Goal: Answer question/provide support: Ask a question

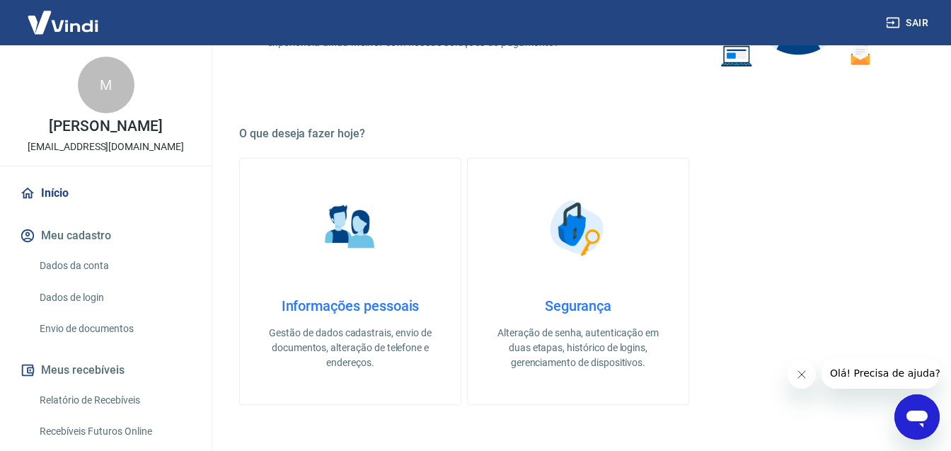
scroll to position [445, 0]
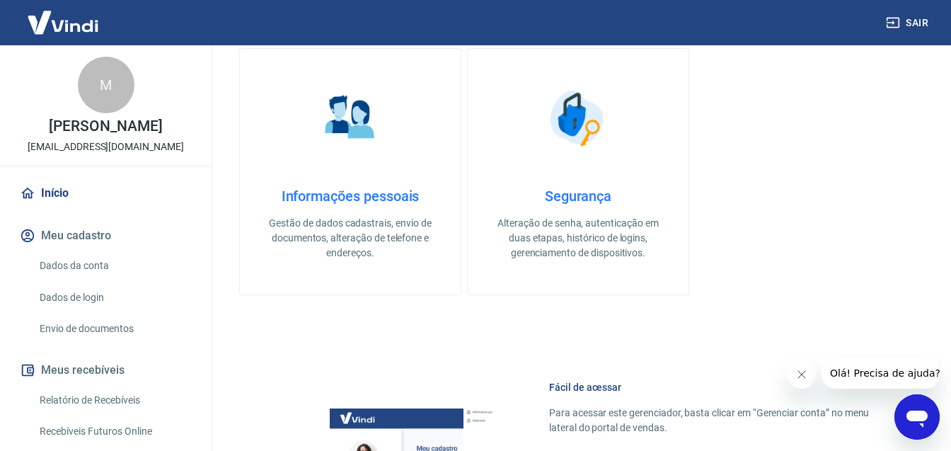
click at [366, 196] on h4 "Informações pessoais" at bounding box center [349, 195] width 175 height 17
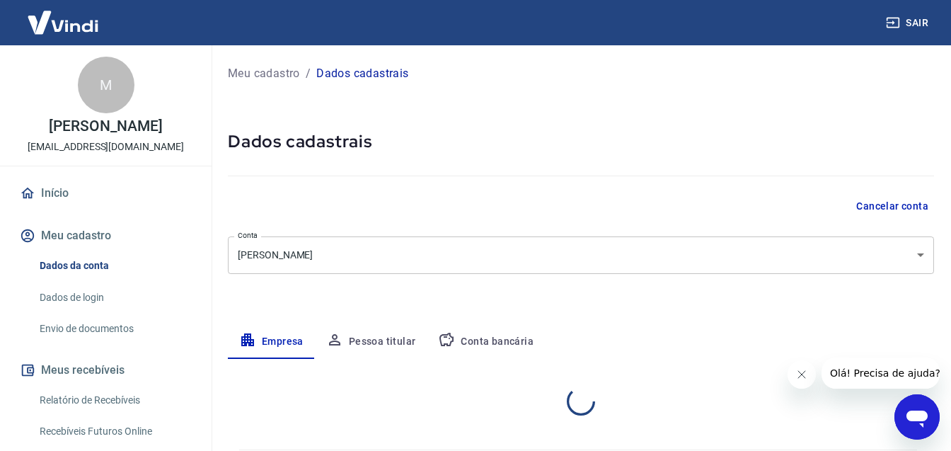
select select "SP"
select select "business"
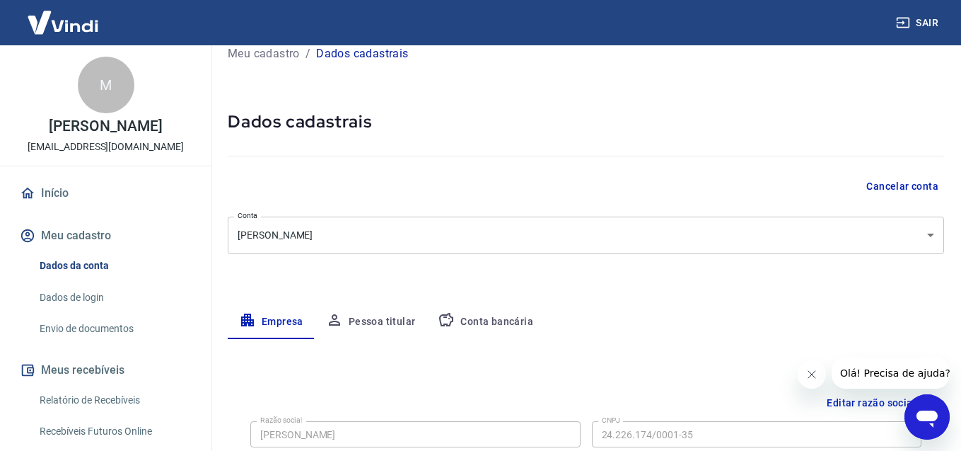
click at [917, 236] on body "Sair M Marcelo Ferreira Santos Martins financeiro@impactaimpressoras.com.br Iní…" at bounding box center [480, 205] width 961 height 451
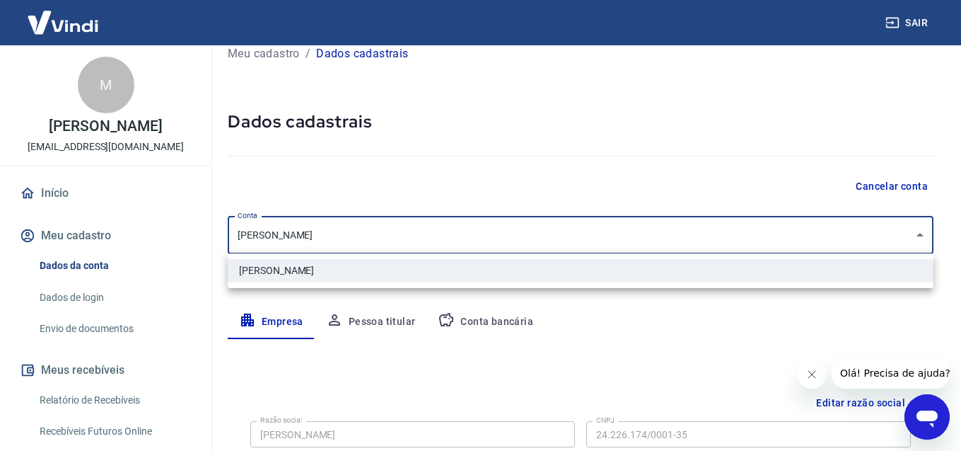
click at [920, 236] on div at bounding box center [480, 225] width 961 height 451
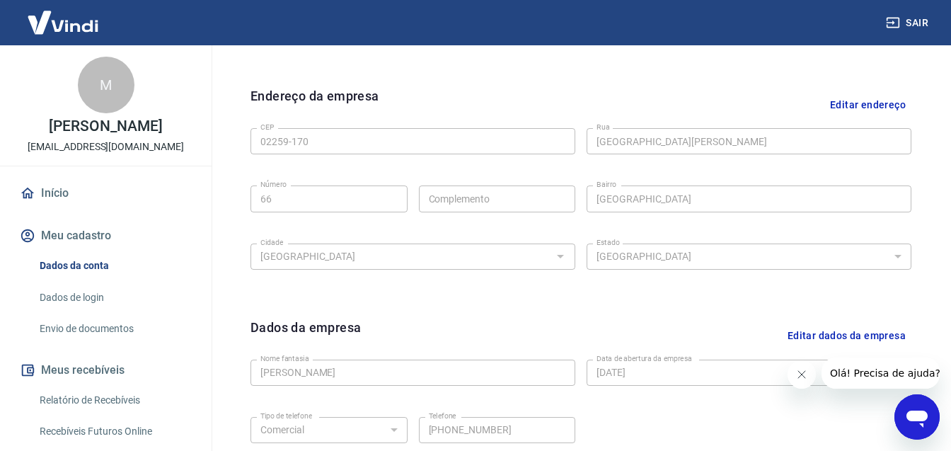
scroll to position [0, 0]
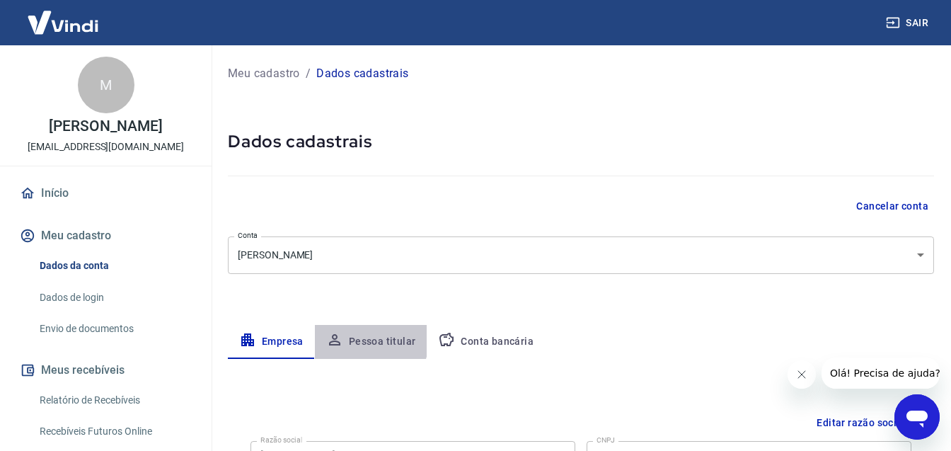
click at [366, 340] on button "Pessoa titular" at bounding box center [371, 342] width 112 height 34
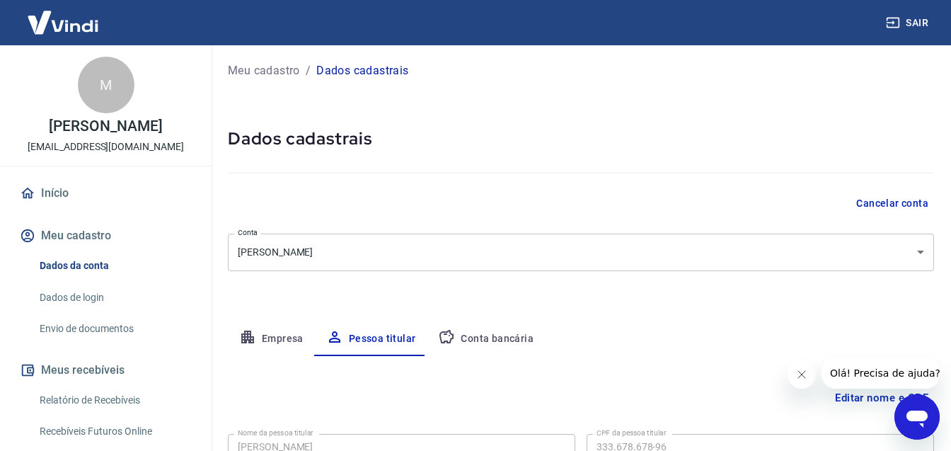
scroll to position [115, 0]
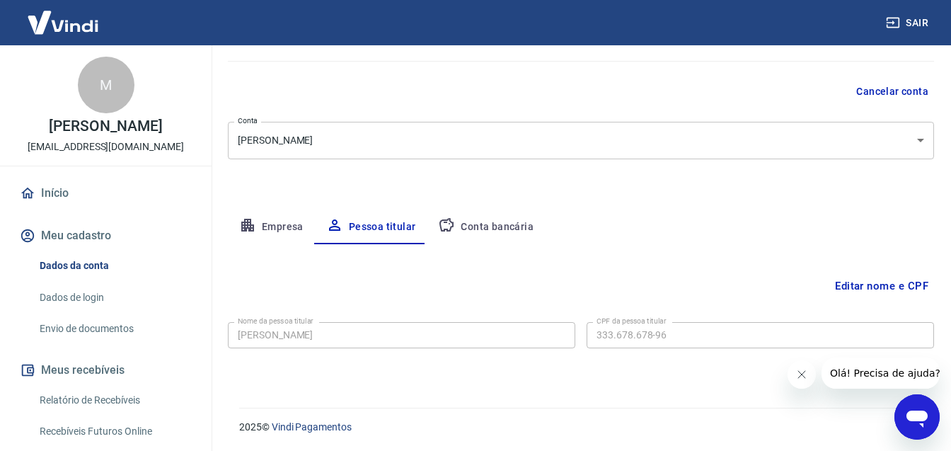
click at [481, 222] on button "Conta bancária" at bounding box center [486, 227] width 118 height 34
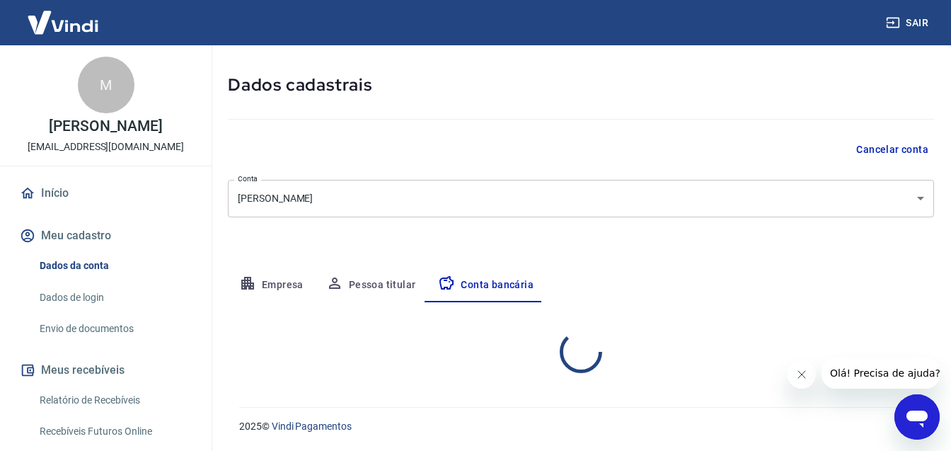
scroll to position [56, 0]
select select "1"
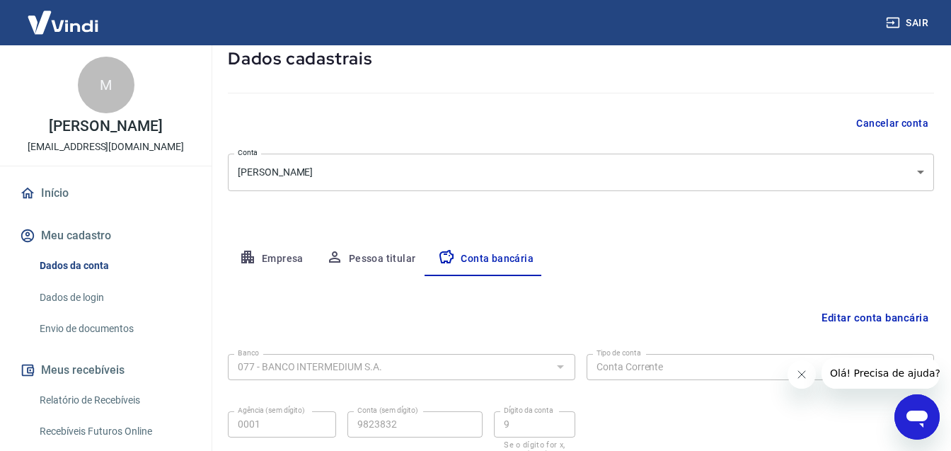
scroll to position [193, 0]
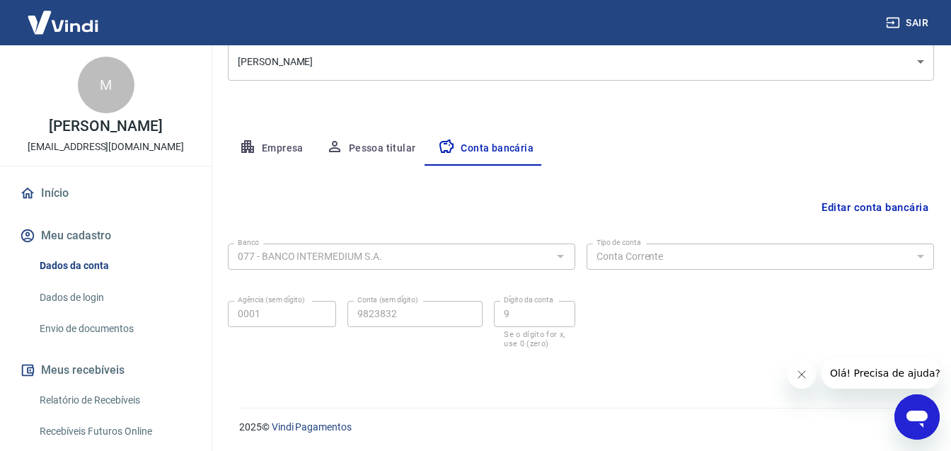
click at [874, 207] on button "Editar conta bancária" at bounding box center [875, 207] width 118 height 27
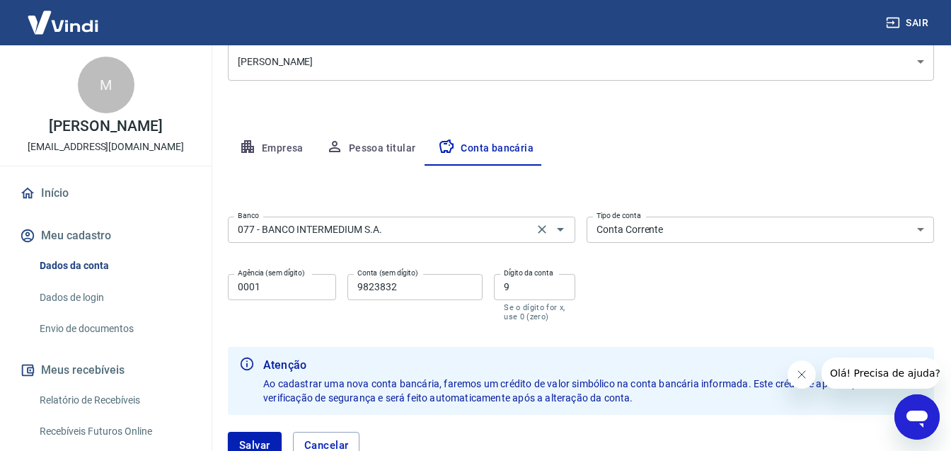
click at [509, 227] on input "077 - BANCO INTERMEDIUM S.A." at bounding box center [380, 230] width 297 height 18
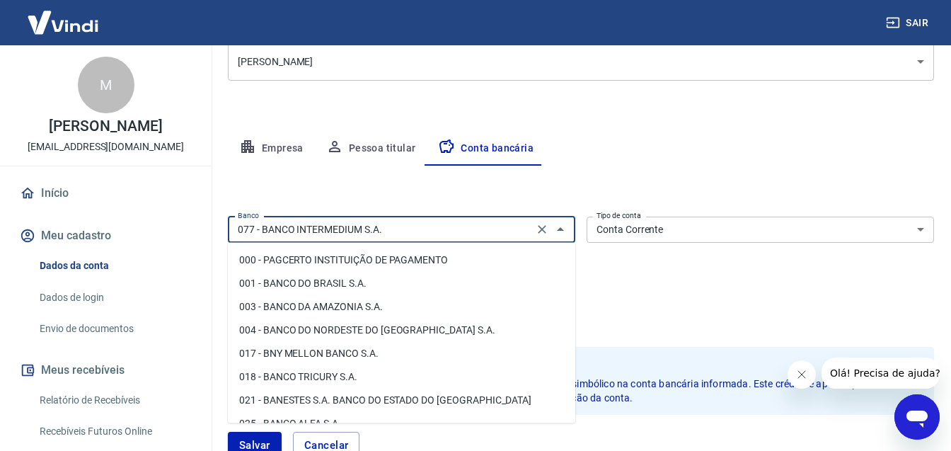
click at [509, 227] on input "077 - BANCO INTERMEDIUM S.A." at bounding box center [380, 230] width 297 height 18
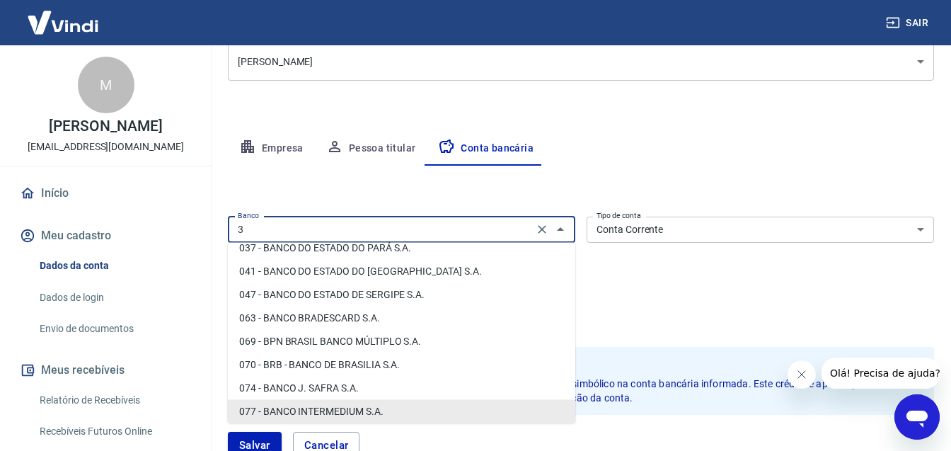
scroll to position [0, 0]
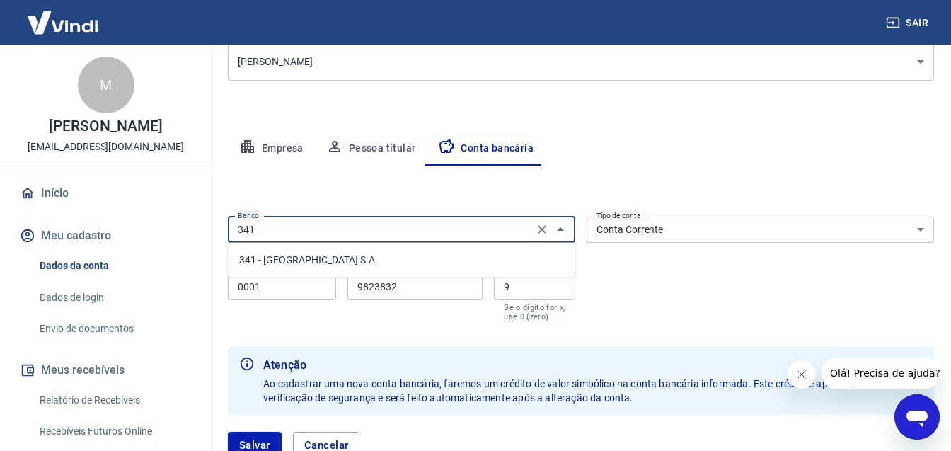
click at [377, 254] on li "341 - [GEOGRAPHIC_DATA] S.A." at bounding box center [401, 259] width 347 height 23
type input "341 - [GEOGRAPHIC_DATA] S.A."
click at [291, 289] on input "0001" at bounding box center [282, 287] width 108 height 26
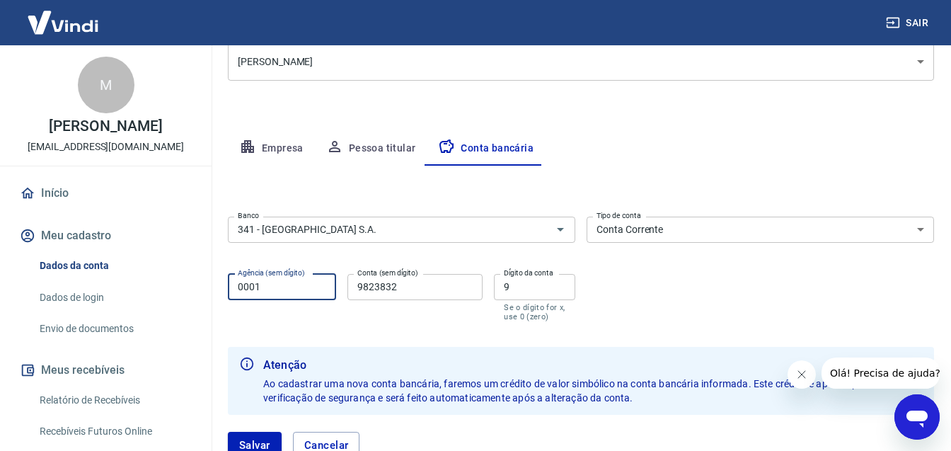
click at [291, 289] on input "0001" at bounding box center [282, 287] width 108 height 26
type input "4099"
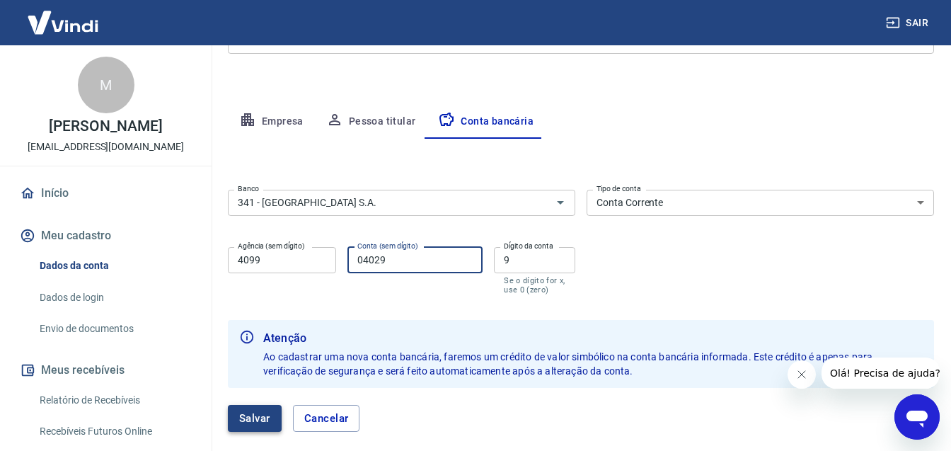
type input "04029"
click at [266, 417] on button "Salvar" at bounding box center [255, 418] width 54 height 27
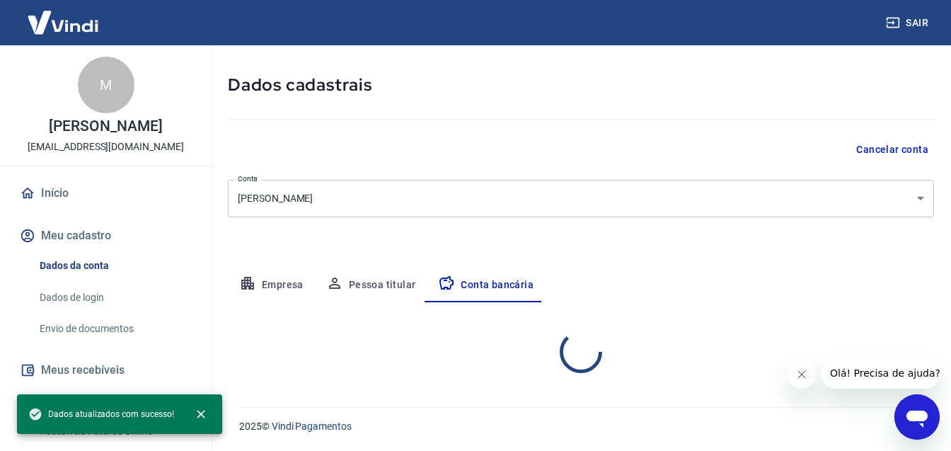
scroll to position [56, 0]
select select "1"
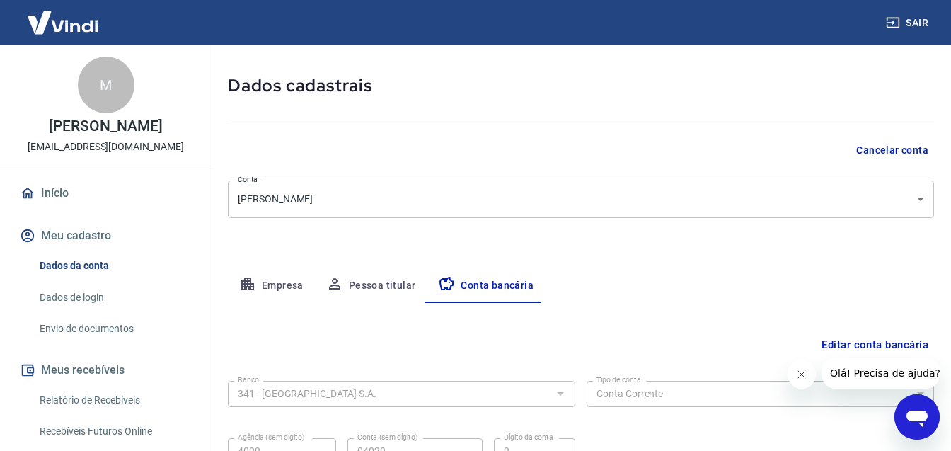
scroll to position [193, 0]
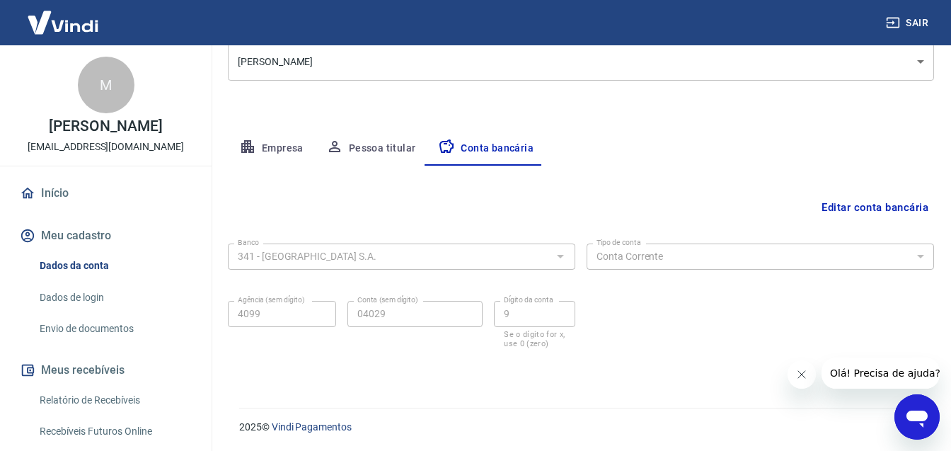
click at [86, 338] on link "Envio de documentos" at bounding box center [114, 328] width 161 height 29
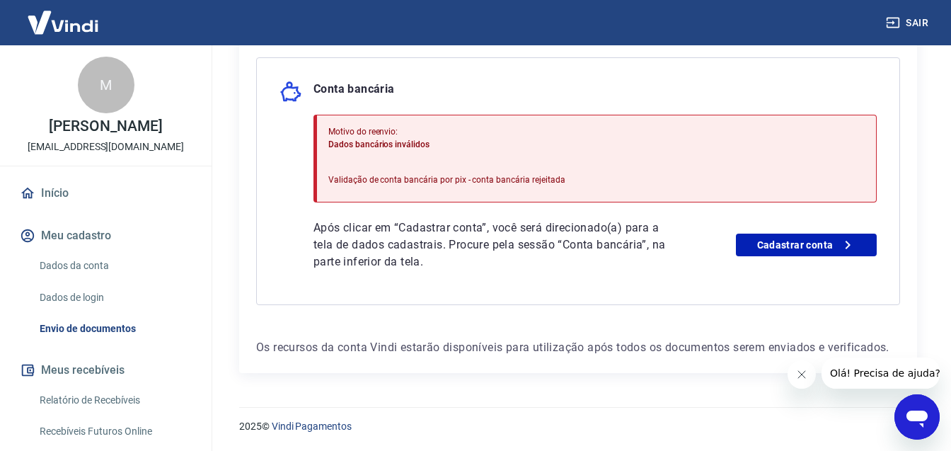
scroll to position [339, 0]
click at [920, 414] on icon "Abrir janela de mensagens" at bounding box center [916, 418] width 21 height 17
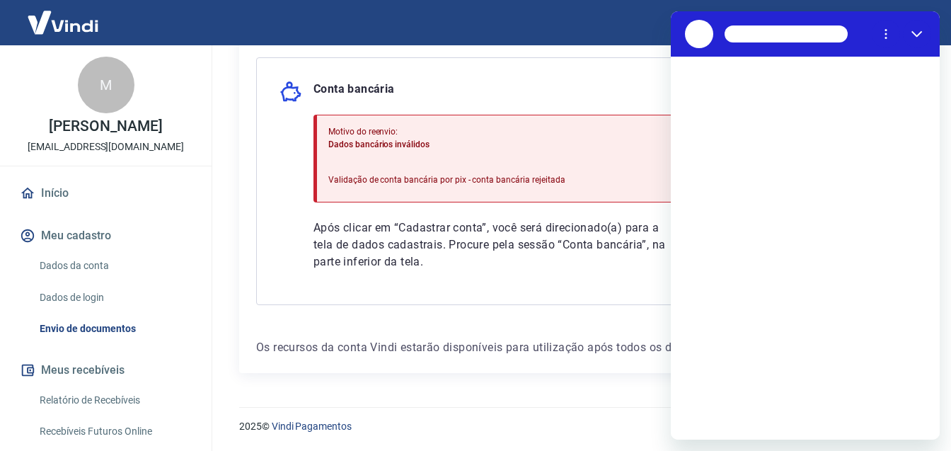
scroll to position [0, 0]
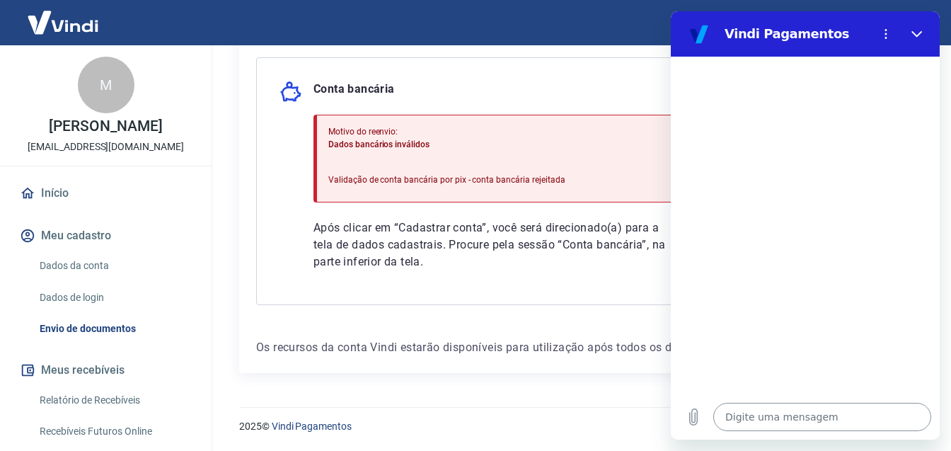
click at [803, 412] on textarea at bounding box center [822, 416] width 218 height 28
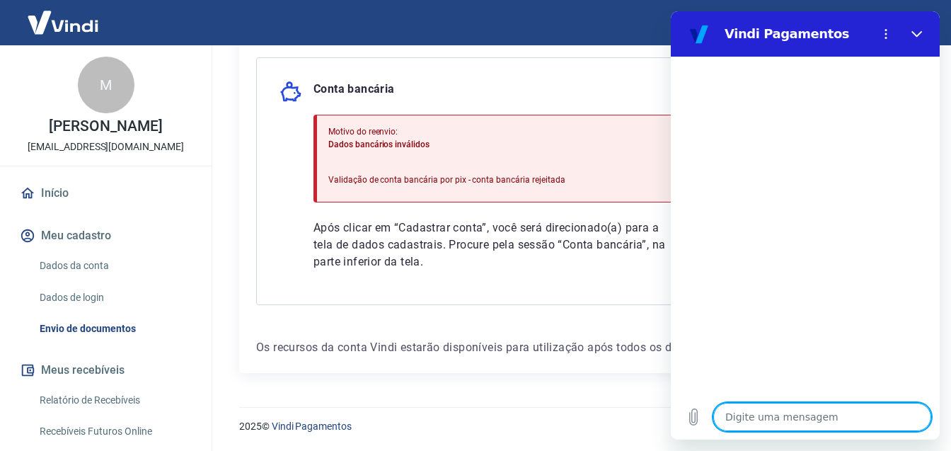
type textarea "o"
type textarea "x"
type textarea "ol"
type textarea "x"
type textarea "ola"
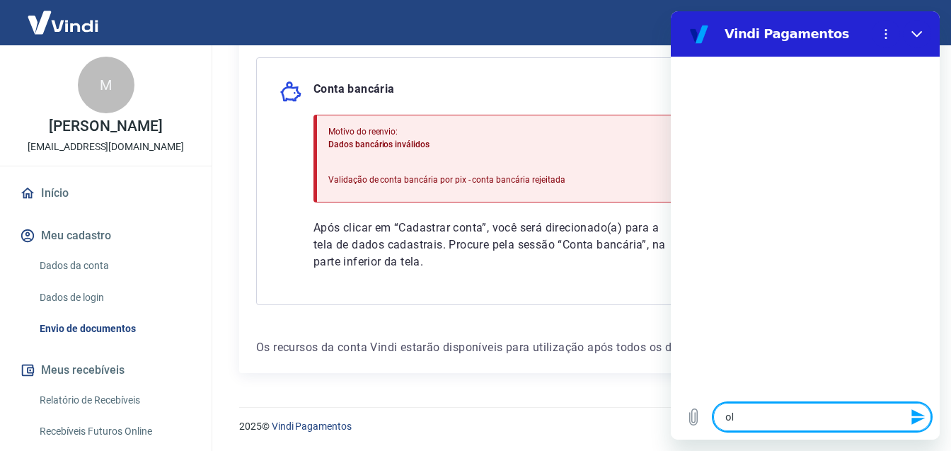
type textarea "x"
type textarea "ola"
type textarea "x"
type textarea "ola n"
type textarea "x"
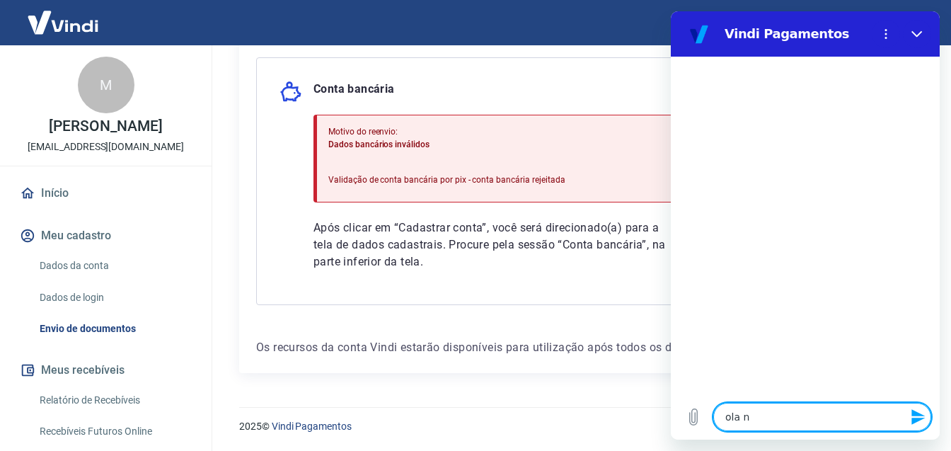
type textarea "ola na"
type textarea "x"
type textarea "ola nao"
type textarea "x"
type textarea "ola nao"
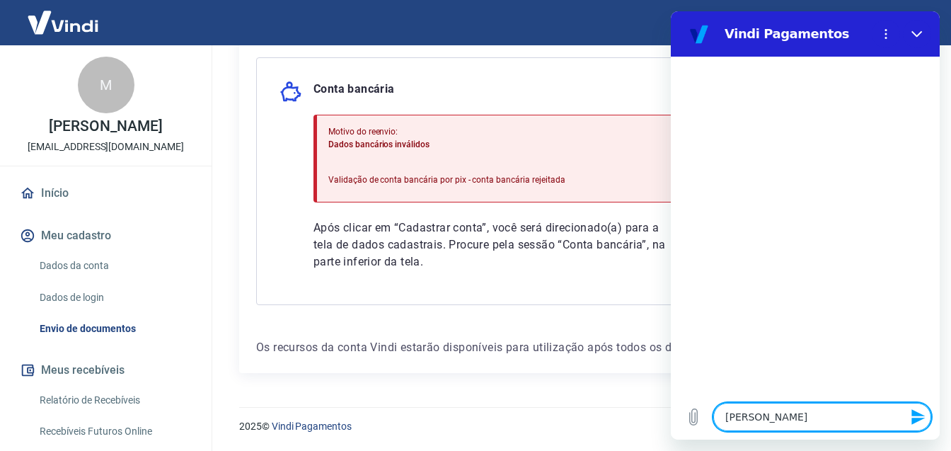
type textarea "x"
type textarea "ola nao e"
type textarea "x"
type textarea "ola nao es"
type textarea "x"
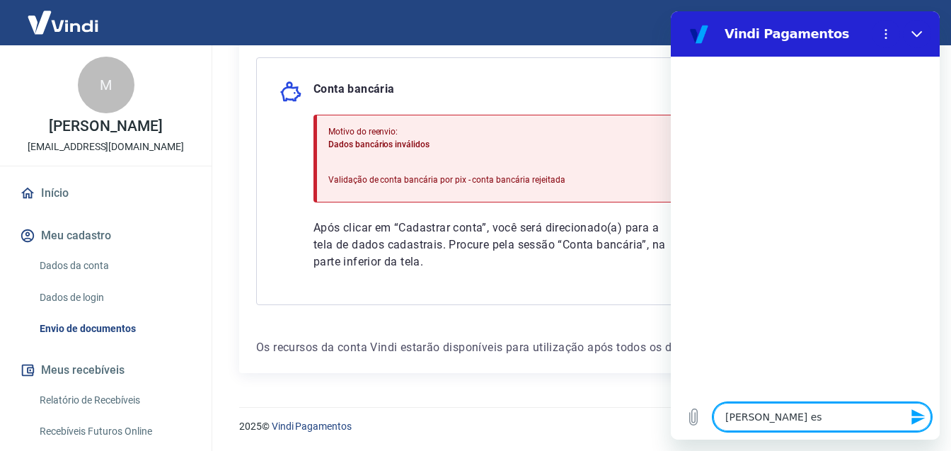
type textarea "ola nao est"
type textarea "x"
type textarea "ola nao esto"
type textarea "x"
type textarea "ola nao estou"
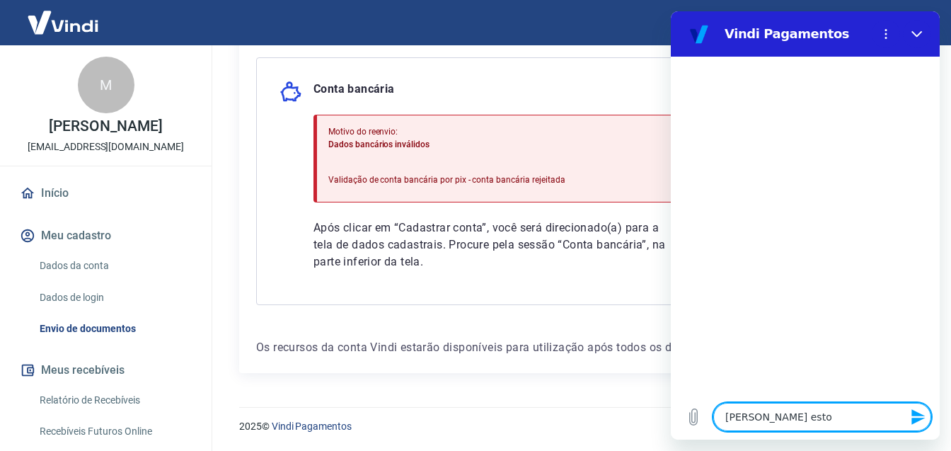
type textarea "x"
type textarea "ola nao estou"
type textarea "x"
type textarea "ola nao estou c"
type textarea "x"
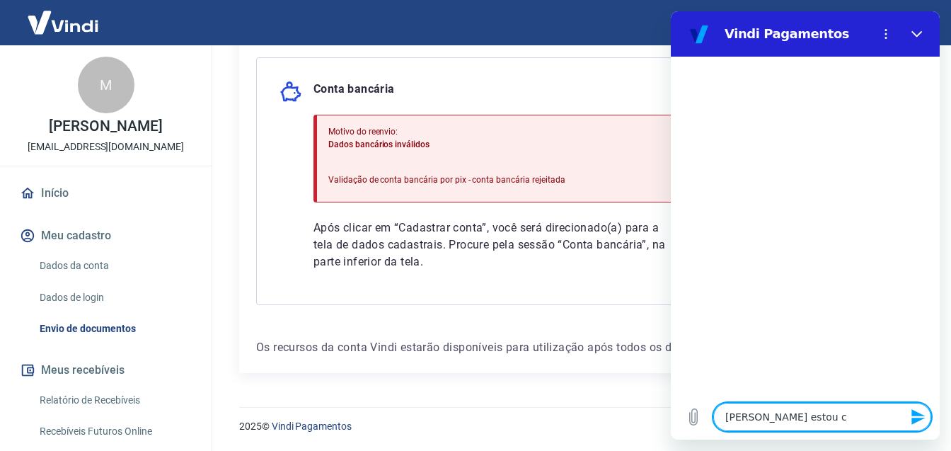
type textarea "ola nao estou co"
type textarea "x"
type textarea "ola nao estou con"
type textarea "x"
type textarea "ola nao estou cons"
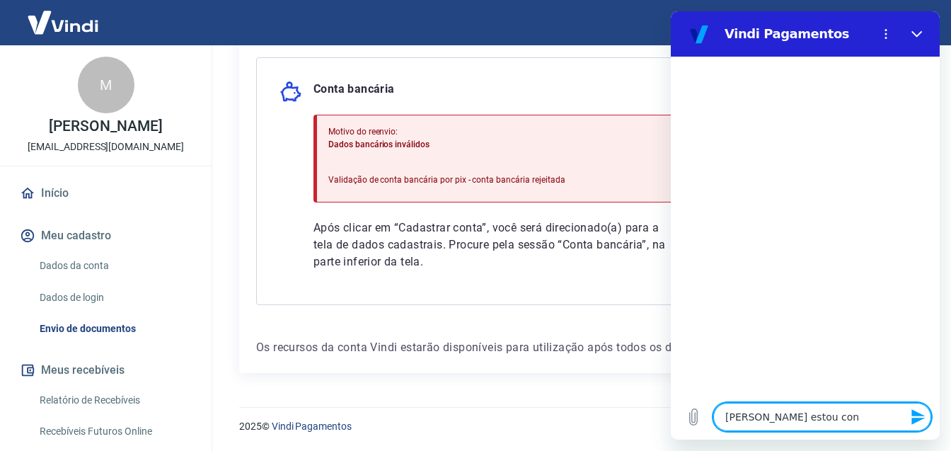
type textarea "x"
type textarea "ola nao estou conse"
type textarea "x"
type textarea "ola nao estou conseg"
type textarea "x"
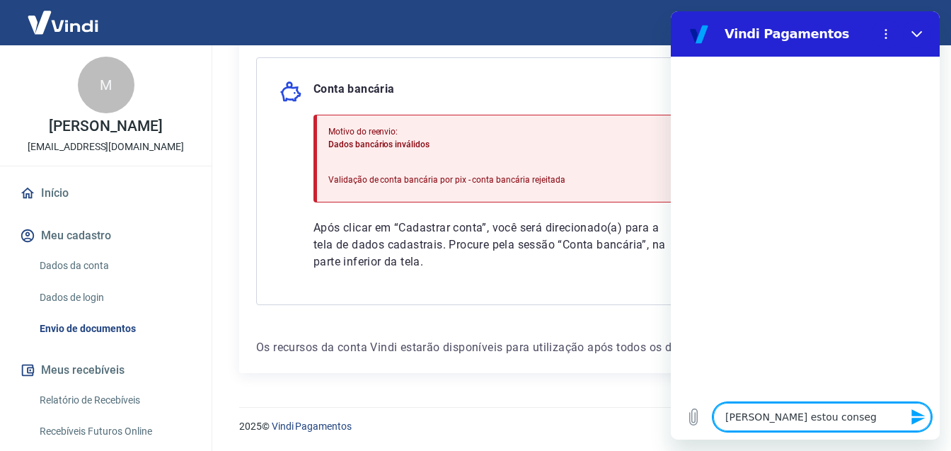
type textarea "ola nao estou consegu"
type textarea "x"
type textarea "ola nao estou consegui"
type textarea "x"
type textarea "ola nao estou conseguin"
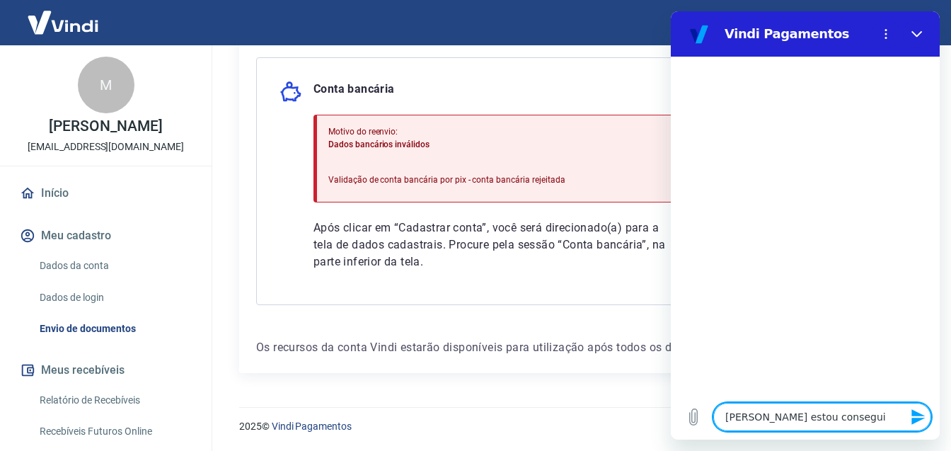
type textarea "x"
type textarea "ola nao estou conseguind"
type textarea "x"
type textarea "ola nao estou conseguindo"
type textarea "x"
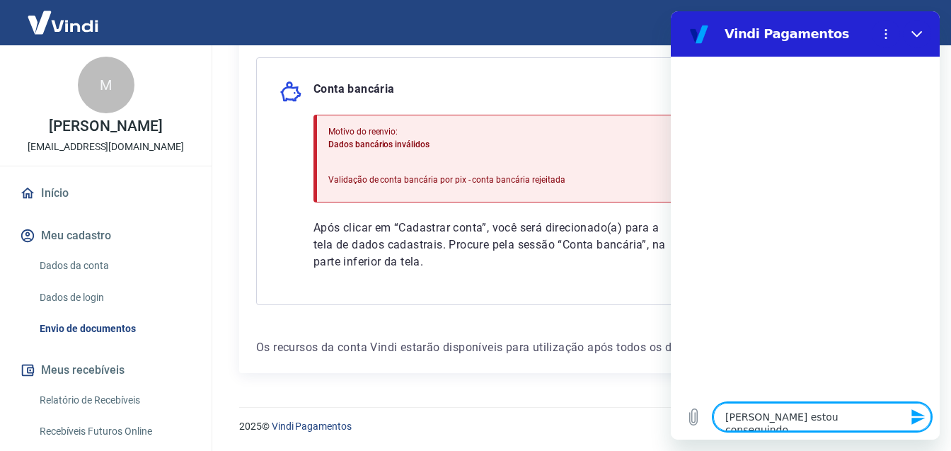
type textarea "ola nao estou conseguindo"
type textarea "x"
type textarea "ola nao estou conseguindo c"
type textarea "x"
type textarea "ola nao estou conseguindo ca"
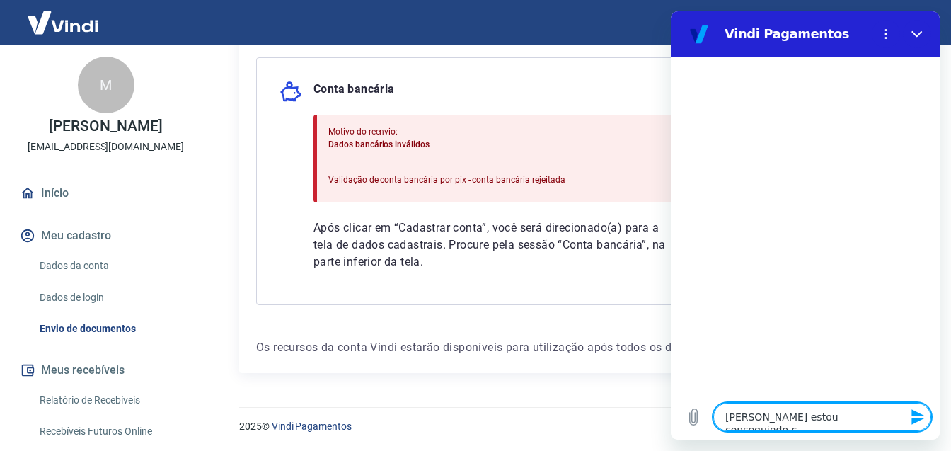
type textarea "x"
type textarea "ola nao estou conseguindo cad"
type textarea "x"
type textarea "ola nao estou conseguindo cada"
type textarea "x"
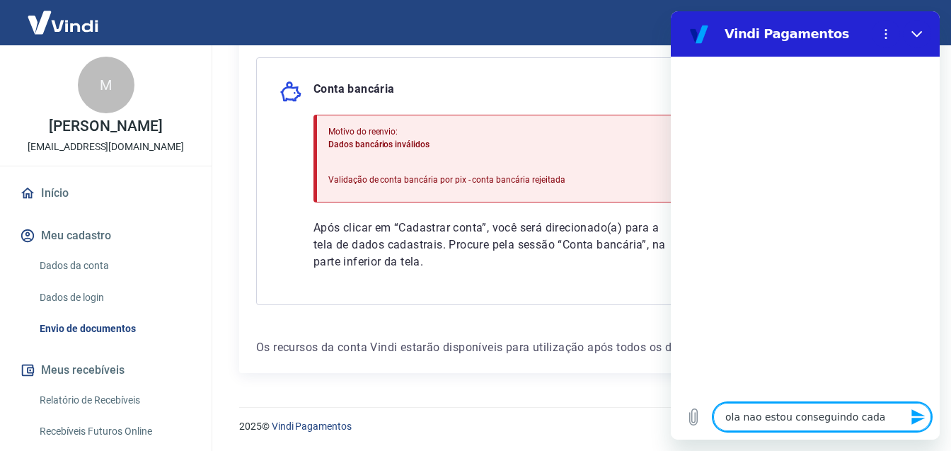
type textarea "ola nao estou conseguindo cadas"
type textarea "x"
type textarea "ola nao estou conseguindo cadast"
type textarea "x"
type textarea "ola nao estou conseguindo cadastr"
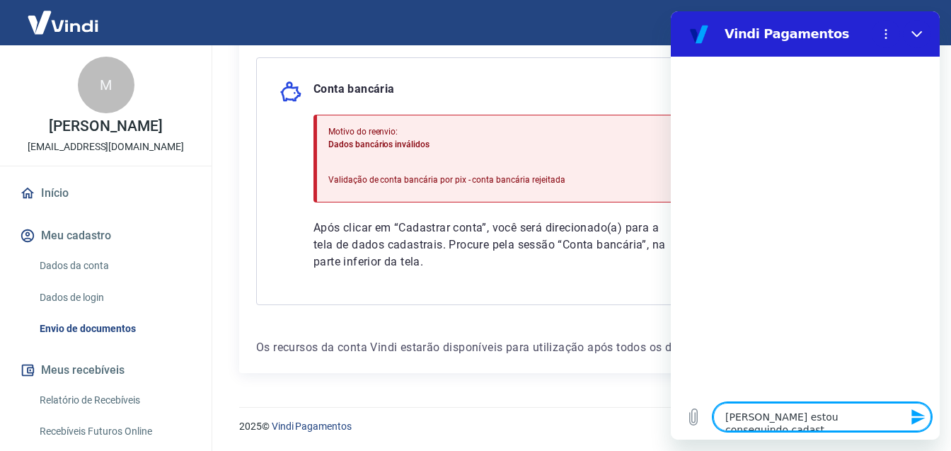
type textarea "x"
type textarea "ola nao estou conseguindo cadastra"
type textarea "x"
type textarea "ola nao estou conseguindo cadastrar"
type textarea "x"
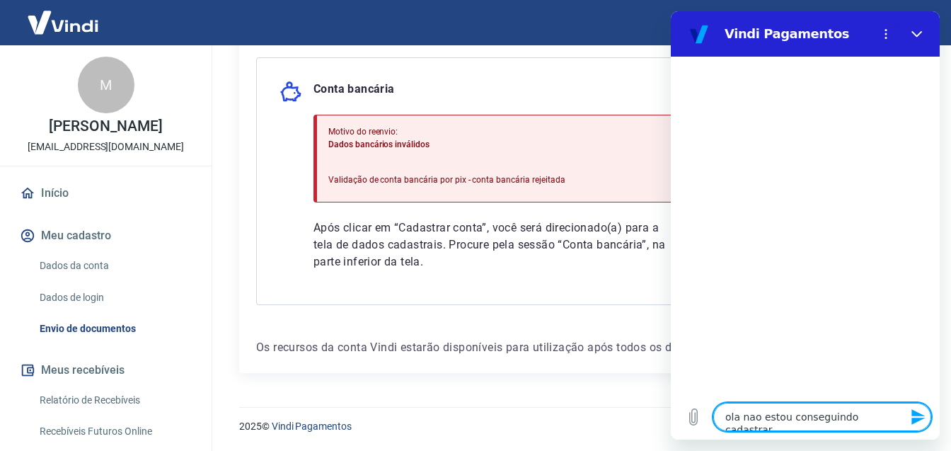
type textarea "ola nao estou conseguindo cadastrar"
type textarea "x"
type textarea "ola nao estou conseguindo cadastrar a"
type textarea "x"
type textarea "ola nao estou conseguindo cadastrar a"
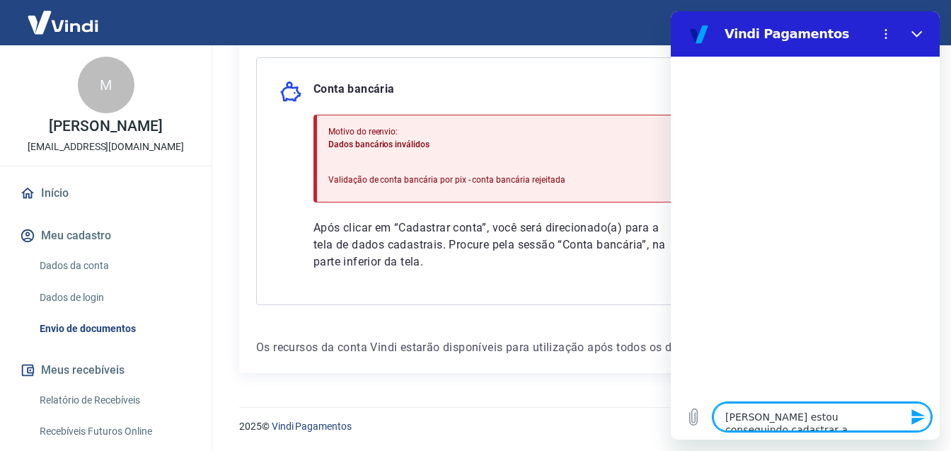
type textarea "x"
type textarea "ola nao estou conseguindo cadastrar a c"
type textarea "x"
type textarea "ola nao estou conseguindo cadastrar a co"
type textarea "x"
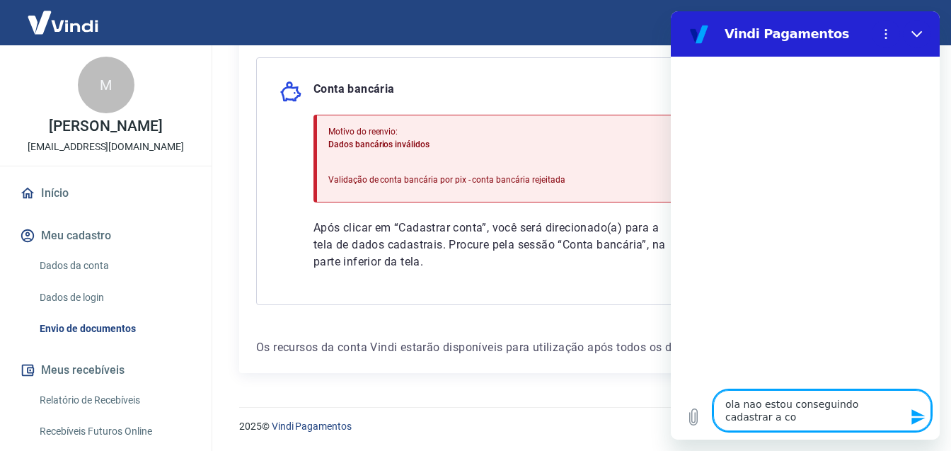
type textarea "ola nao estou conseguindo cadastrar a con"
type textarea "x"
type textarea "ola nao estou conseguindo cadastrar a cont"
type textarea "x"
type textarea "ola nao estou conseguindo cadastrar a conta"
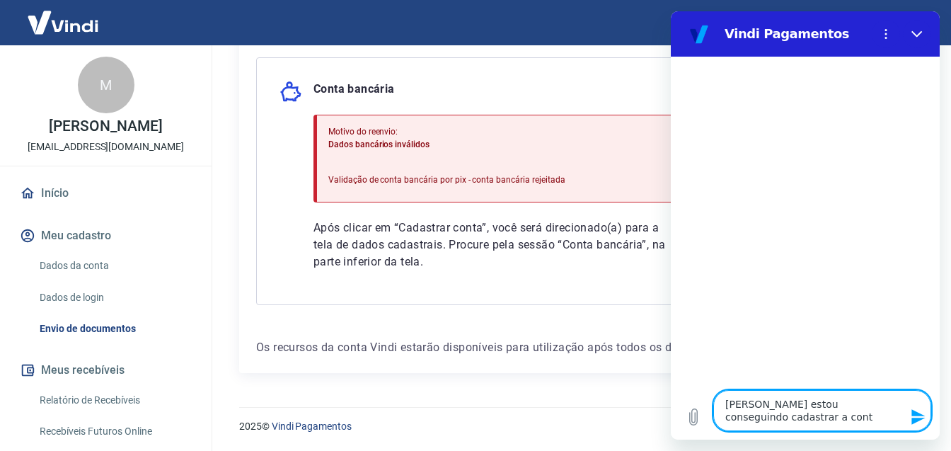
type textarea "x"
type textarea "ola nao estou conseguindo cadastrar a conta"
type textarea "x"
type textarea "ola nao estou conseguindo cadastrar a conta n"
type textarea "x"
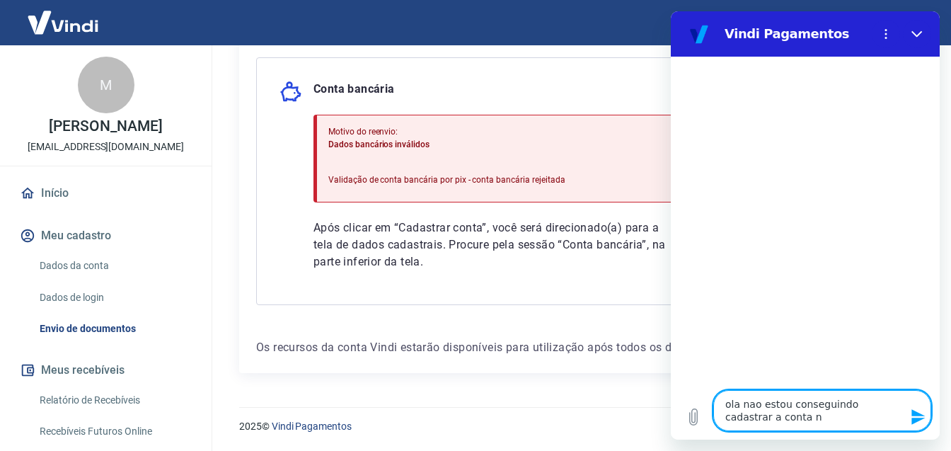
type textarea "ola nao estou conseguindo cadastrar a conta na"
type textarea "x"
type textarea "ola nao estou conseguindo cadastrar a conta na"
type textarea "x"
type textarea "ola nao estou conseguindo cadastrar a conta na p"
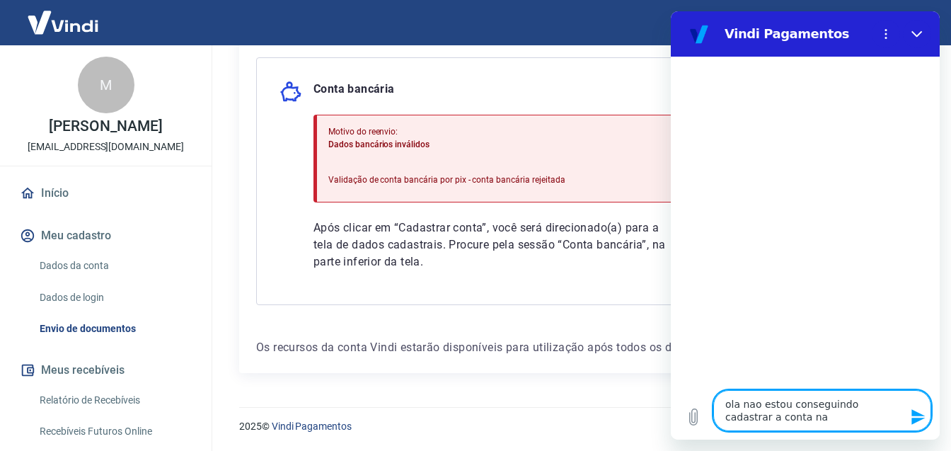
type textarea "x"
type textarea "ola nao estou conseguindo cadastrar a conta na pl"
type textarea "x"
type textarea "ola nao estou conseguindo cadastrar a conta na pla"
type textarea "x"
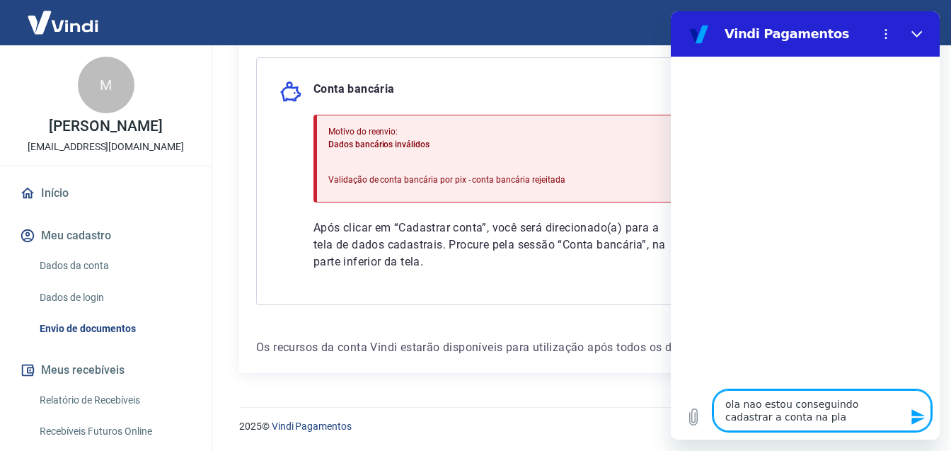
type textarea "ola nao estou conseguindo cadastrar a conta na plat"
type textarea "x"
type textarea "ola nao estou conseguindo cadastrar a conta na plata"
type textarea "x"
type textarea "ola nao estou conseguindo cadastrar a conta na plataf"
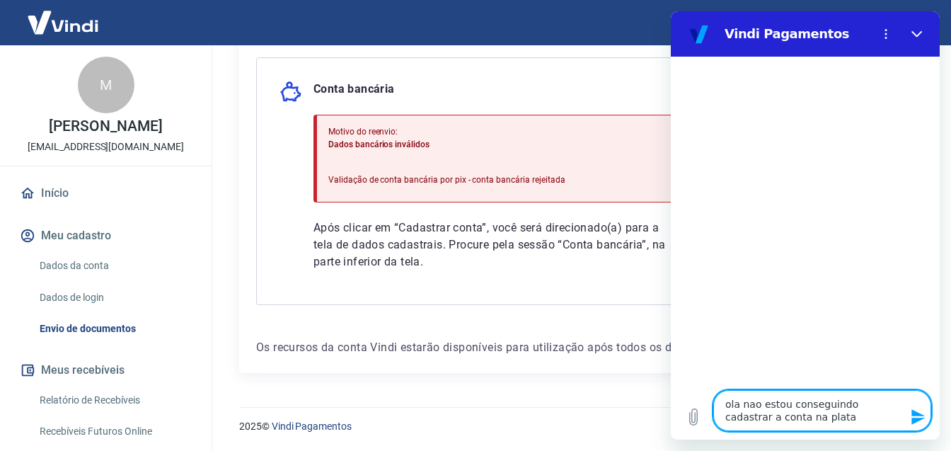
type textarea "x"
type textarea "ola nao estou conseguindo cadastrar a conta na platafo"
type textarea "x"
type textarea "ola nao estou conseguindo cadastrar a conta na platafor"
type textarea "x"
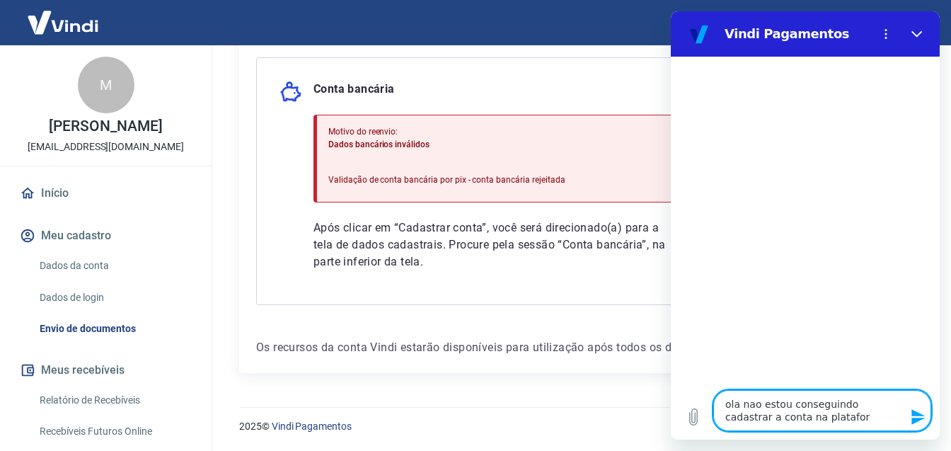
type textarea "ola nao estou conseguindo cadastrar a conta na plataform"
type textarea "x"
type textarea "ola nao estou conseguindo cadastrar a conta na plataforma"
type textarea "x"
type textarea "ola nao estou conseguindo cadastrar a conta na plataforma"
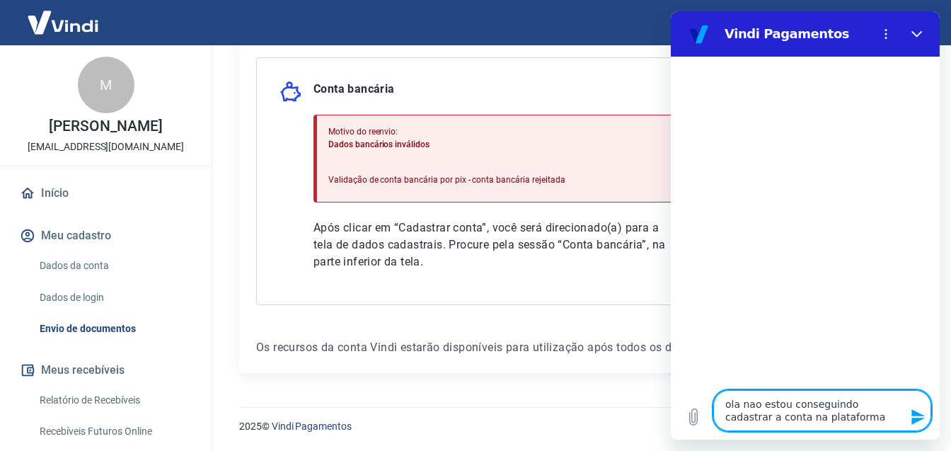
click at [917, 412] on icon "Enviar mensagem" at bounding box center [917, 417] width 13 height 16
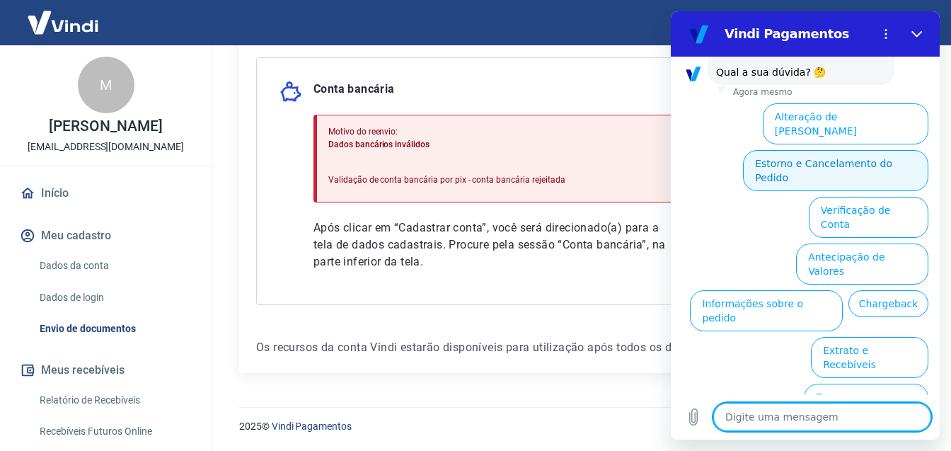
scroll to position [25, 0]
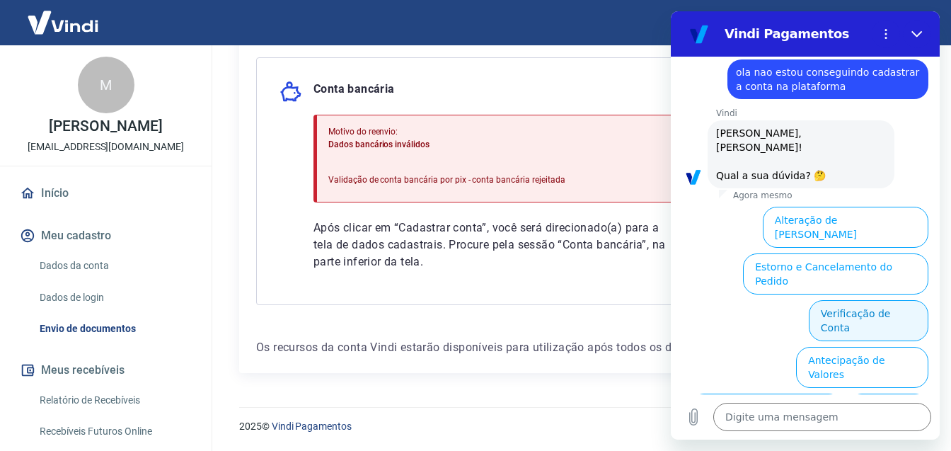
click at [860, 300] on button "Verificação de Conta" at bounding box center [869, 320] width 120 height 41
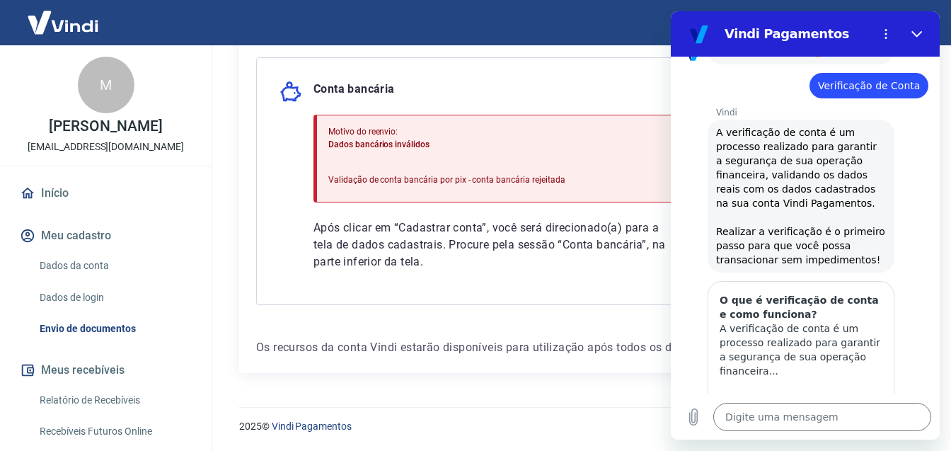
scroll to position [269, 0]
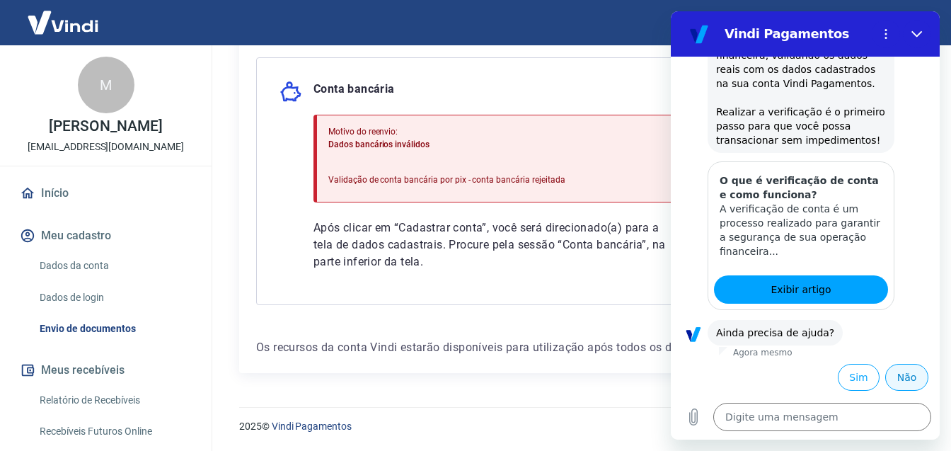
click at [893, 376] on button "Não" at bounding box center [906, 377] width 43 height 27
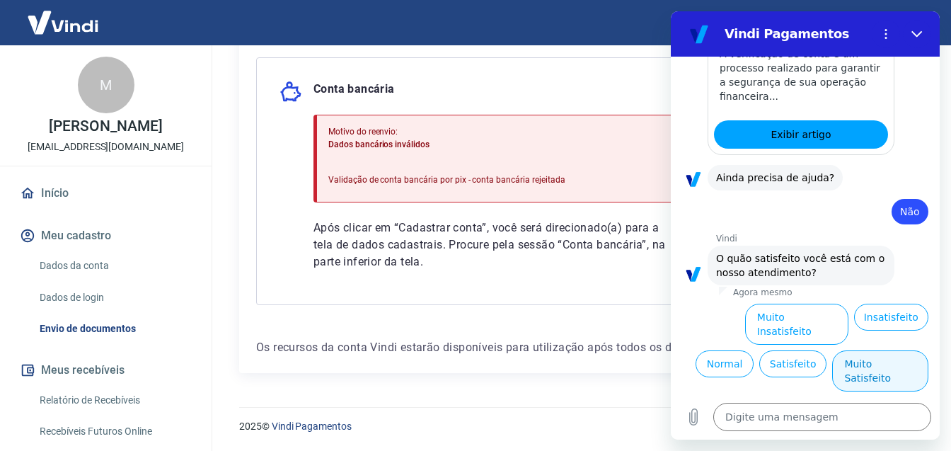
scroll to position [429, 0]
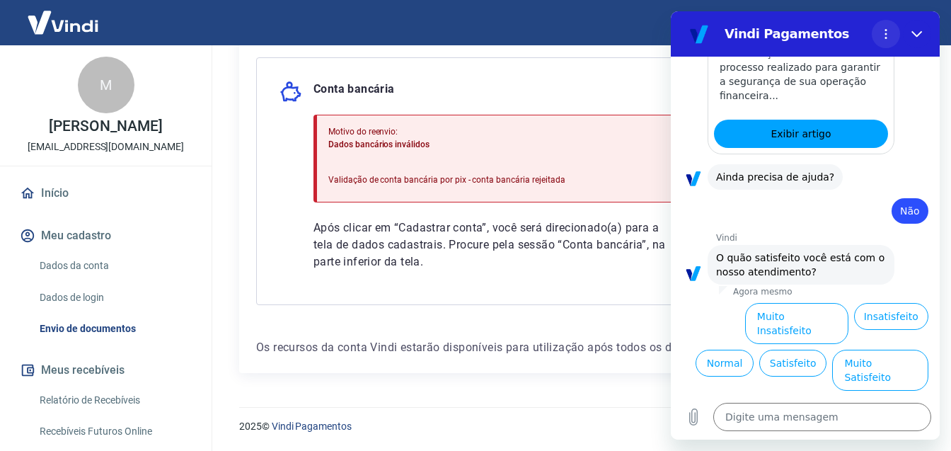
click at [907, 33] on button "Fechar" at bounding box center [917, 34] width 28 height 28
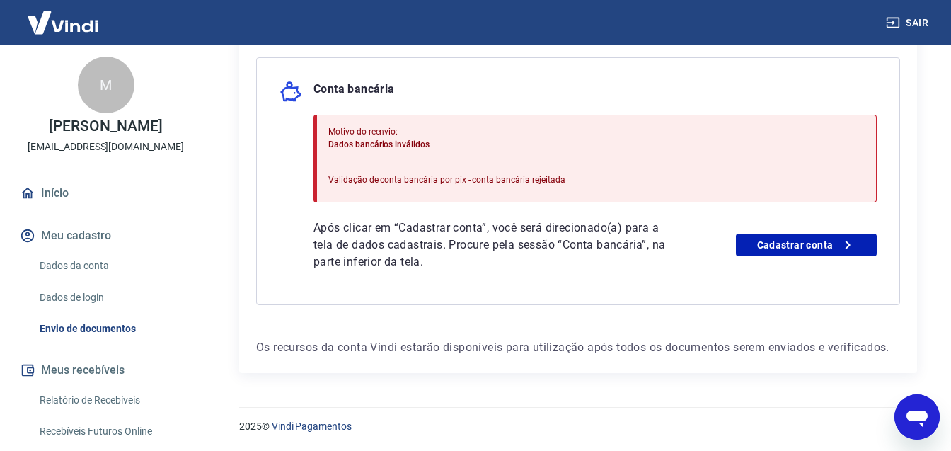
drag, startPoint x: 1139, startPoint y: 778, endPoint x: 915, endPoint y: 417, distance: 425.4
click at [915, 417] on icon "Abrir janela de mensagens" at bounding box center [916, 418] width 21 height 17
type textarea "x"
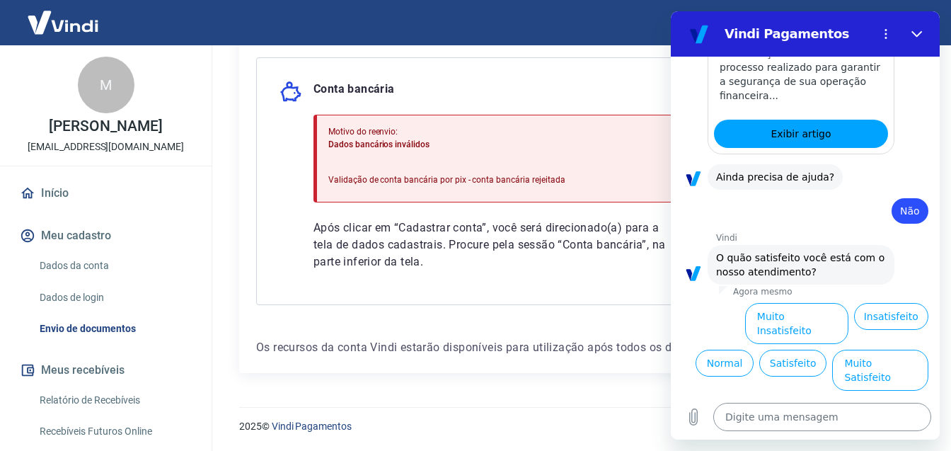
click at [823, 415] on textarea at bounding box center [822, 416] width 218 height 28
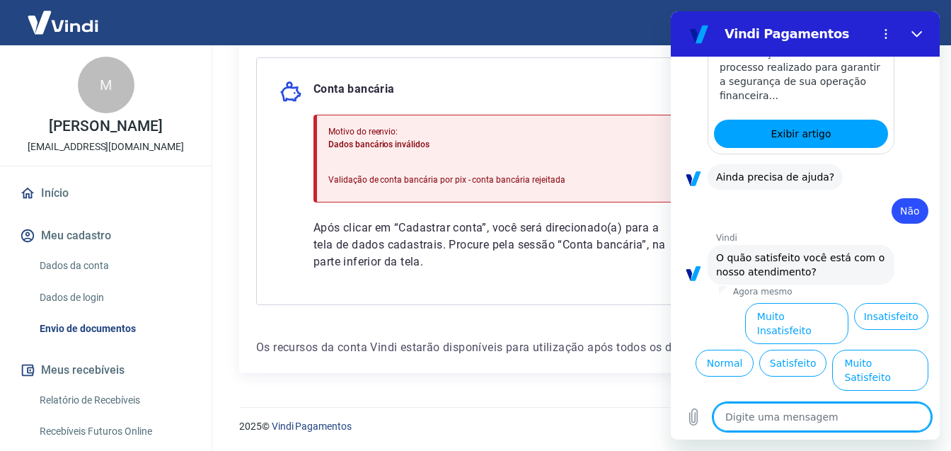
type textarea "a"
type textarea "x"
type textarea "at"
type textarea "x"
type textarea "ate"
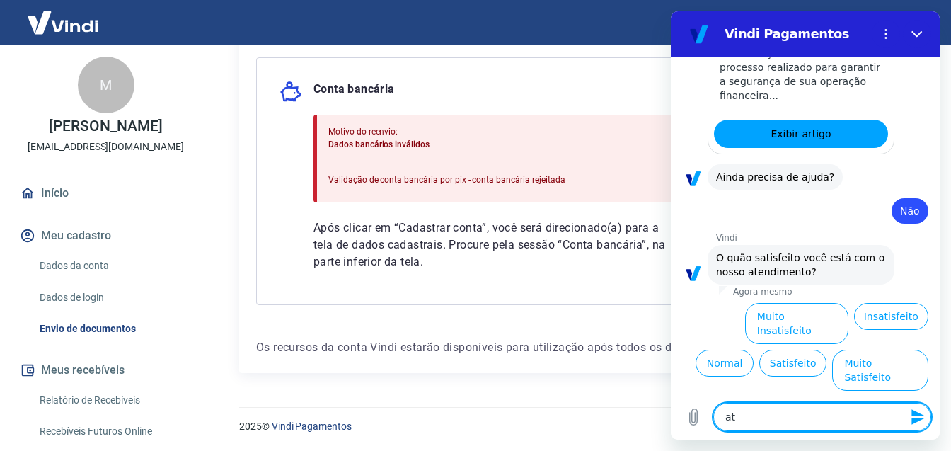
type textarea "x"
type textarea "aten"
type textarea "x"
type textarea "atend"
type textarea "x"
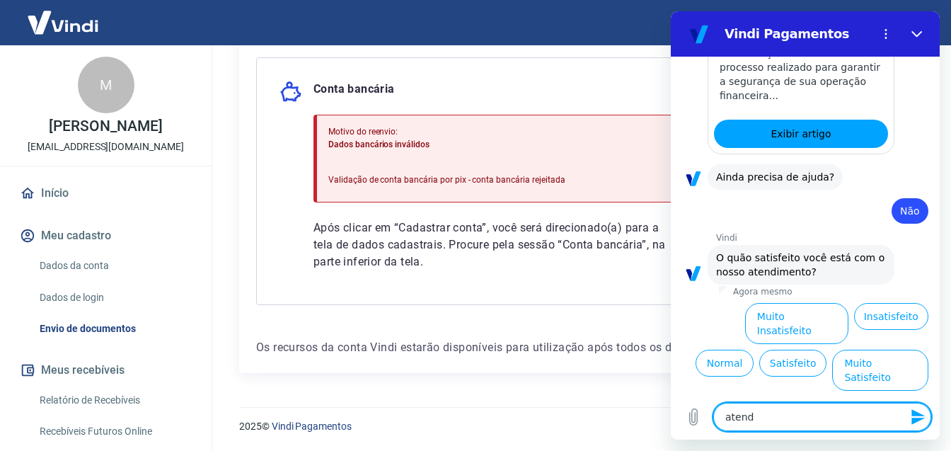
type textarea "atende"
type textarea "x"
type textarea "atenden"
type textarea "x"
type textarea "atendent"
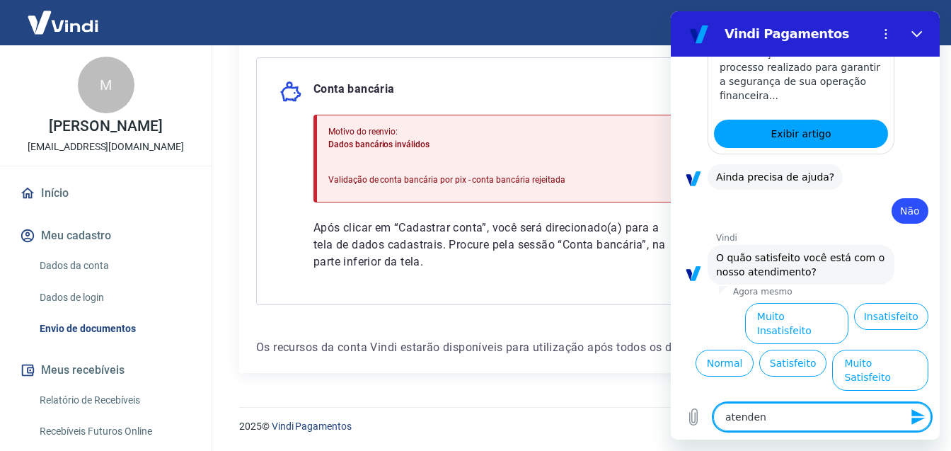
type textarea "x"
type textarea "atendente"
type textarea "x"
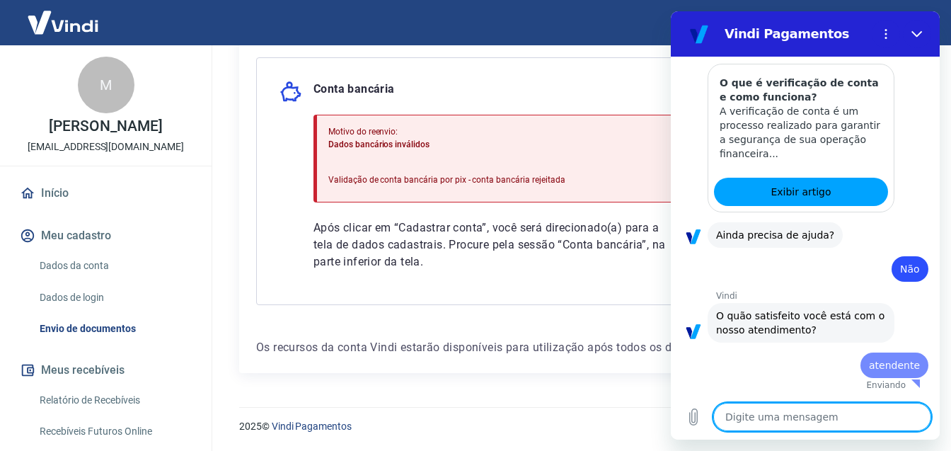
scroll to position [365, 0]
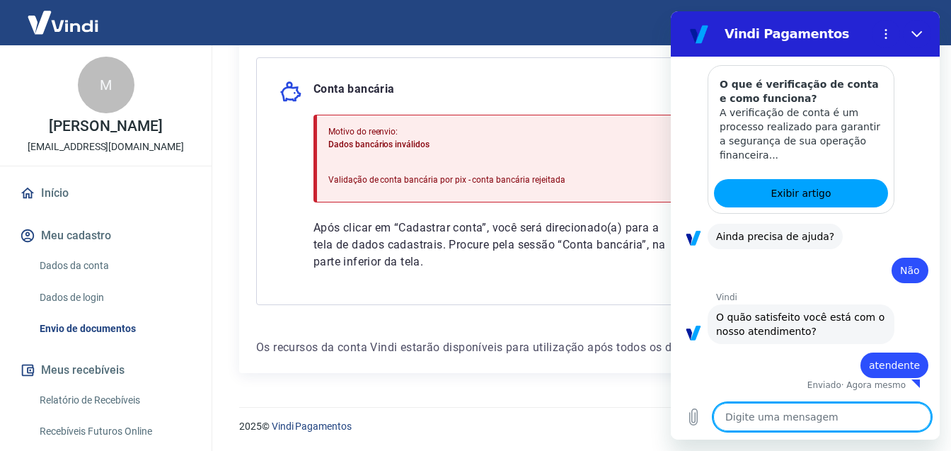
type textarea "x"
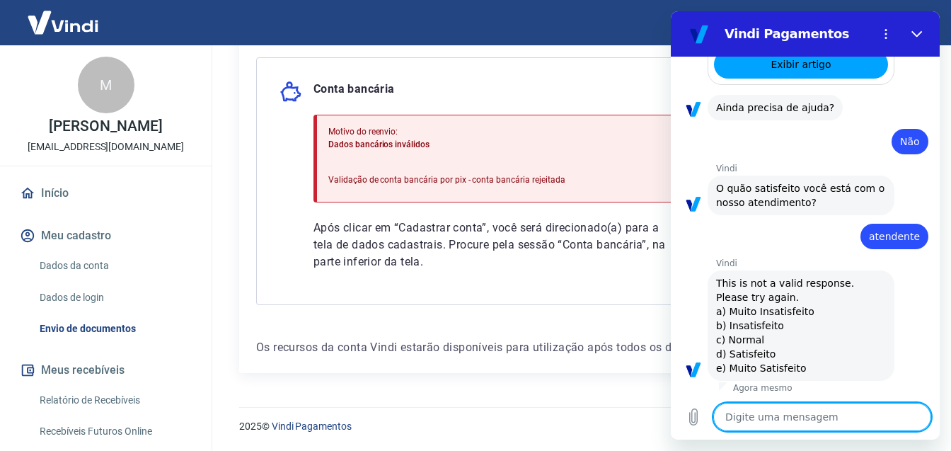
scroll to position [497, 0]
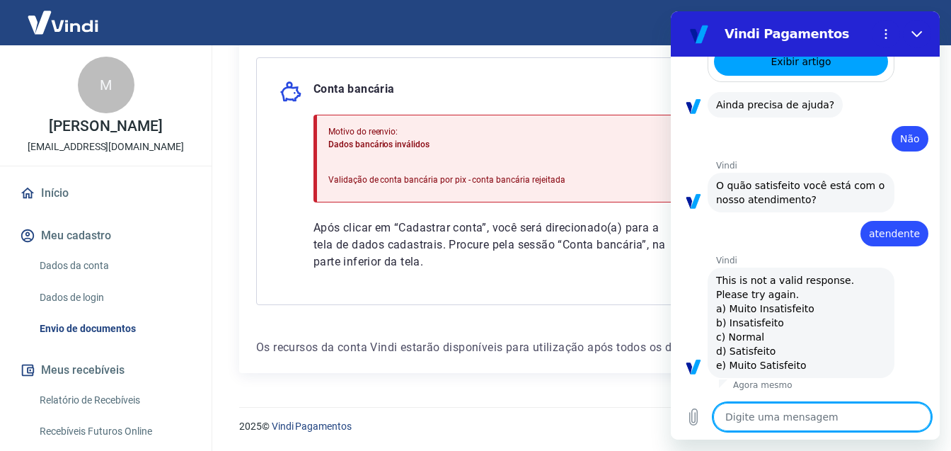
click at [768, 410] on textarea at bounding box center [822, 416] width 218 height 28
type textarea "d"
type textarea "x"
type textarea "d"
click at [916, 419] on icon "Enviar mensagem" at bounding box center [917, 417] width 13 height 16
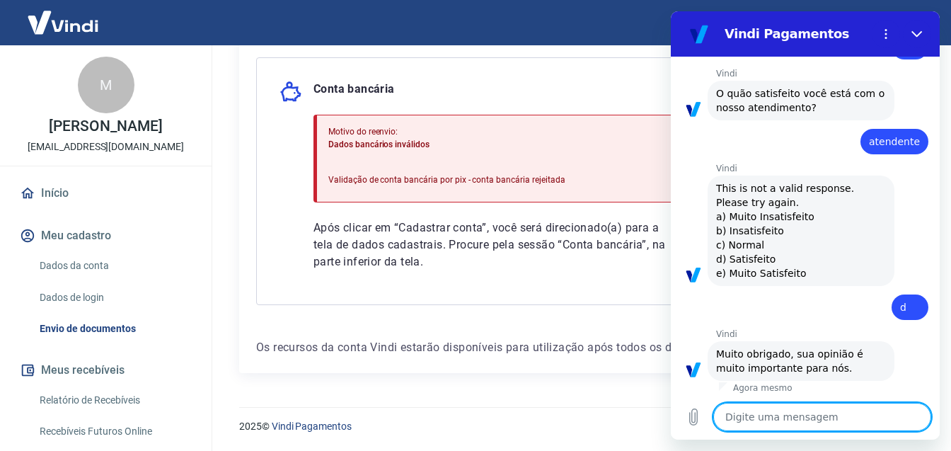
scroll to position [591, 0]
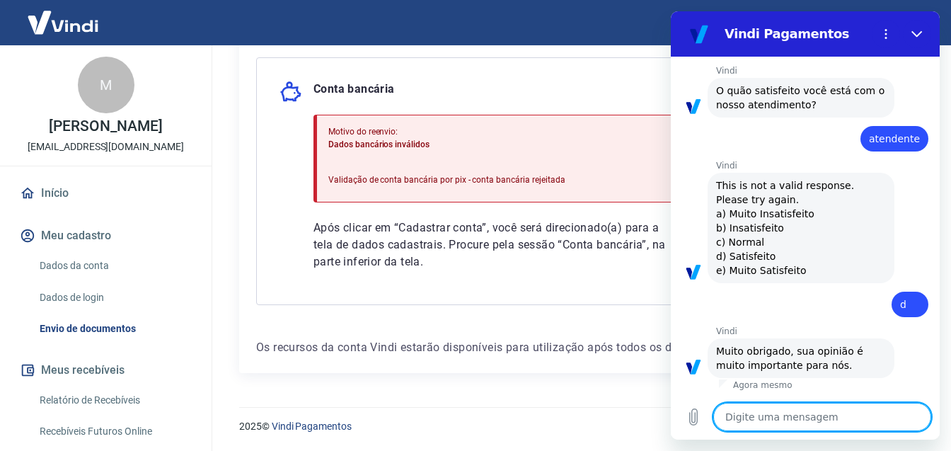
click at [793, 418] on textarea at bounding box center [822, 416] width 218 height 28
type textarea "x"
click at [827, 415] on textarea at bounding box center [822, 416] width 218 height 28
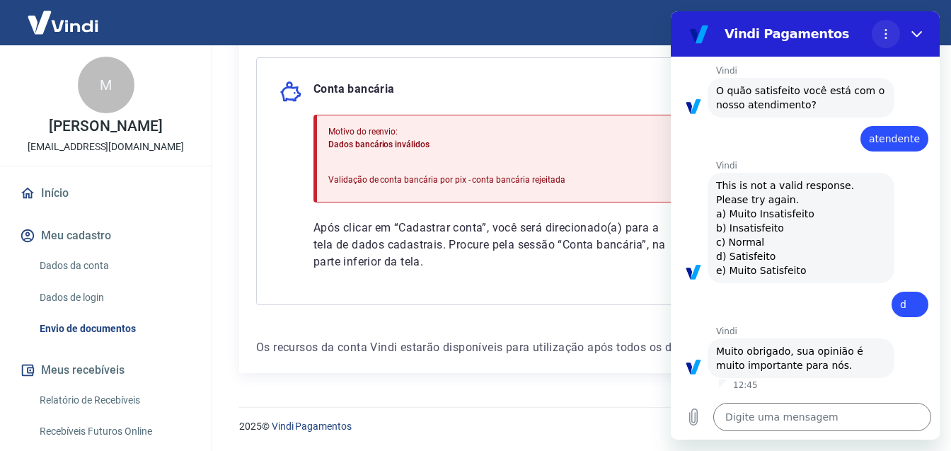
click at [885, 35] on circle "Menu de opções" at bounding box center [886, 34] width 2 height 2
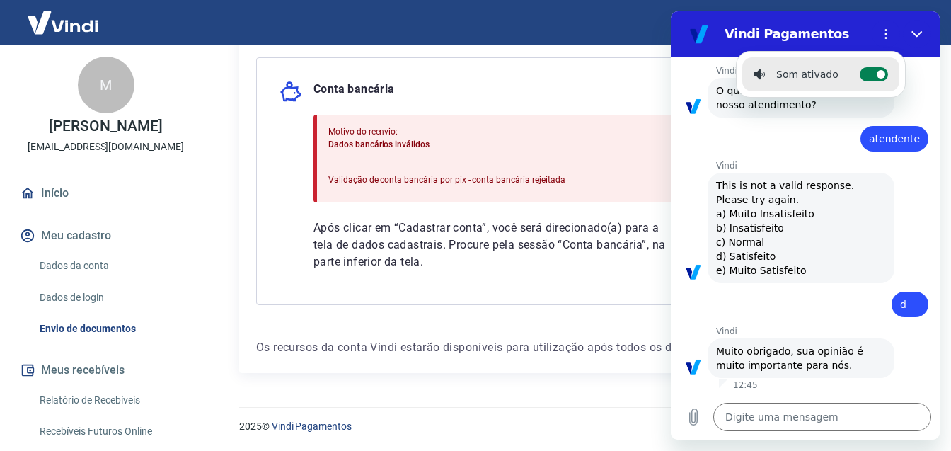
click at [868, 74] on label "Alternar notificações sonoras" at bounding box center [873, 74] width 28 height 14
click at [868, 74] on input "Alternar notificações sonoras" at bounding box center [873, 74] width 28 height 14
checkbox input "false"
type textarea "x"
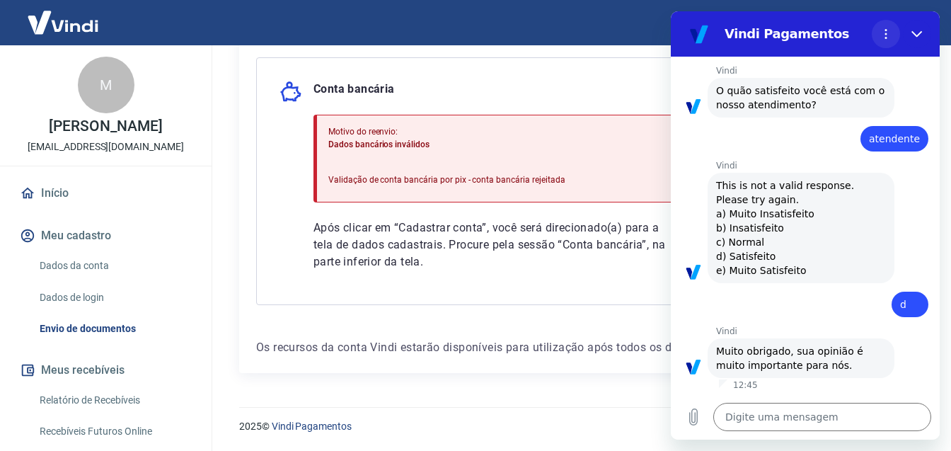
click at [886, 34] on circle "Menu de opções" at bounding box center [886, 34] width 2 height 2
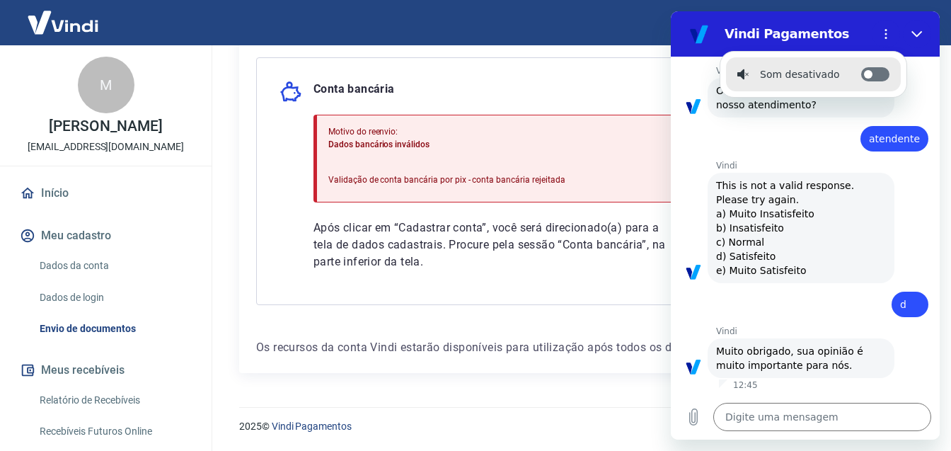
click at [876, 70] on label "Alternar notificações sonoras" at bounding box center [875, 74] width 28 height 14
click at [876, 70] on input "Alternar notificações sonoras" at bounding box center [875, 74] width 28 height 14
checkbox input "true"
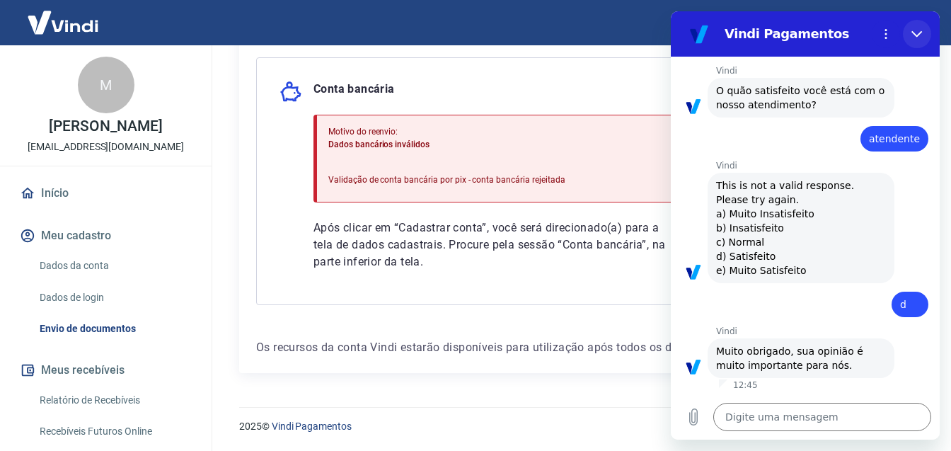
click at [920, 32] on icon "Fechar" at bounding box center [916, 33] width 11 height 11
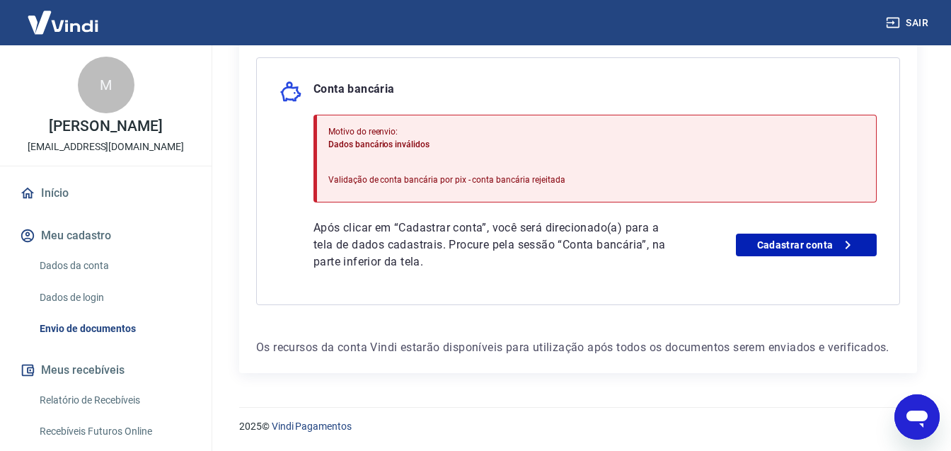
type textarea "x"
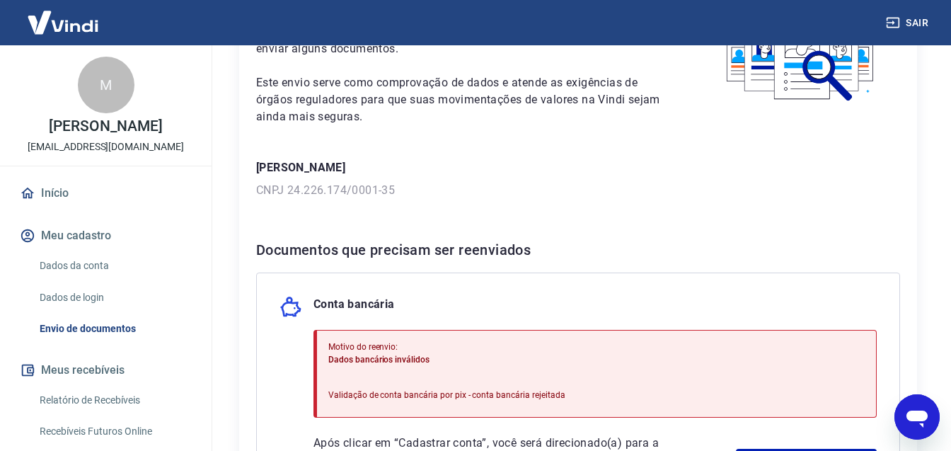
scroll to position [252, 0]
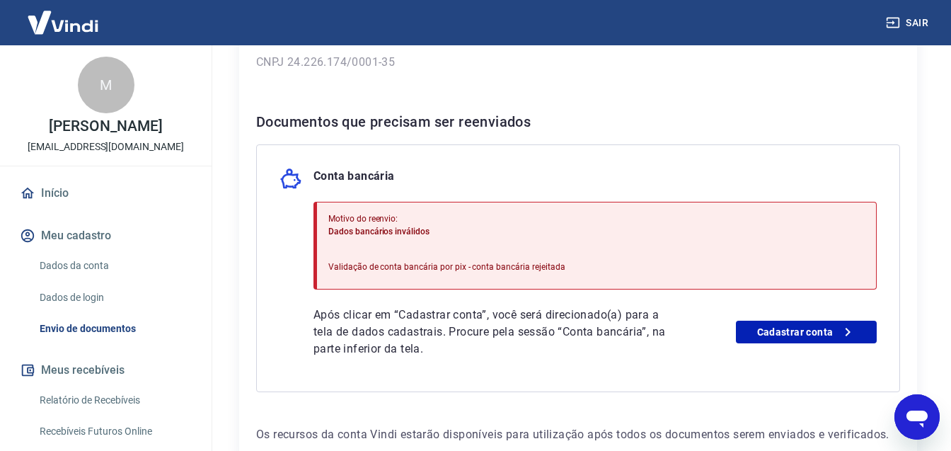
click at [916, 414] on icon "Abrir janela de mensagens" at bounding box center [916, 418] width 21 height 17
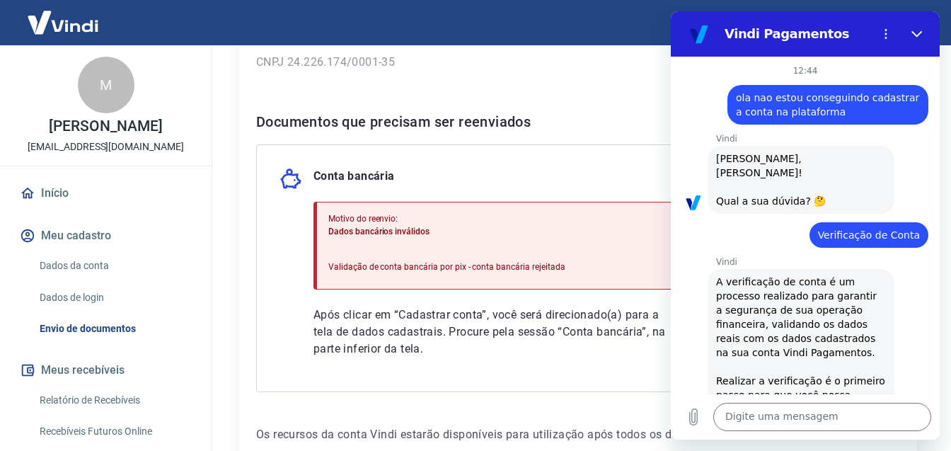
scroll to position [591, 0]
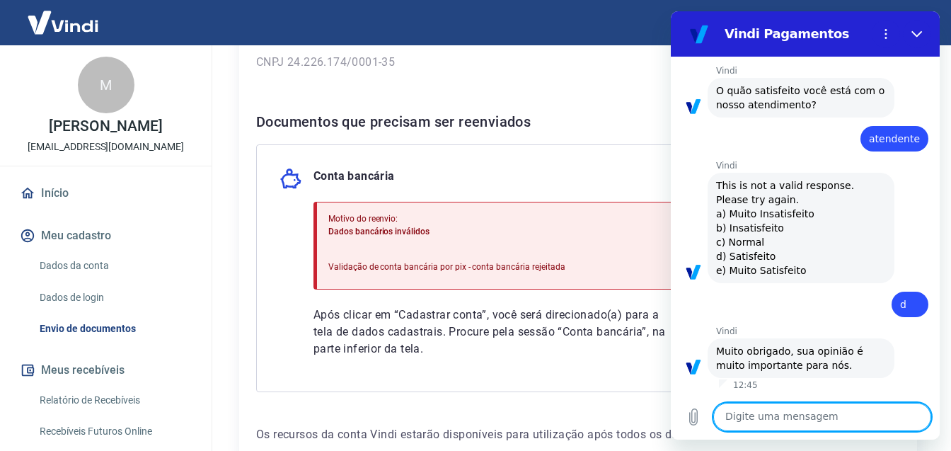
click at [804, 415] on textarea at bounding box center [822, 416] width 218 height 28
type textarea "a"
type textarea "x"
type textarea "aj"
type textarea "x"
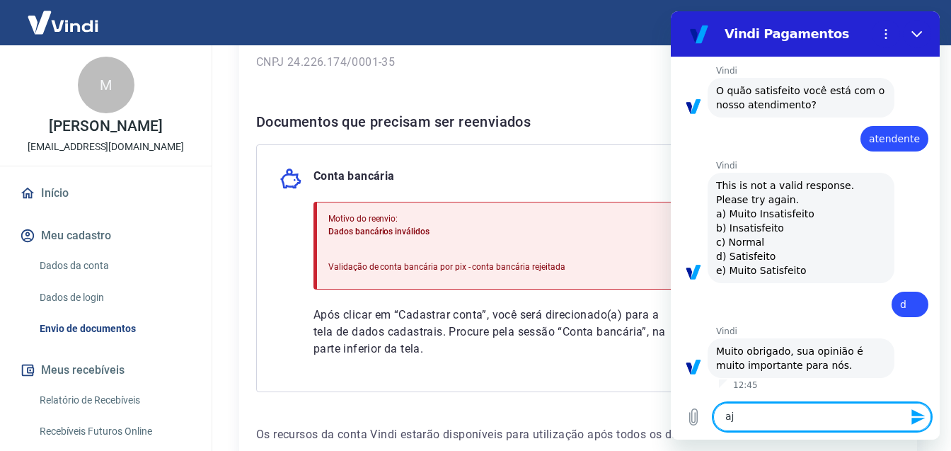
type textarea "aju"
type textarea "x"
type textarea "ajud"
type textarea "x"
type textarea "ajuda"
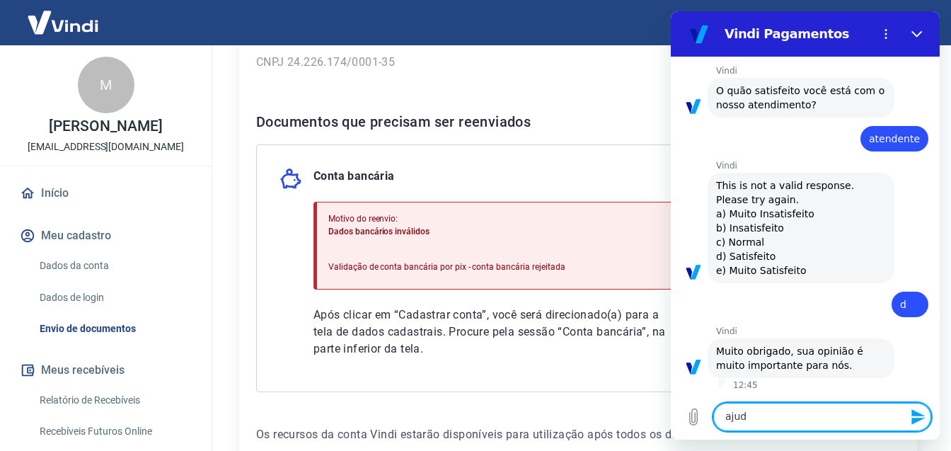
type textarea "x"
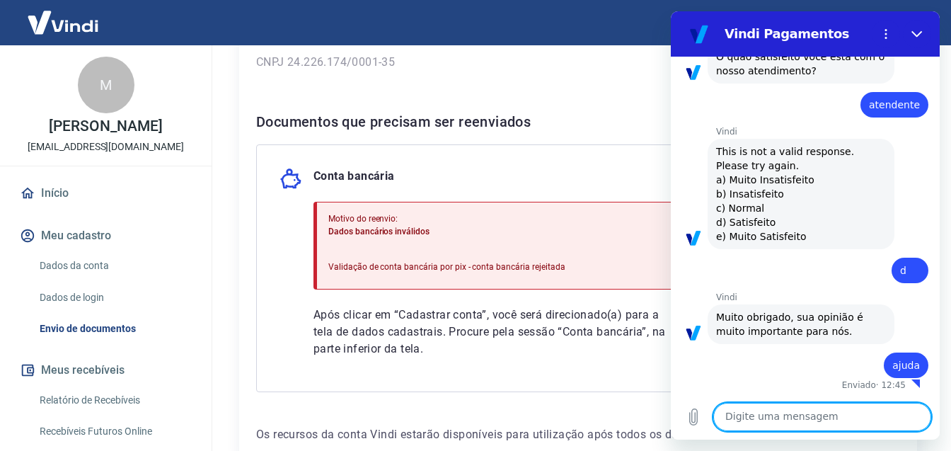
scroll to position [625, 0]
type textarea "x"
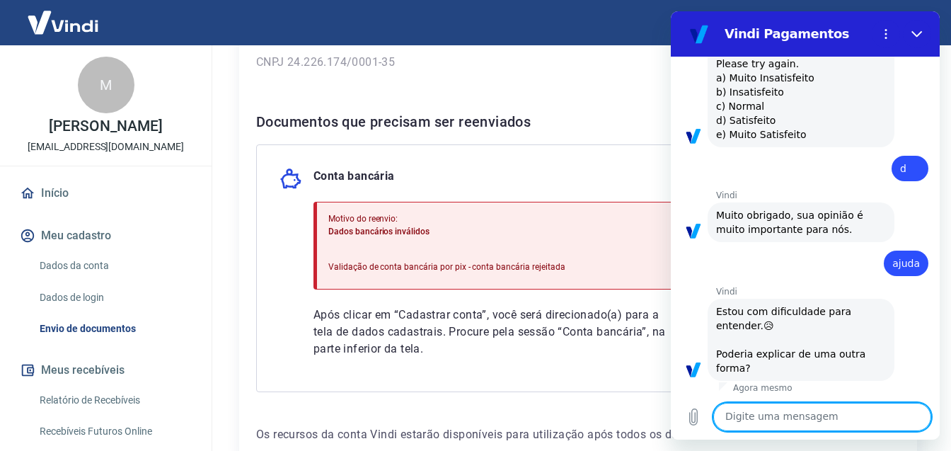
type textarea "n"
type textarea "x"
type textarea "na"
type textarea "x"
type textarea "nao"
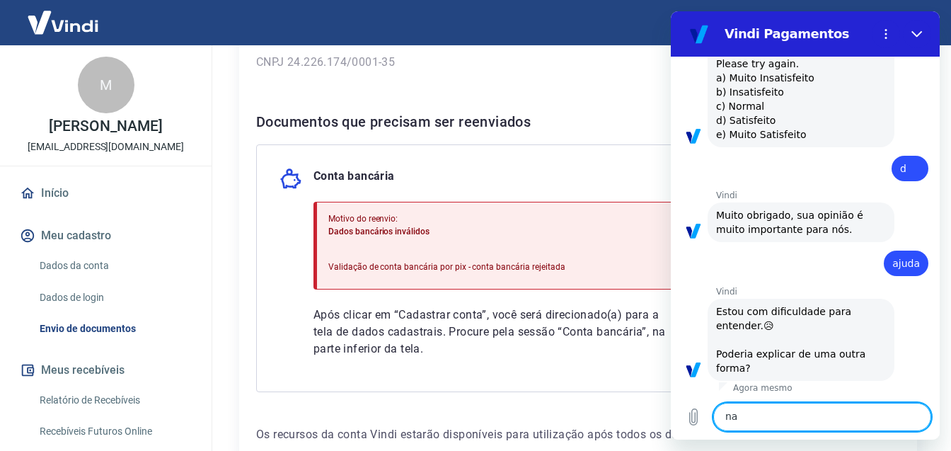
type textarea "x"
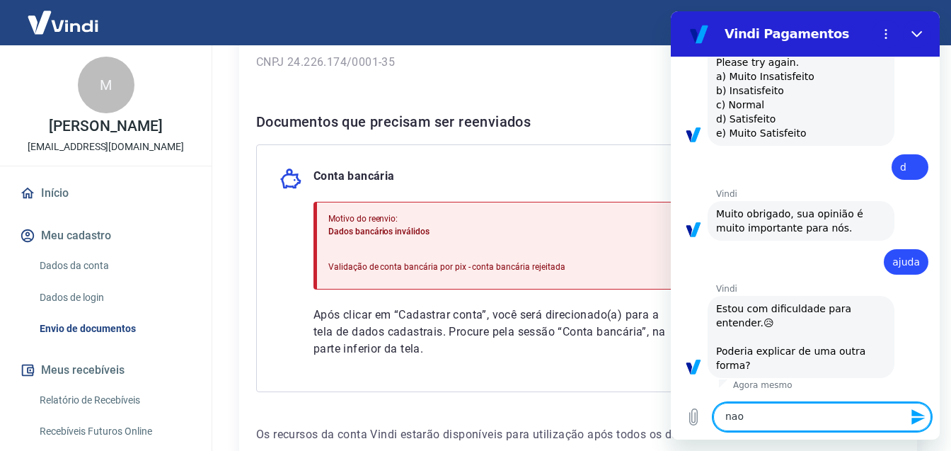
type textarea "nao"
type textarea "x"
type textarea "nao c"
type textarea "x"
type textarea "nao co"
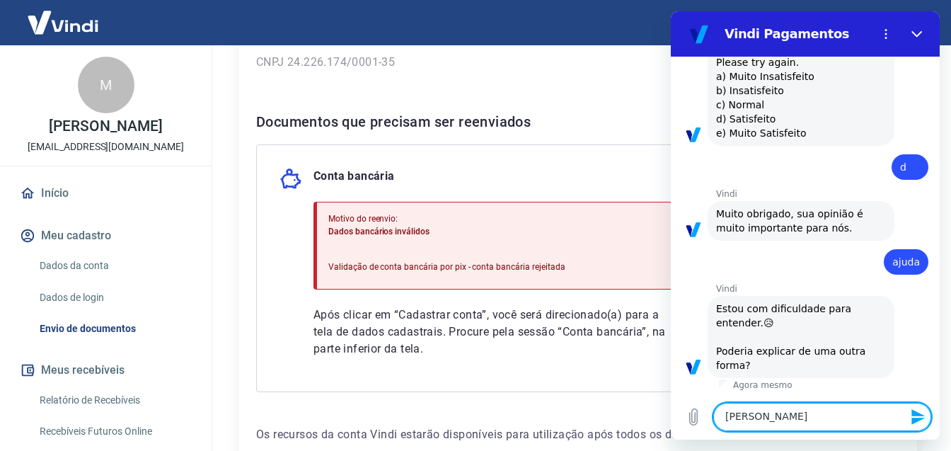
type textarea "x"
type textarea "nao con"
type textarea "x"
type textarea "nao cons"
type textarea "x"
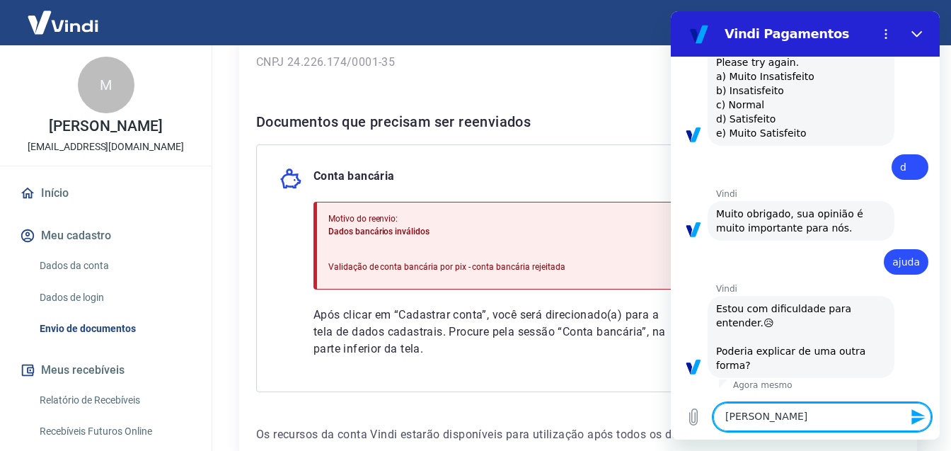
type textarea "nao consi"
type textarea "x"
type textarea "nao consig"
type textarea "x"
type textarea "nao consigo"
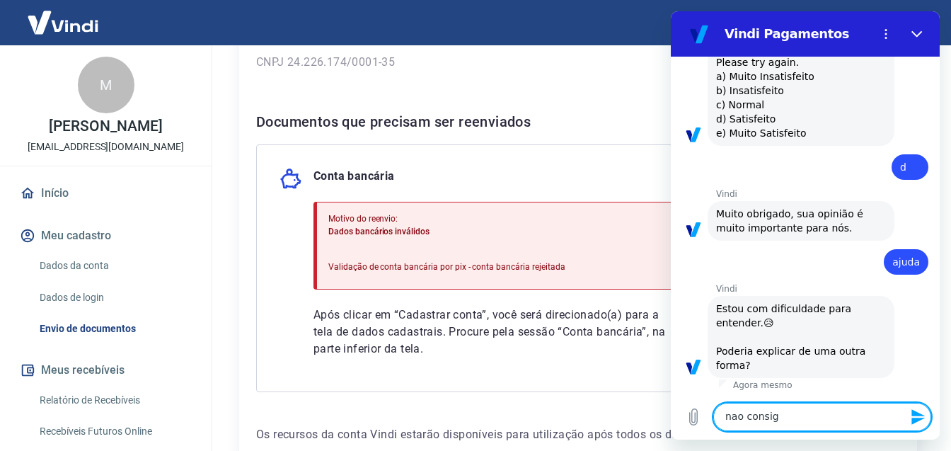
type textarea "x"
type textarea "nao consigo"
type textarea "x"
type textarea "nao consigo c"
type textarea "x"
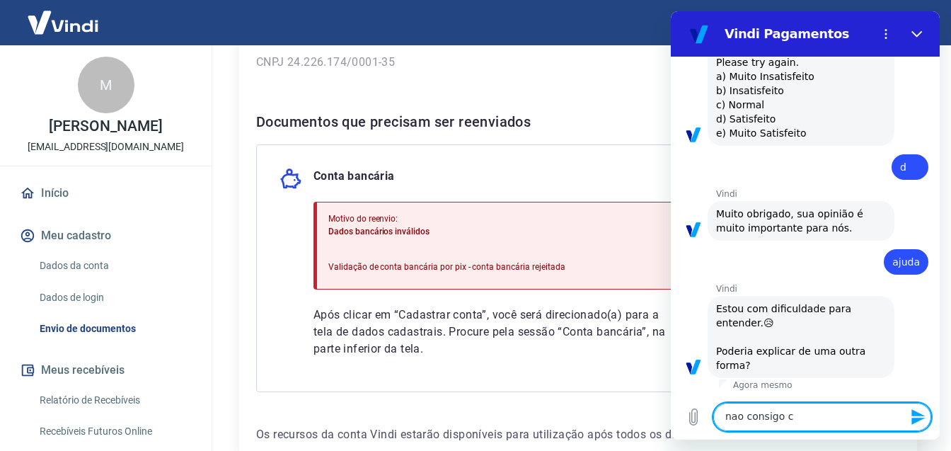
type textarea "nao consigo ca"
type textarea "x"
type textarea "nao consigo cad"
type textarea "x"
type textarea "nao consigo cada"
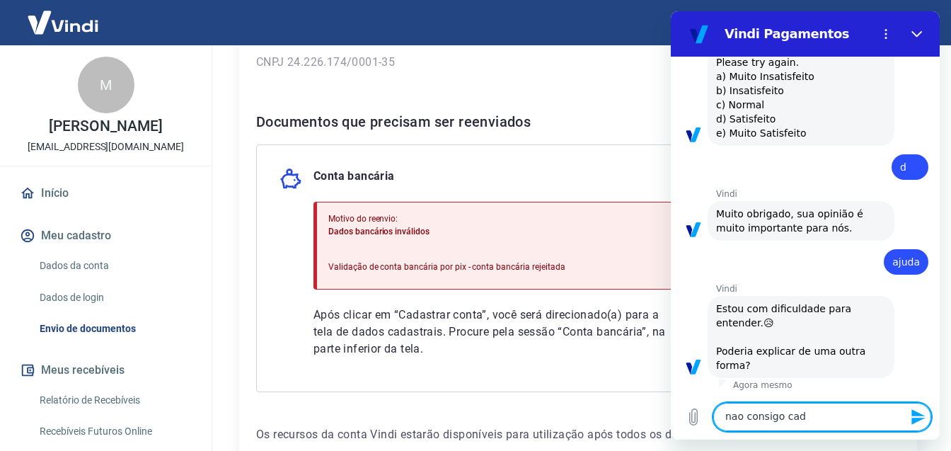
type textarea "x"
type textarea "nao consigo cadas"
type textarea "x"
type textarea "nao consigo cadast"
type textarea "x"
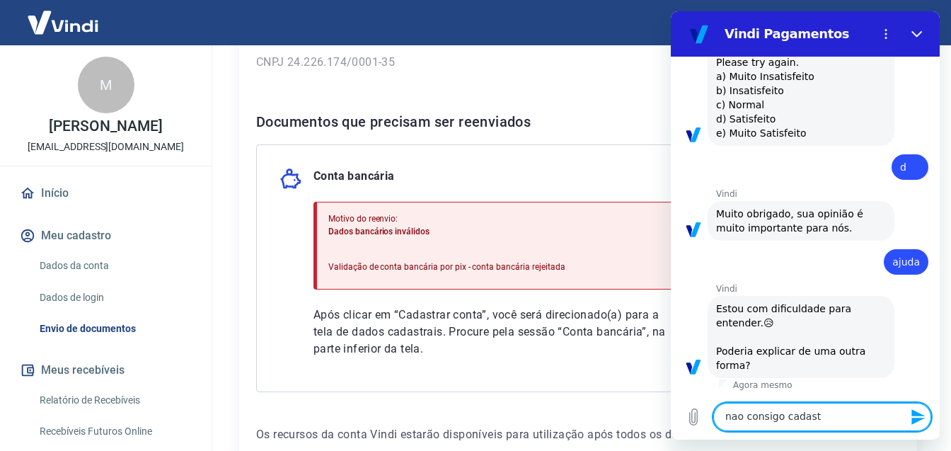
type textarea "nao consigo cadastr"
type textarea "x"
type textarea "nao consigo cadastra"
type textarea "x"
type textarea "nao consigo cadastras"
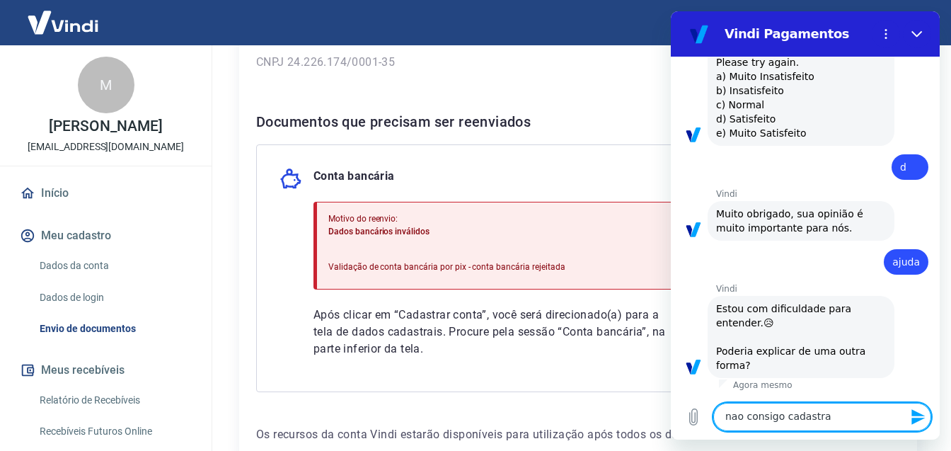
type textarea "x"
type textarea "nao consigo cadastras"
type textarea "x"
type textarea "nao consigo cadastras a"
type textarea "x"
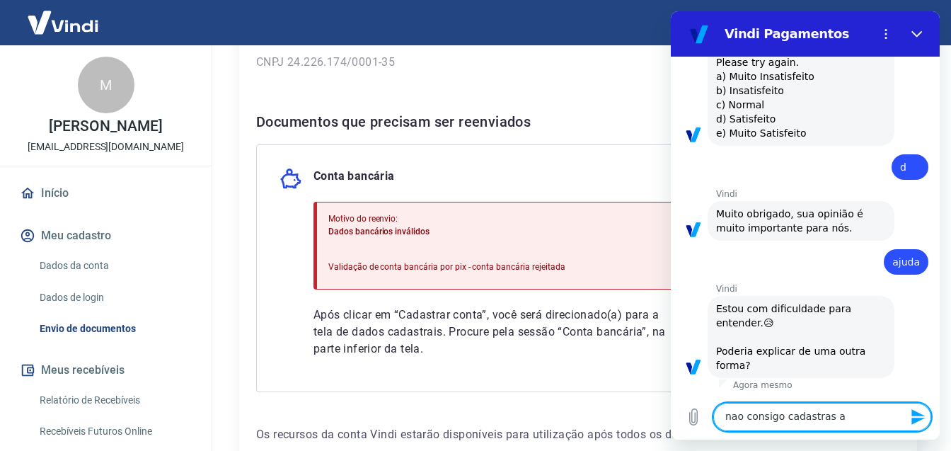
type textarea "nao consigo cadastras a"
type textarea "x"
type textarea "nao consigo cadastras a c"
type textarea "x"
type textarea "nao consigo cadastras a co"
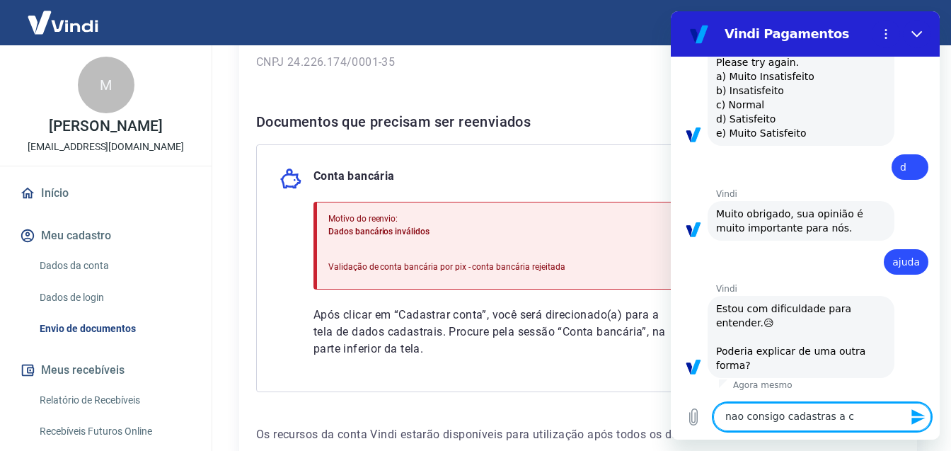
type textarea "x"
type textarea "nao consigo cadastras a con"
type textarea "x"
type textarea "nao consigo cadastras a cont"
type textarea "x"
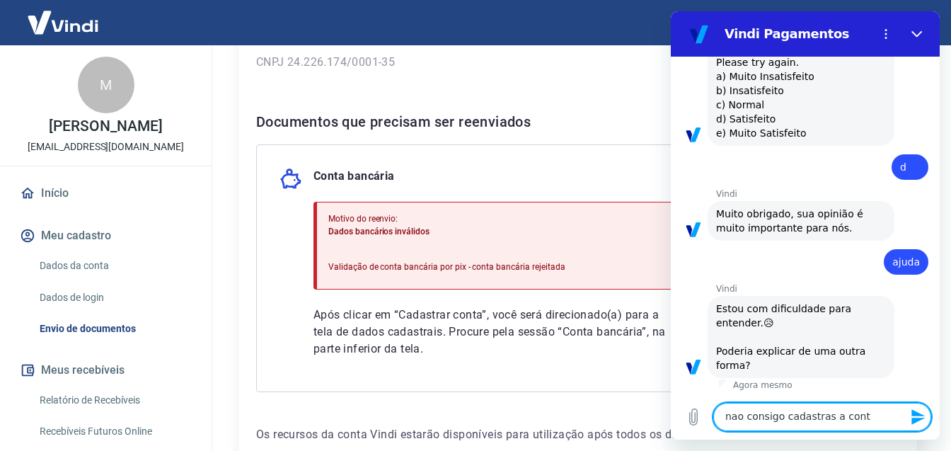
type textarea "nao consigo cadastras a conta"
type textarea "x"
type textarea "nao consigo cadastras a conta"
type textarea "x"
type textarea "nao consigo cadastras a conta b"
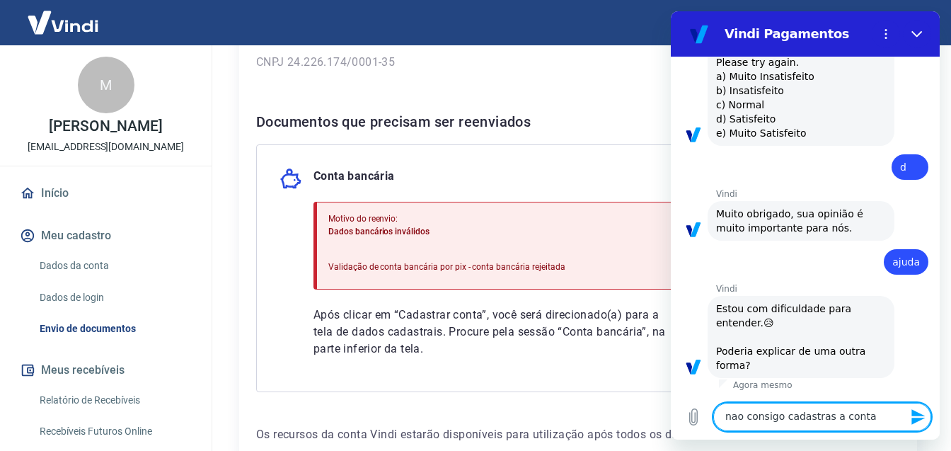
type textarea "x"
type textarea "nao consigo cadastras a conta ba"
type textarea "x"
type textarea "nao consigo cadastras a conta ban"
type textarea "x"
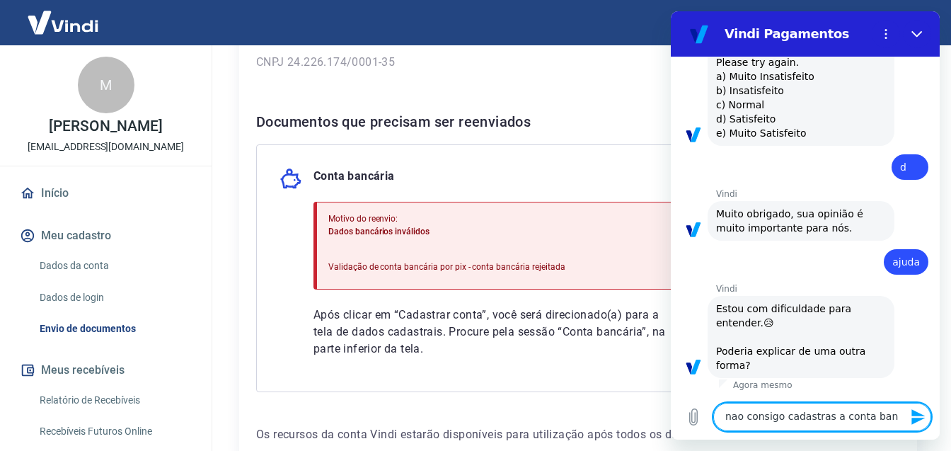
type textarea "nao consigo cadastras a conta banc"
type textarea "x"
type textarea "nao consigo cadastras a conta banca"
type textarea "x"
type textarea "nao consigo cadastras a conta bancar"
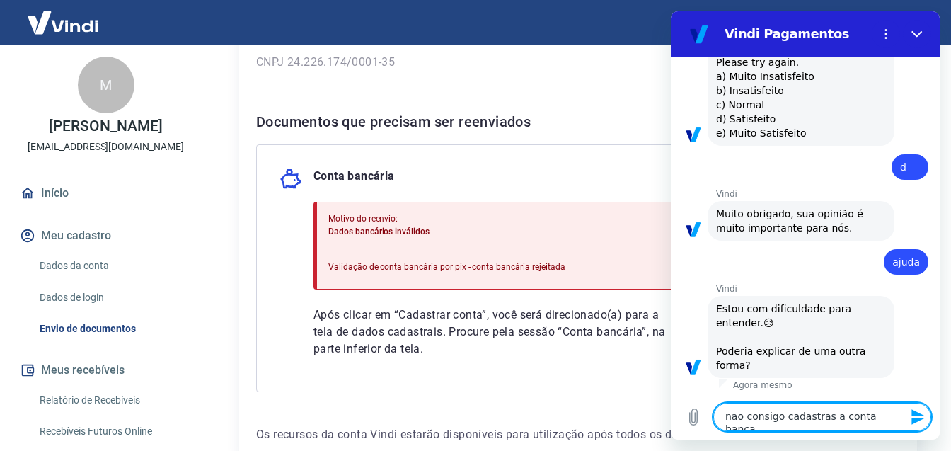
type textarea "x"
type textarea "nao consigo cadastras a conta bancari"
type textarea "x"
type textarea "nao consigo cadastras a conta bancaria"
type textarea "x"
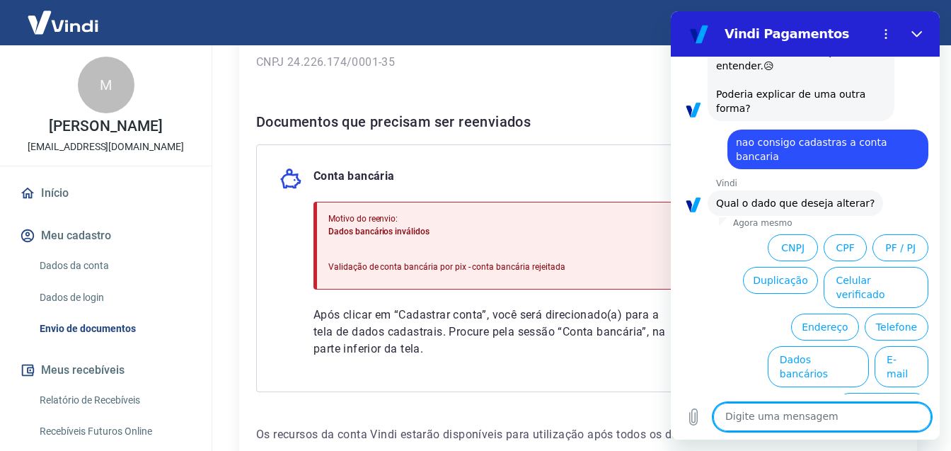
scroll to position [986, 0]
click at [797, 346] on button "Dados bancários" at bounding box center [817, 365] width 101 height 41
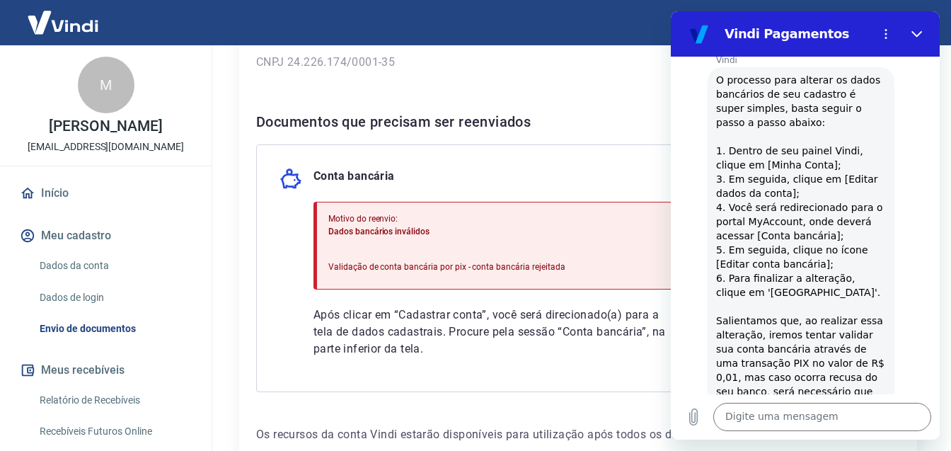
scroll to position [1360, 0]
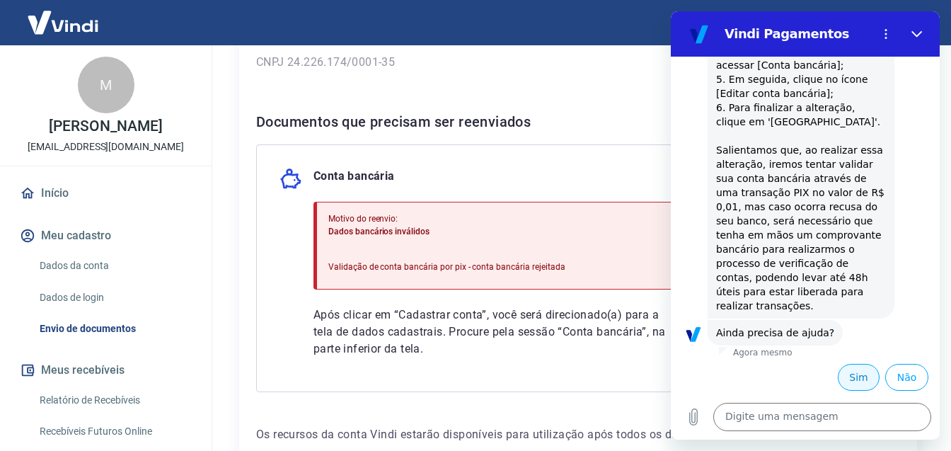
click at [848, 377] on button "Sim" at bounding box center [859, 377] width 42 height 27
type textarea "x"
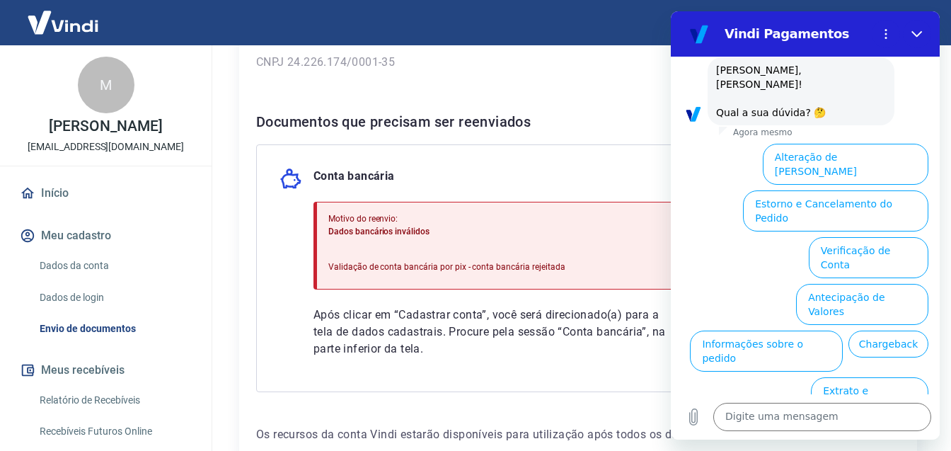
scroll to position [1743, 0]
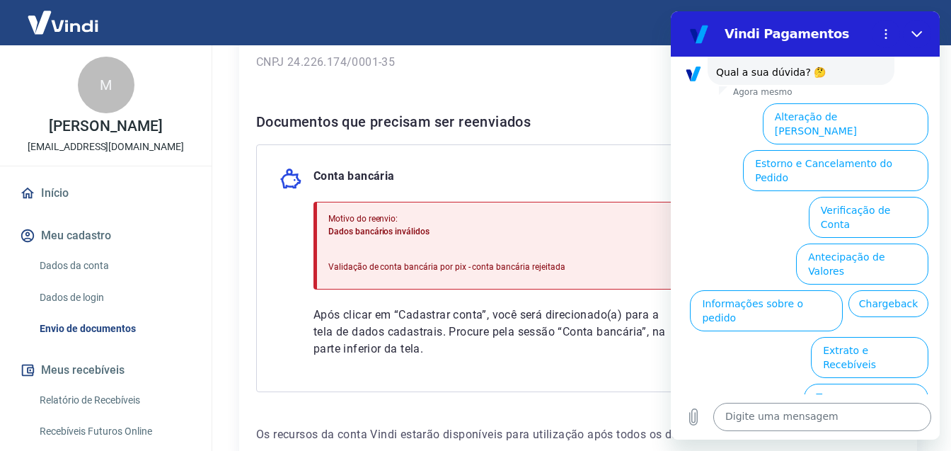
click at [781, 415] on textarea at bounding box center [822, 416] width 218 height 28
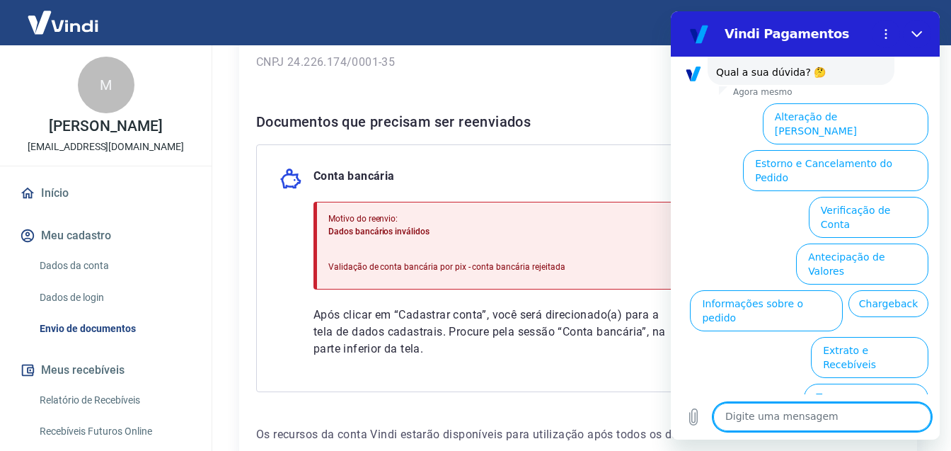
type textarea "a"
type textarea "x"
type textarea "at"
type textarea "x"
type textarea "ate"
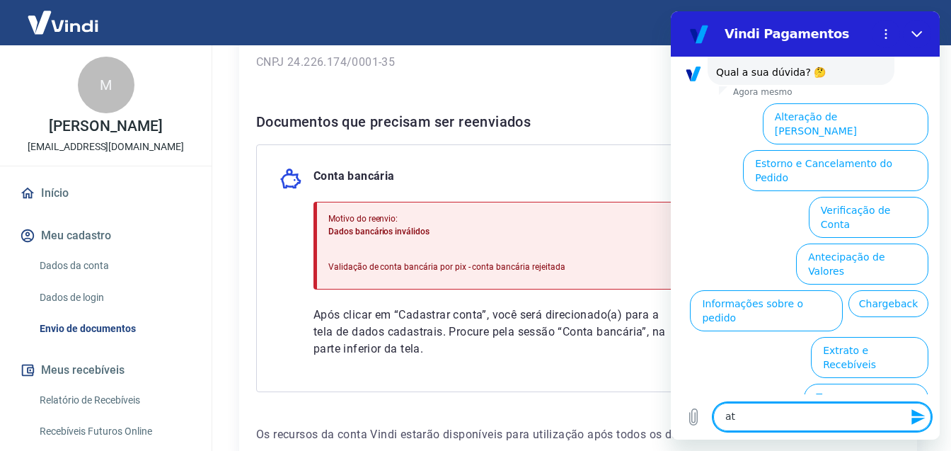
type textarea "x"
type textarea "aten"
type textarea "x"
type textarea "atend"
type textarea "x"
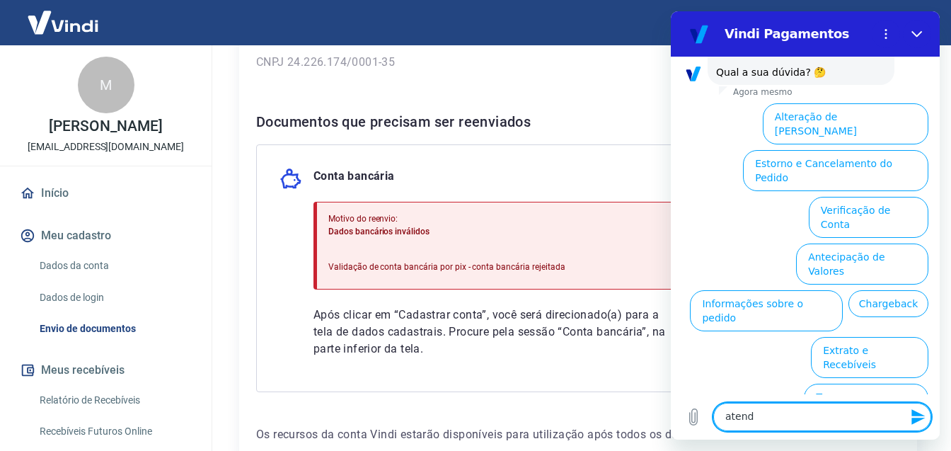
type textarea "atende"
type textarea "x"
type textarea "atenden"
type textarea "x"
type textarea "atendent"
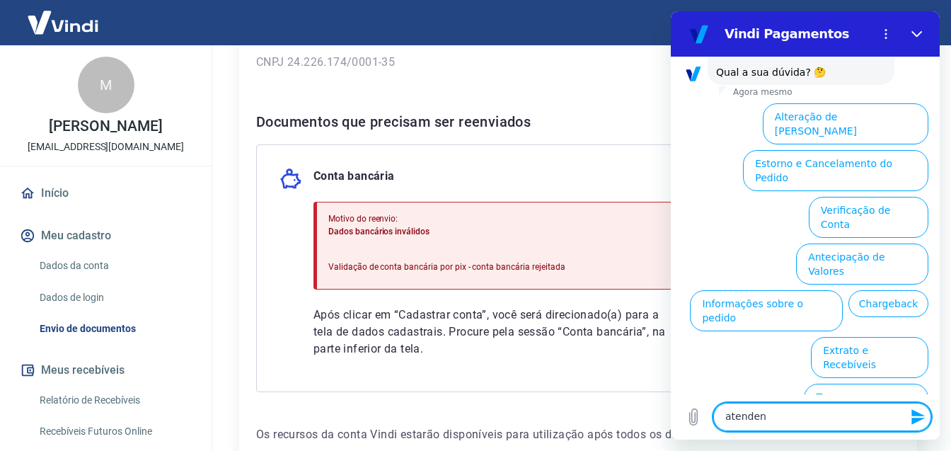
type textarea "x"
type textarea "atendente"
type textarea "x"
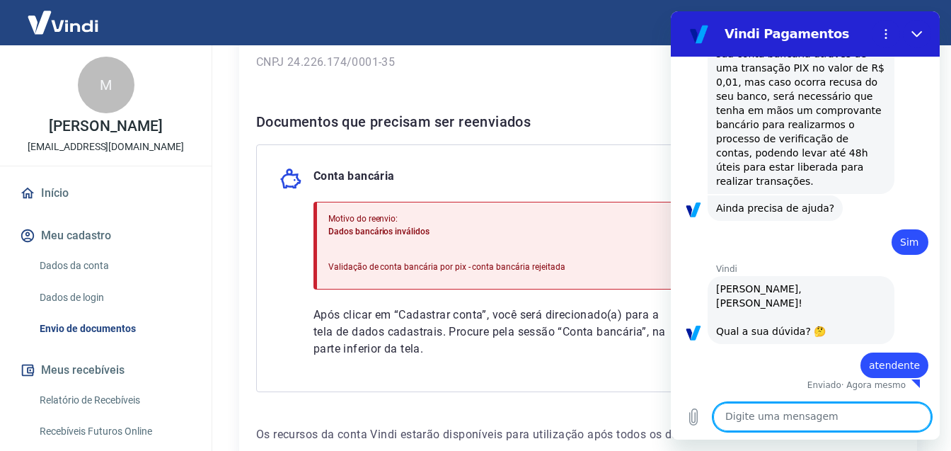
type textarea "x"
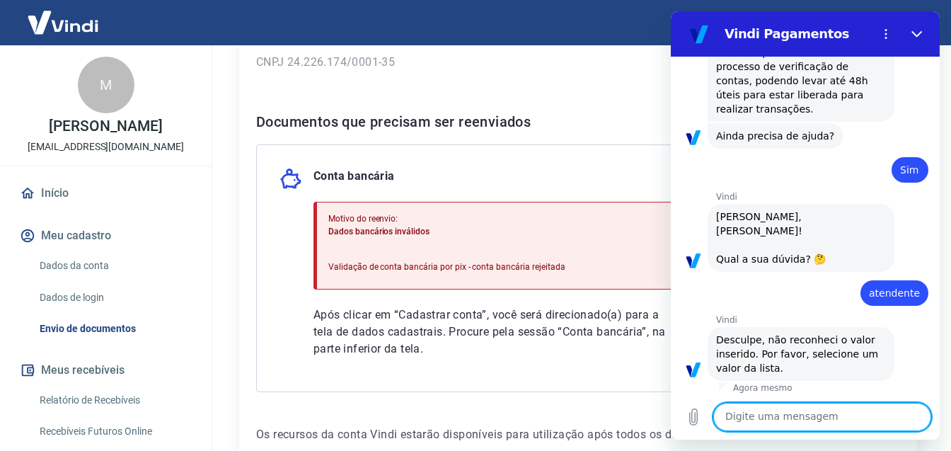
scroll to position [1559, 0]
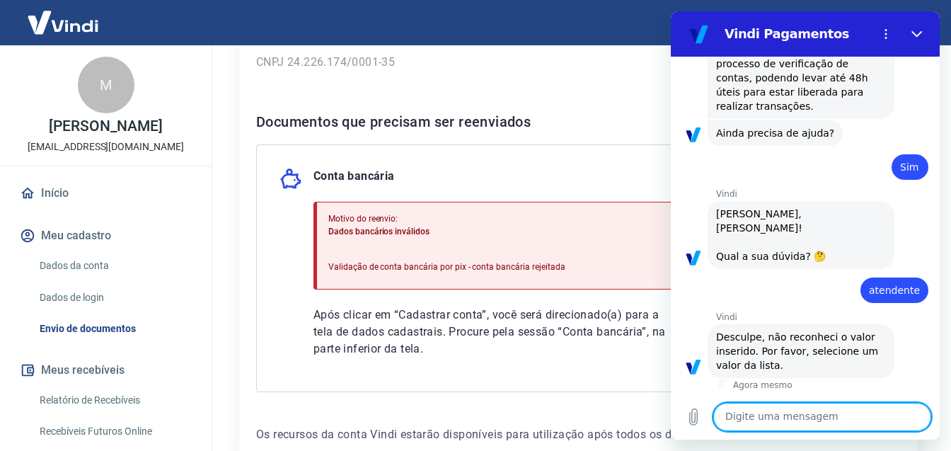
type textarea "f"
type textarea "x"
type textarea "fa"
type textarea "x"
type textarea "fal"
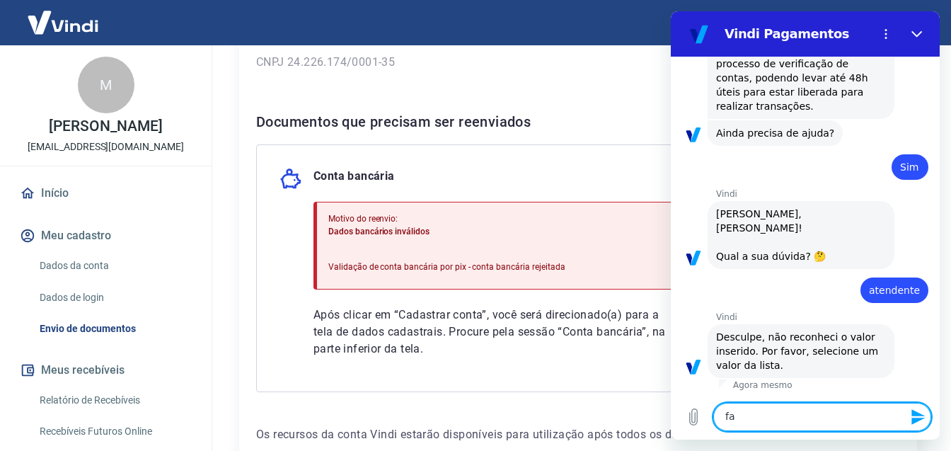
type textarea "x"
type textarea "fala"
type textarea "x"
type textarea "falar"
type textarea "x"
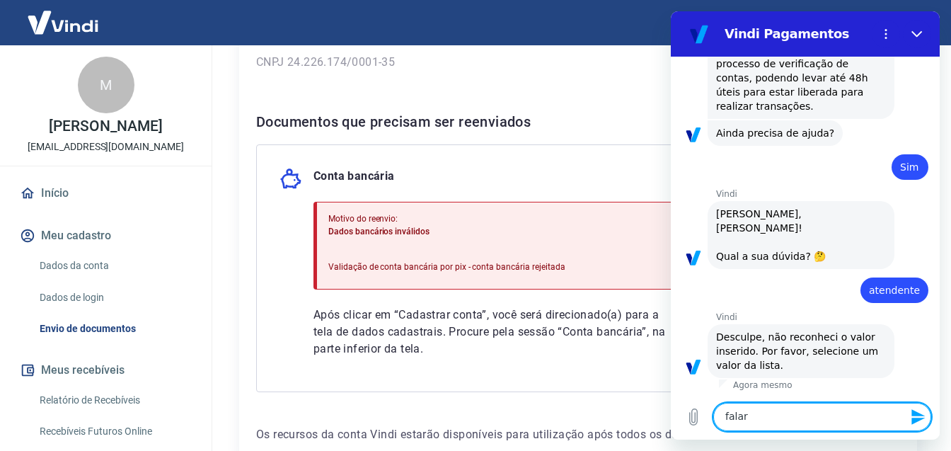
type textarea "falar"
type textarea "x"
type textarea "falar c"
type textarea "x"
type textarea "falar co"
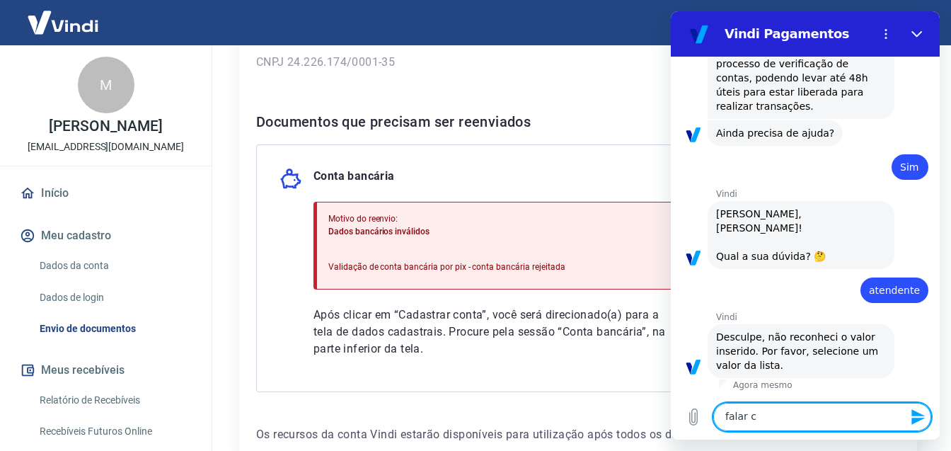
type textarea "x"
type textarea "falar com"
type textarea "x"
type textarea "falar com"
type textarea "x"
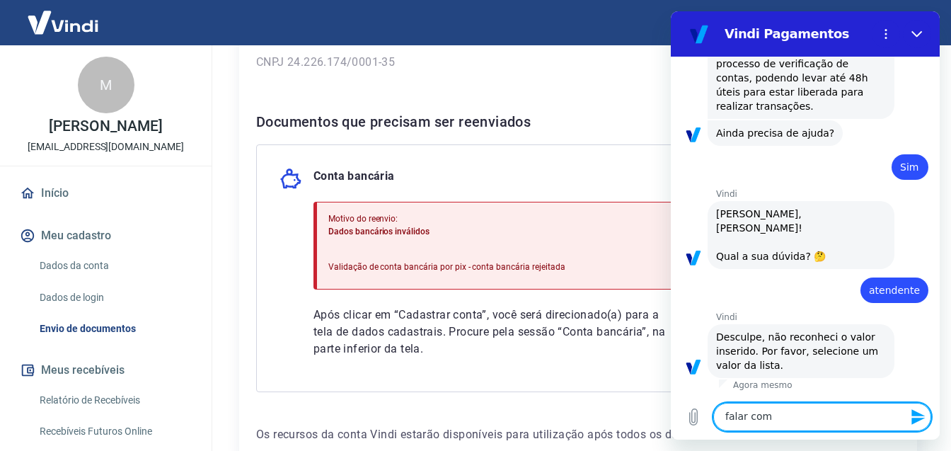
type textarea "falar com a"
type textarea "x"
type textarea "falar com at"
type textarea "x"
type textarea "falar com ate"
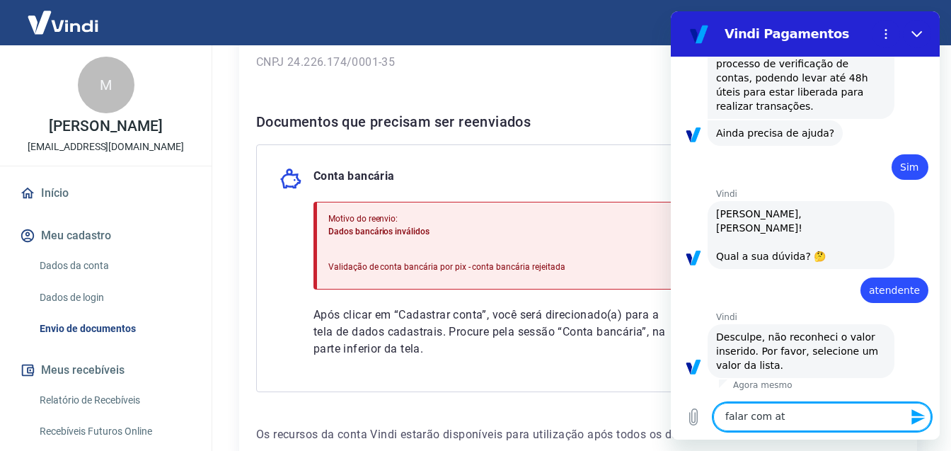
type textarea "x"
type textarea "falar com aten"
type textarea "x"
type textarea "falar com atend"
type textarea "x"
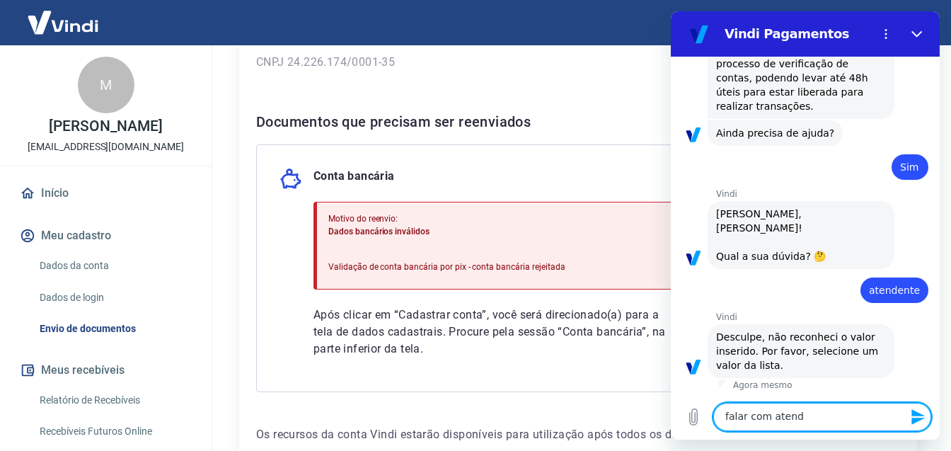
type textarea "falar com atende"
type textarea "x"
type textarea "falar com atenden"
type textarea "x"
type textarea "falar com atendent"
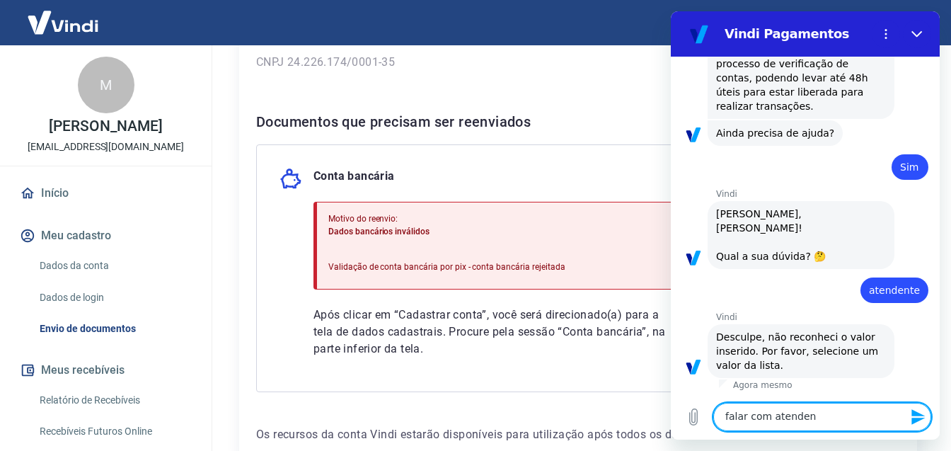
type textarea "x"
type textarea "falar com atendente"
type textarea "x"
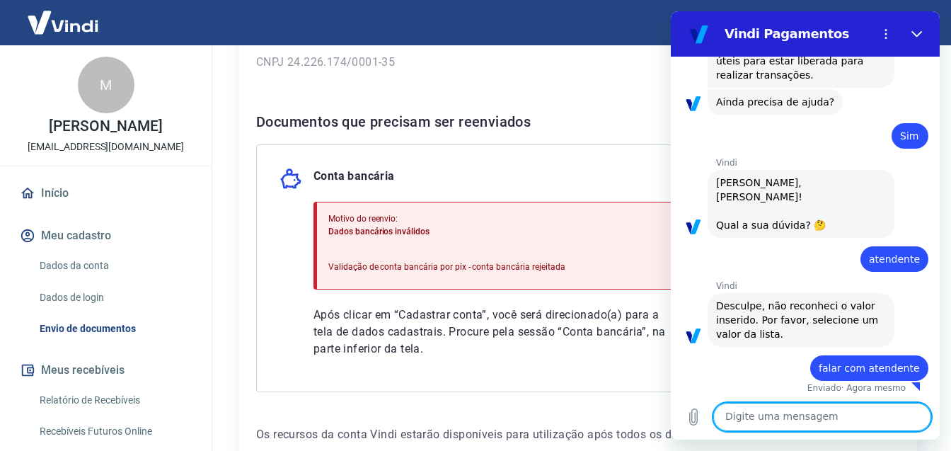
scroll to position [1593, 0]
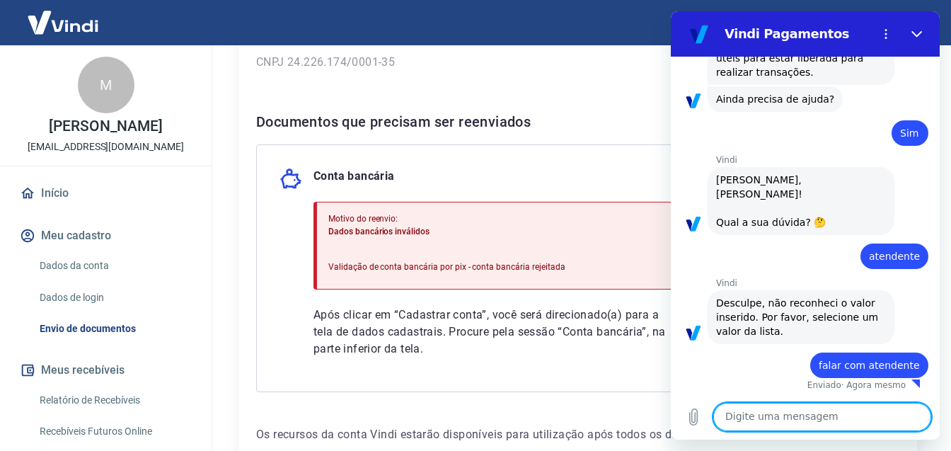
type textarea "x"
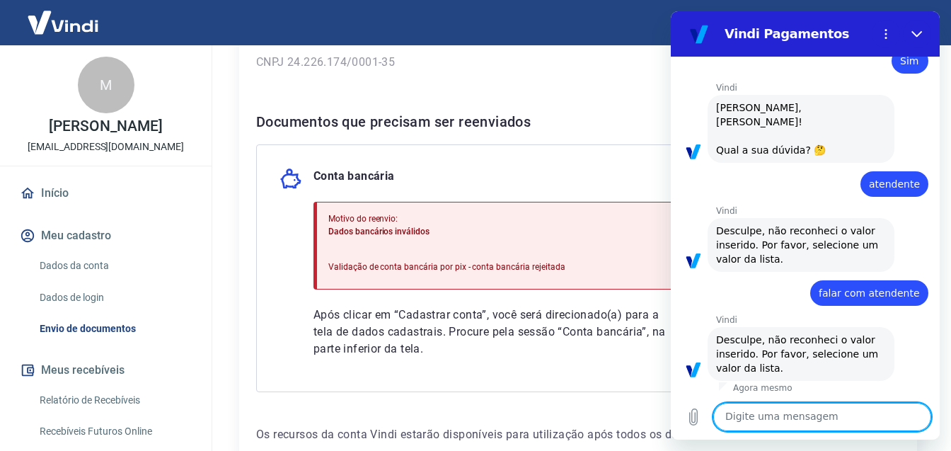
scroll to position [1668, 0]
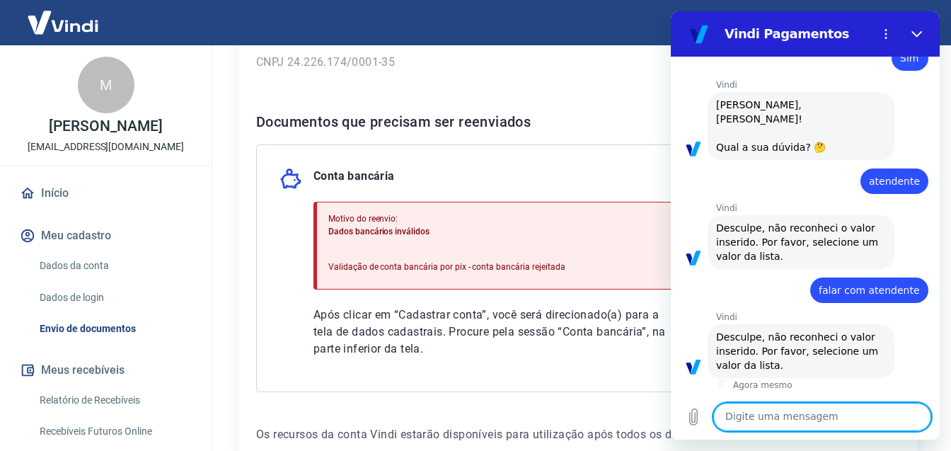
type textarea "f"
type textarea "x"
type textarea "fa"
type textarea "x"
type textarea "fal"
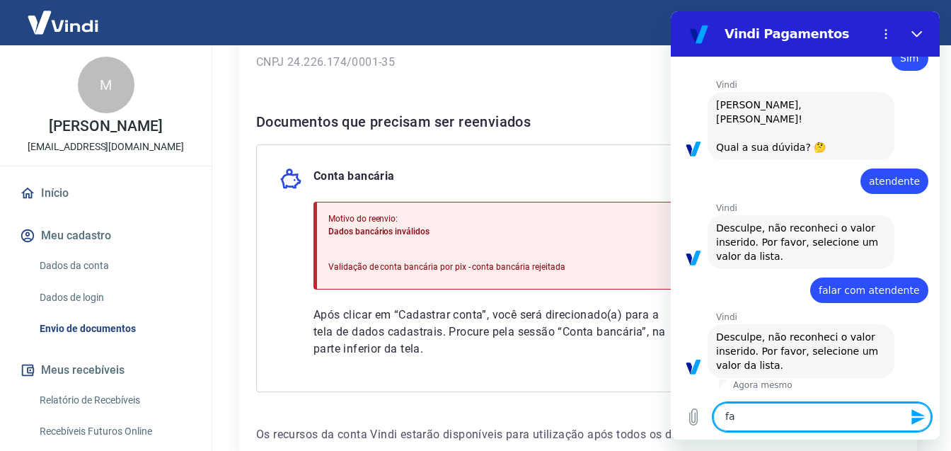
type textarea "x"
type textarea "fala"
type textarea "x"
type textarea "falar"
type textarea "x"
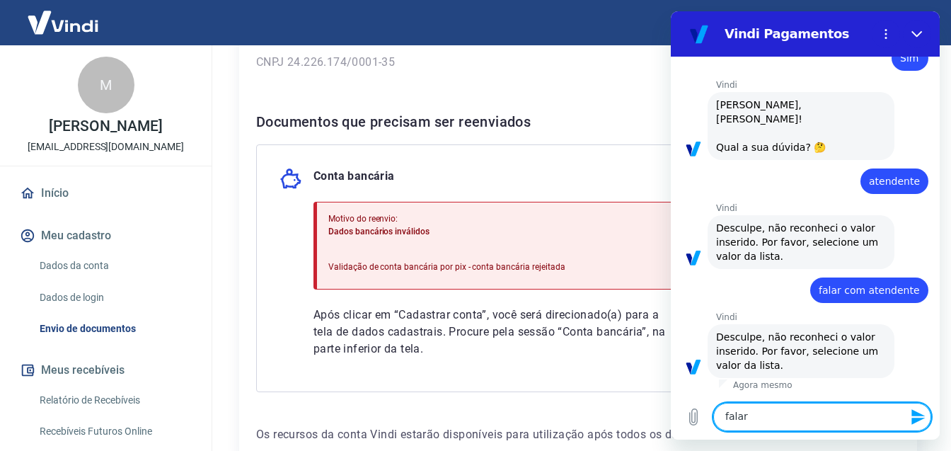
type textarea "falar"
type textarea "x"
type textarea "falar c"
type textarea "x"
type textarea "falar co"
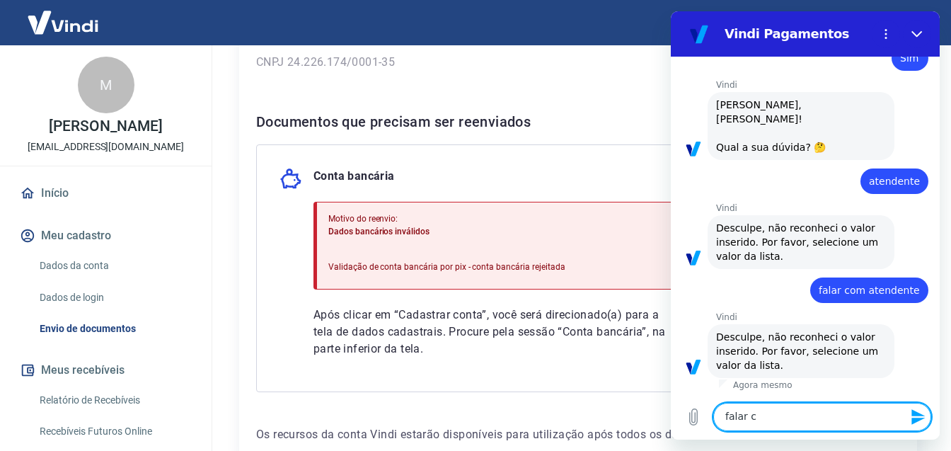
type textarea "x"
type textarea "falar com"
type textarea "x"
type textarea "falar com"
type textarea "x"
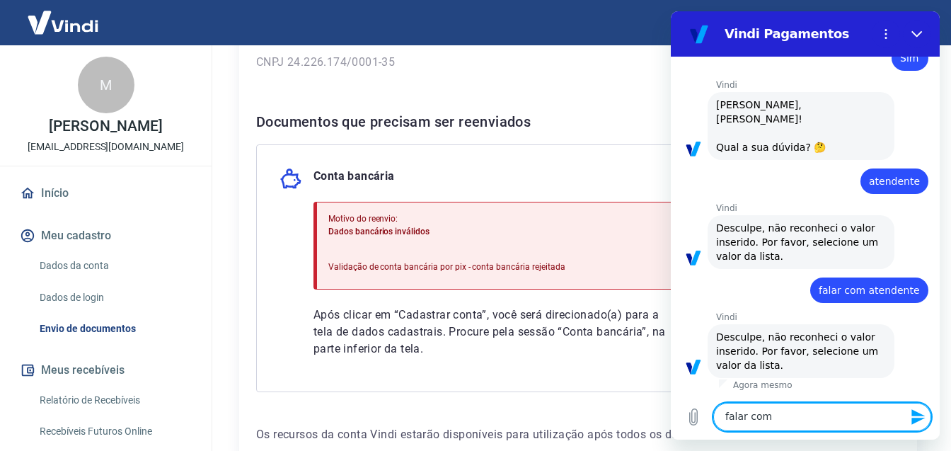
type textarea "falar com e"
type textarea "x"
type textarea "falar com es"
type textarea "x"
type textarea "falar com esp"
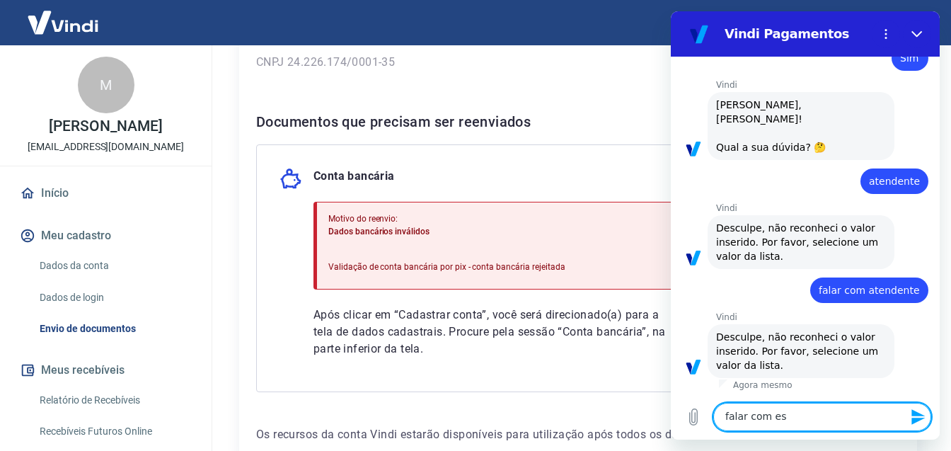
type textarea "x"
type textarea "falar com espe"
type textarea "x"
type textarea "falar com espec"
type textarea "x"
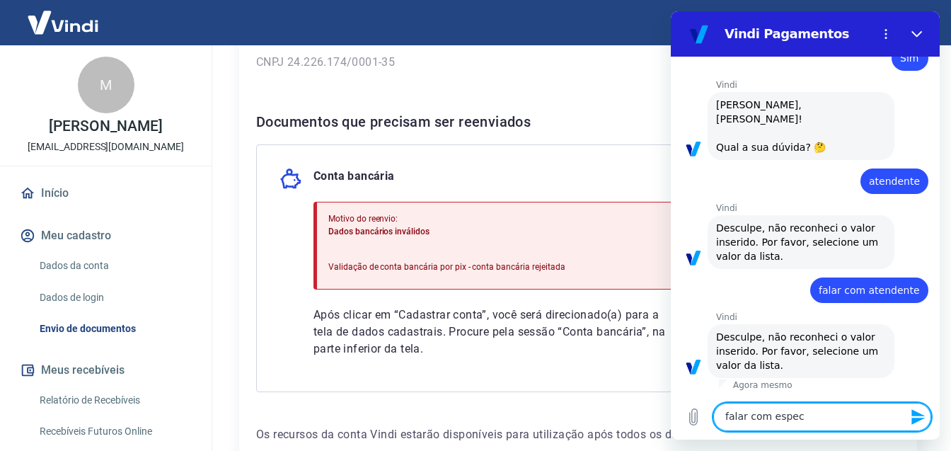
type textarea "falar com especi"
type textarea "x"
type textarea "falar com especia"
type textarea "x"
type textarea "falar com especial"
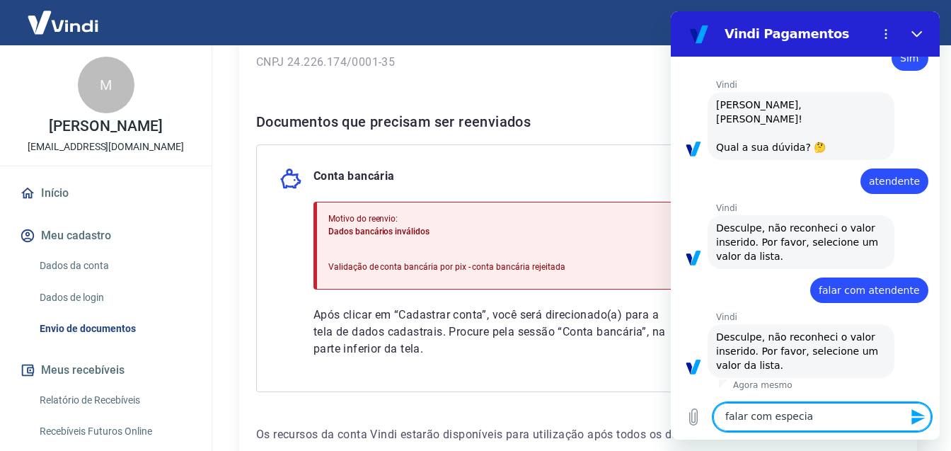
type textarea "x"
type textarea "falar com especiali"
type textarea "x"
type textarea "falar com especialis"
type textarea "x"
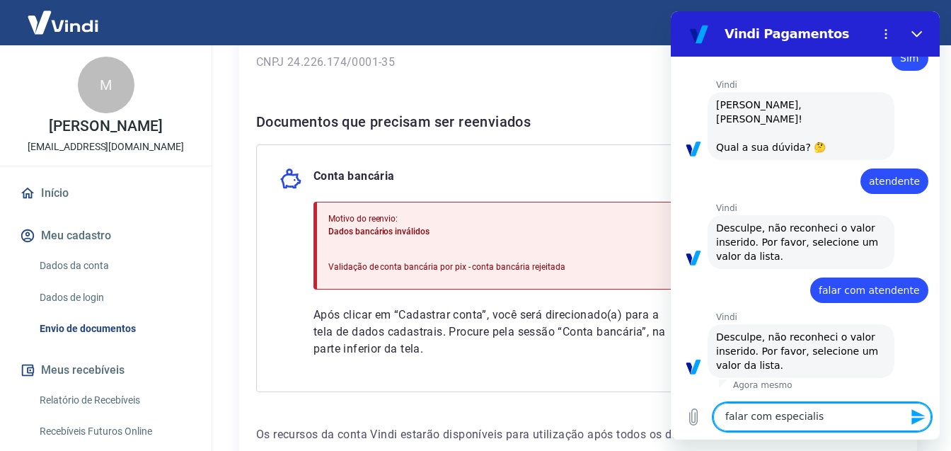
type textarea "falar com especialist"
type textarea "x"
type textarea "falar com especialista"
type textarea "x"
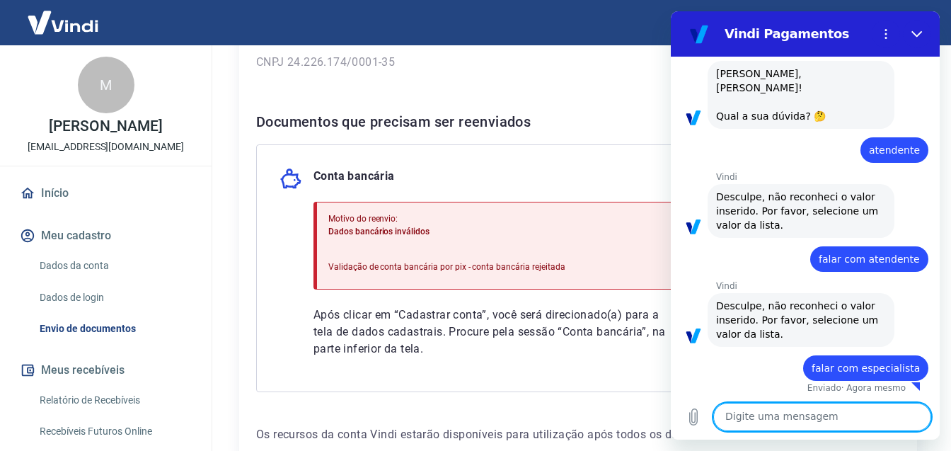
scroll to position [1702, 0]
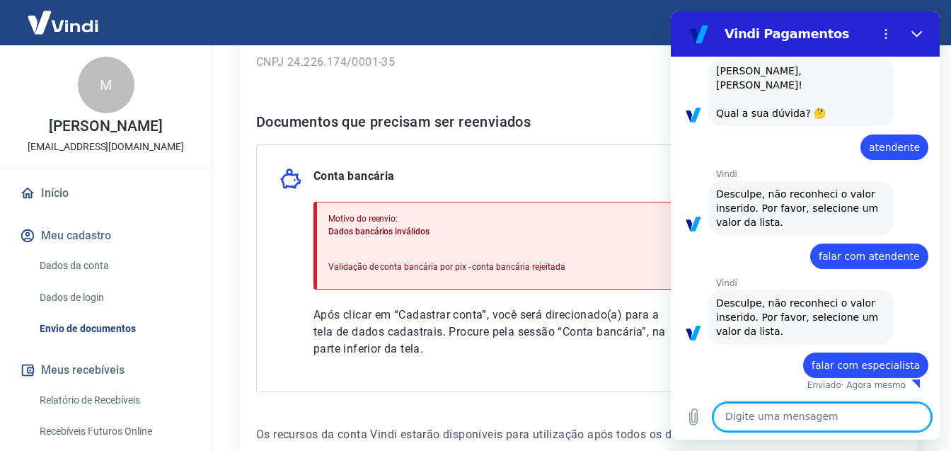
type textarea "x"
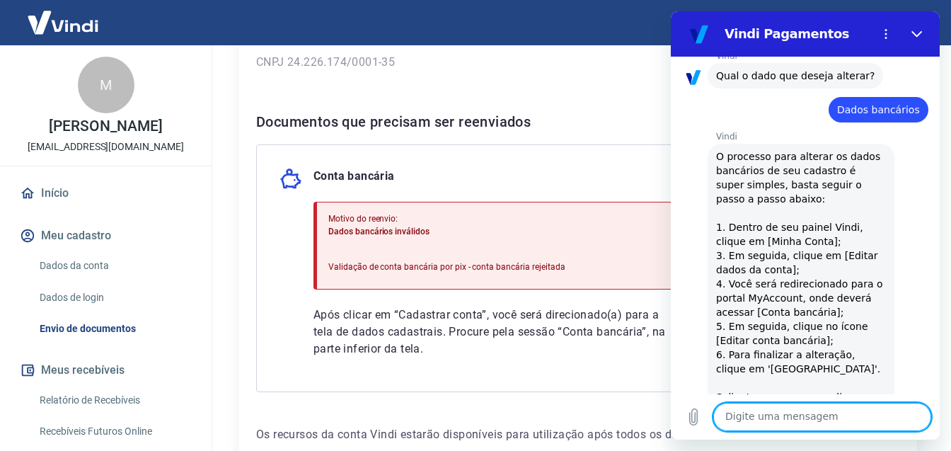
scroll to position [1777, 0]
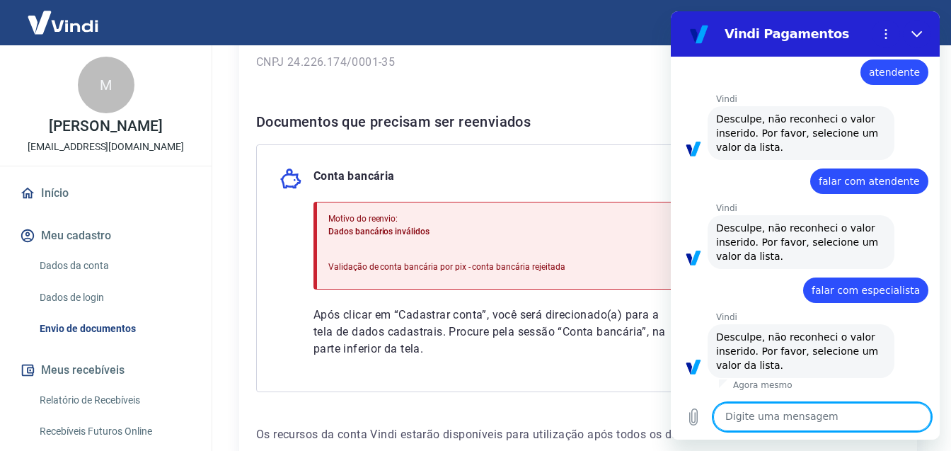
click at [840, 412] on textarea at bounding box center [822, 416] width 218 height 28
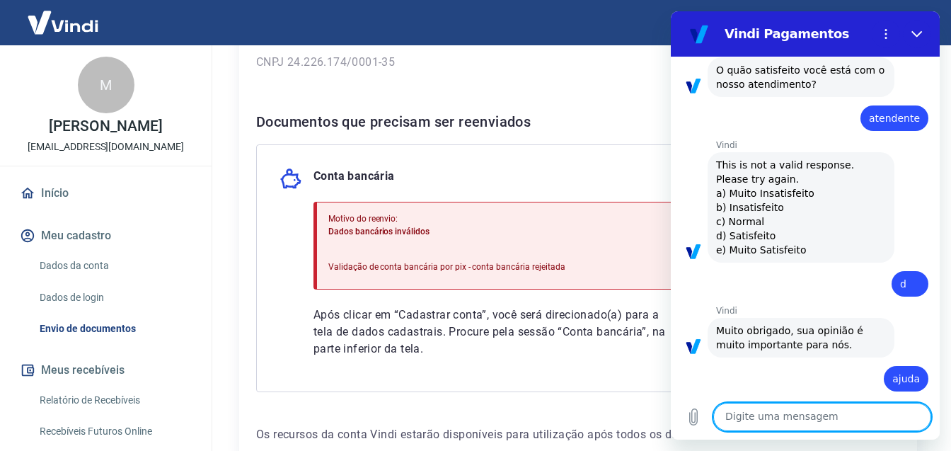
scroll to position [146, 0]
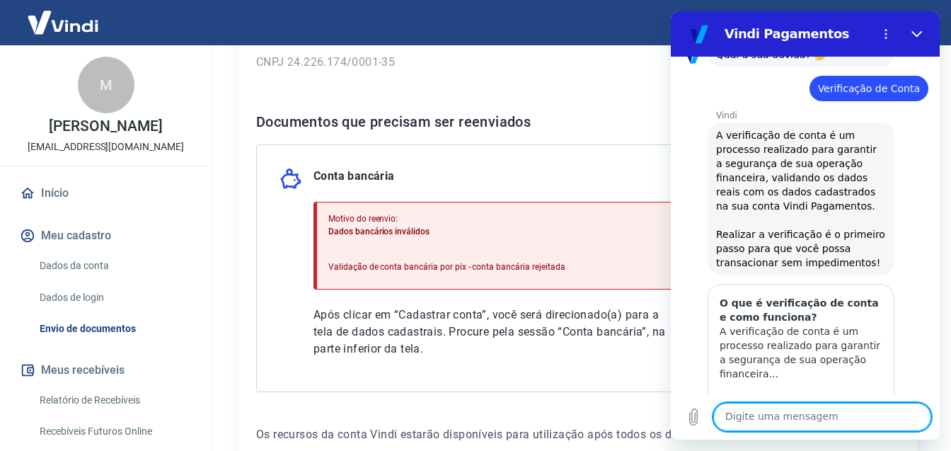
click at [809, 420] on textarea at bounding box center [822, 416] width 218 height 28
type textarea "a"
type textarea "x"
type textarea "at"
type textarea "x"
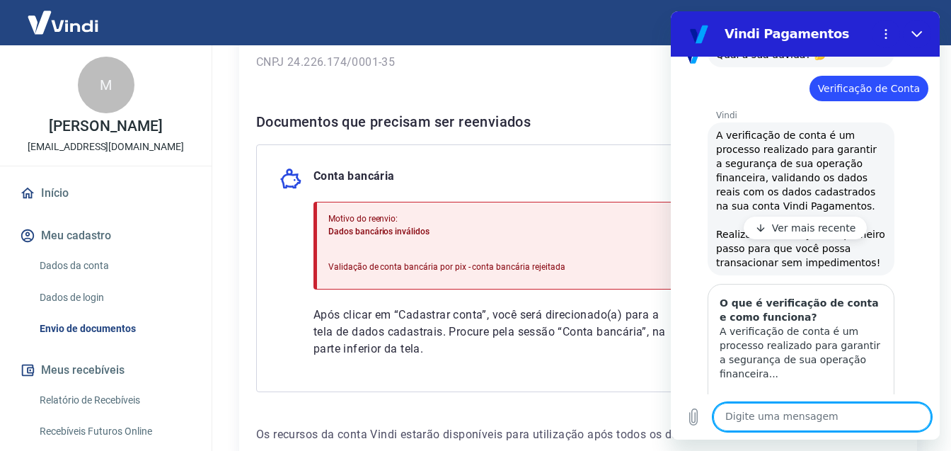
click at [823, 234] on p "Ver mais recente" at bounding box center [814, 228] width 84 height 14
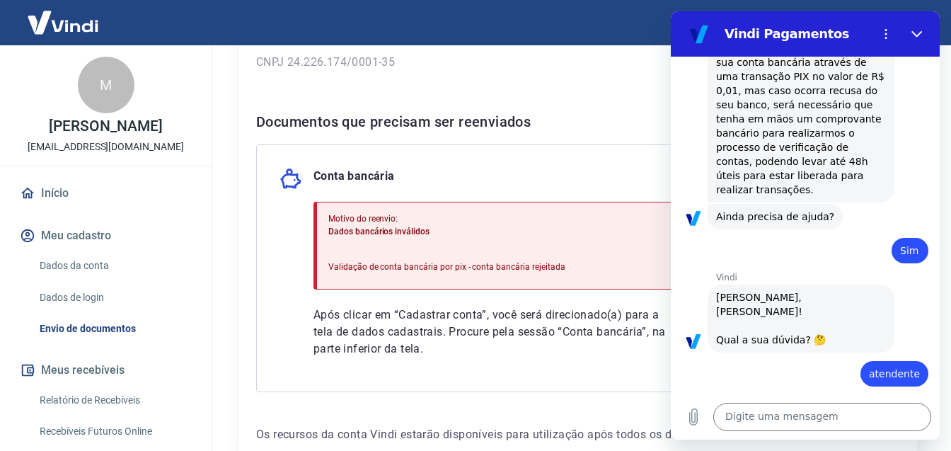
scroll to position [1860, 0]
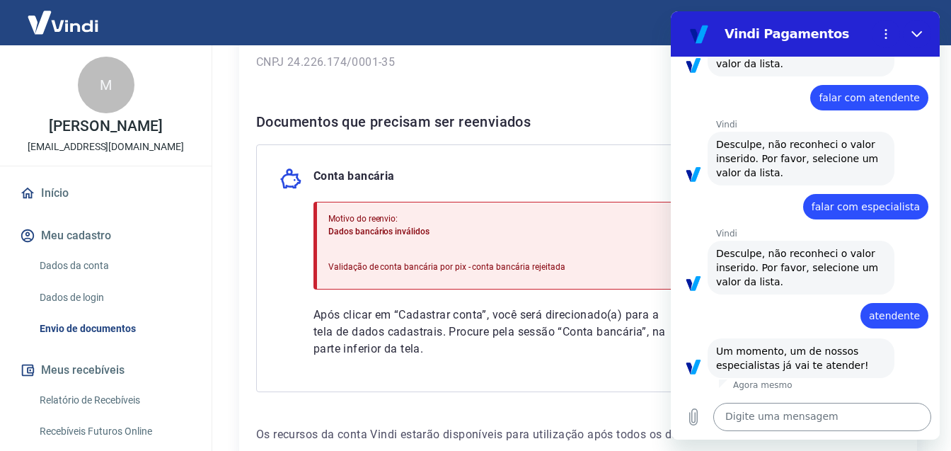
click at [832, 419] on textarea at bounding box center [822, 416] width 218 height 28
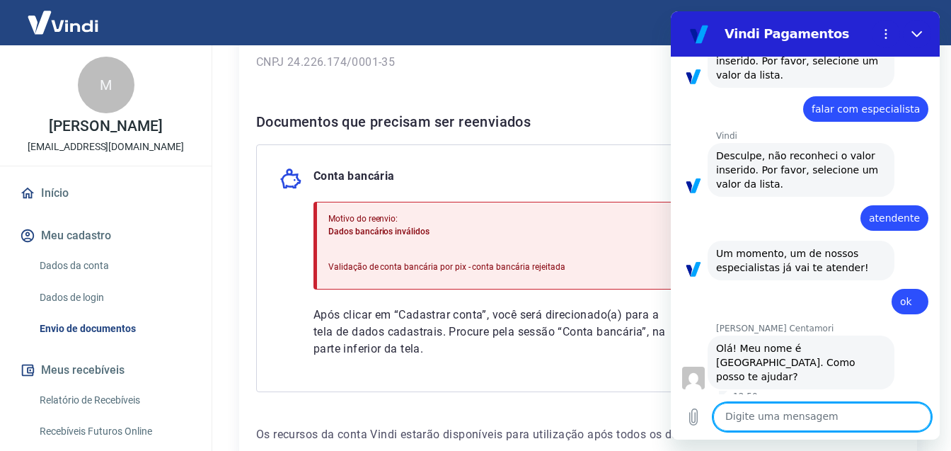
scroll to position [1955, 0]
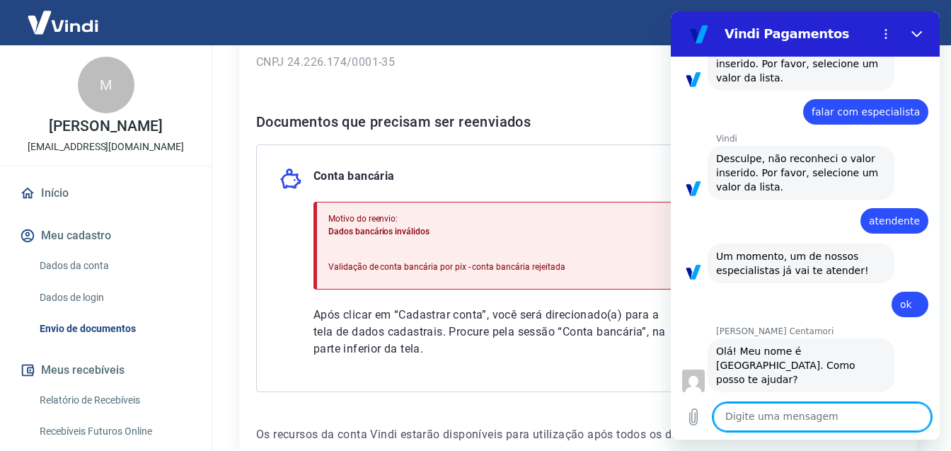
click at [811, 419] on textarea at bounding box center [822, 416] width 218 height 28
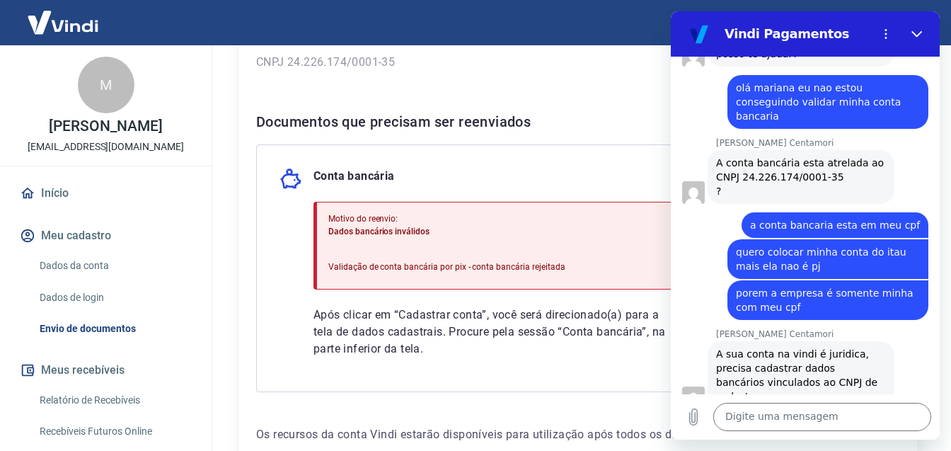
scroll to position [2283, 0]
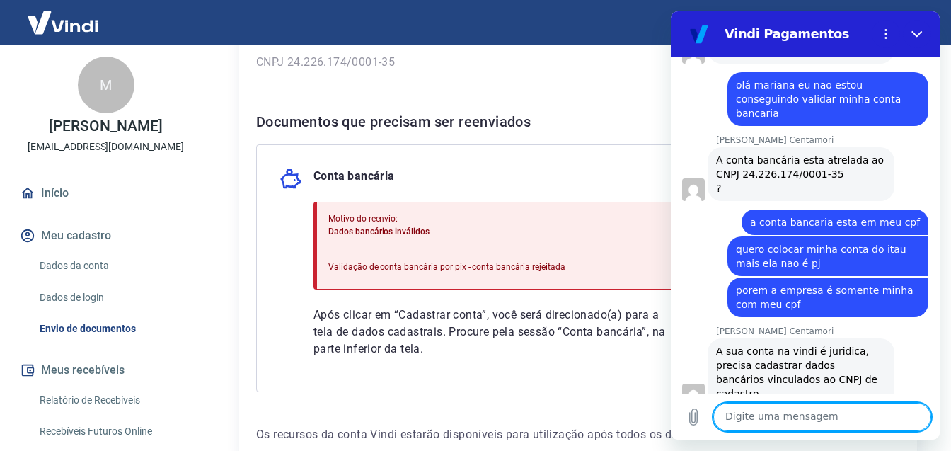
click at [780, 417] on textarea at bounding box center [822, 416] width 218 height 28
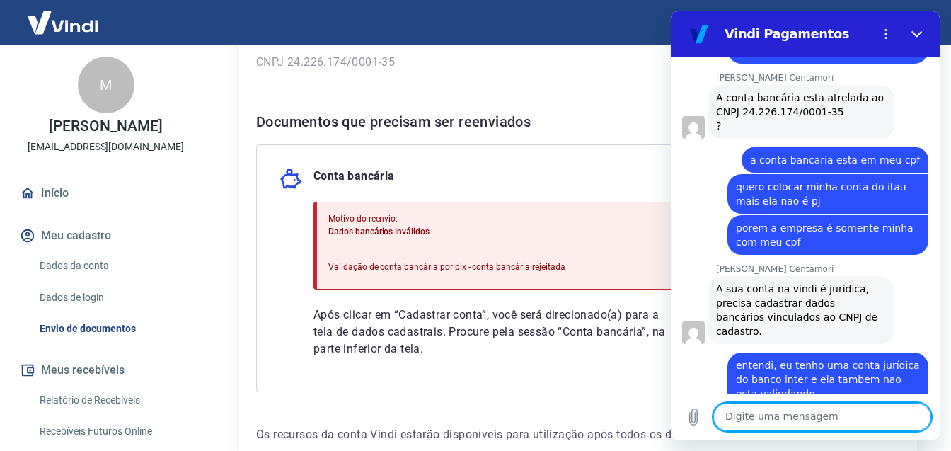
scroll to position [2421, 0]
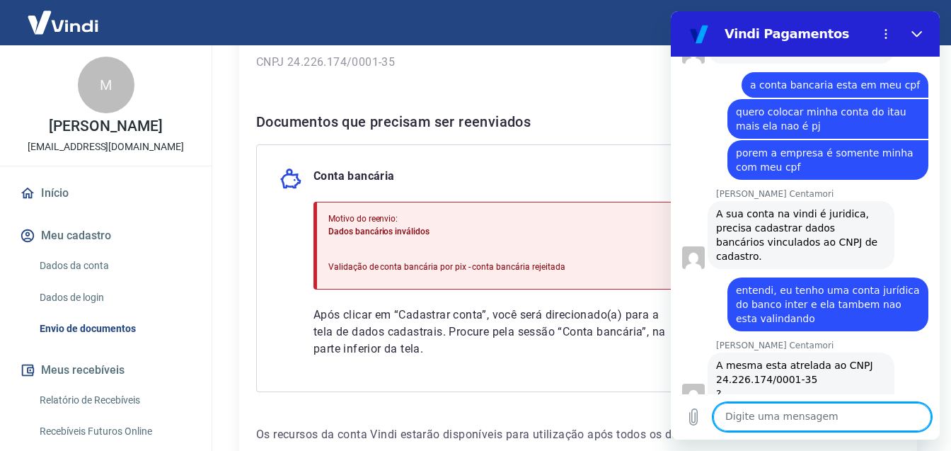
click at [765, 416] on textarea at bounding box center [822, 416] width 218 height 28
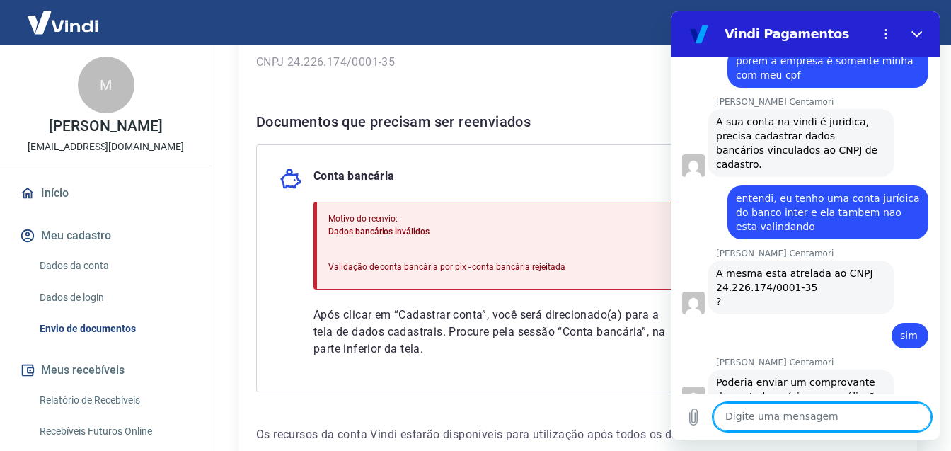
scroll to position [2515, 0]
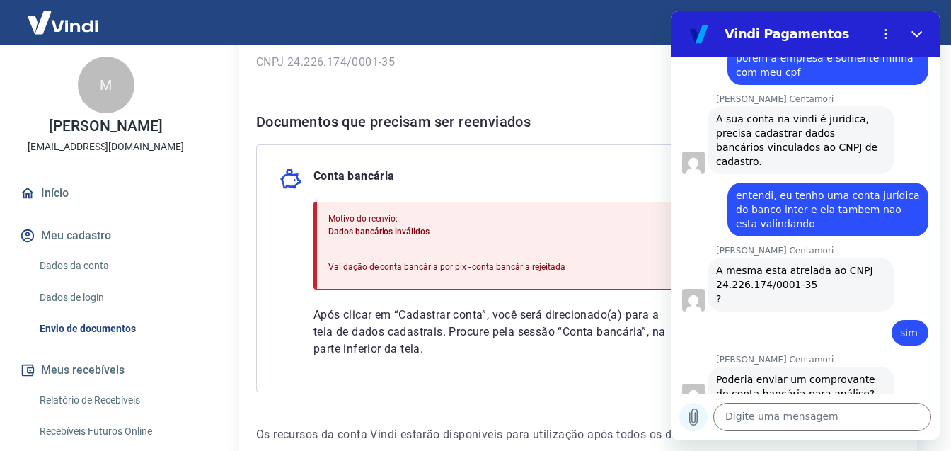
click at [695, 419] on icon "Carregar arquivo" at bounding box center [694, 417] width 8 height 16
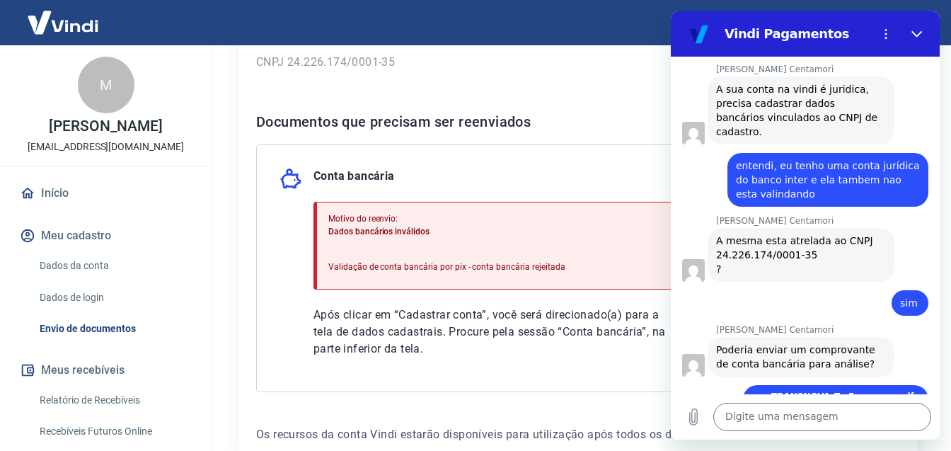
scroll to position [2555, 0]
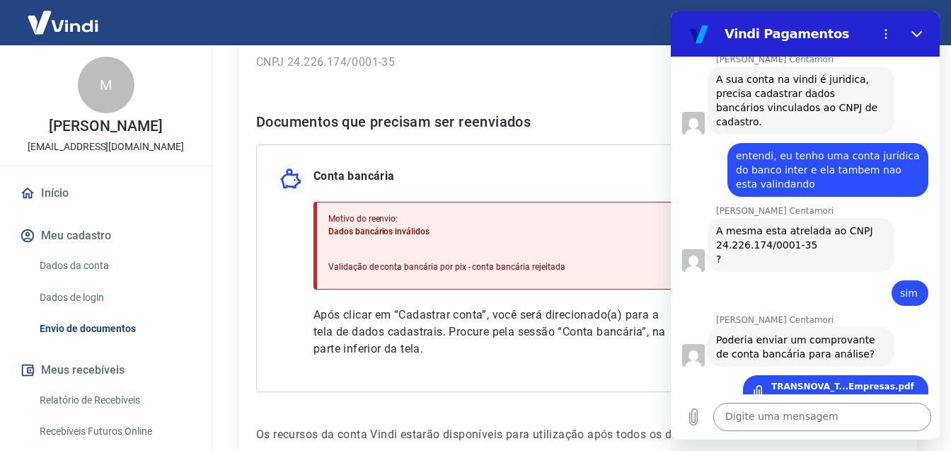
click at [748, 421] on textarea at bounding box center [822, 416] width 218 height 28
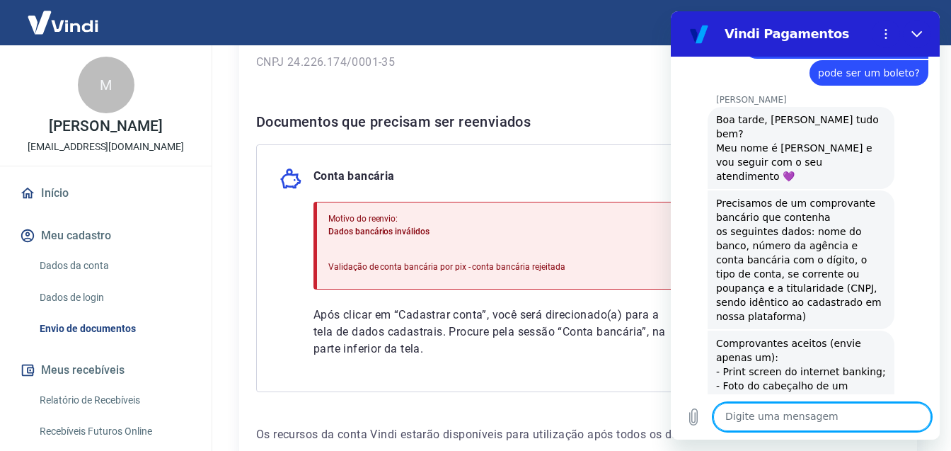
scroll to position [2926, 0]
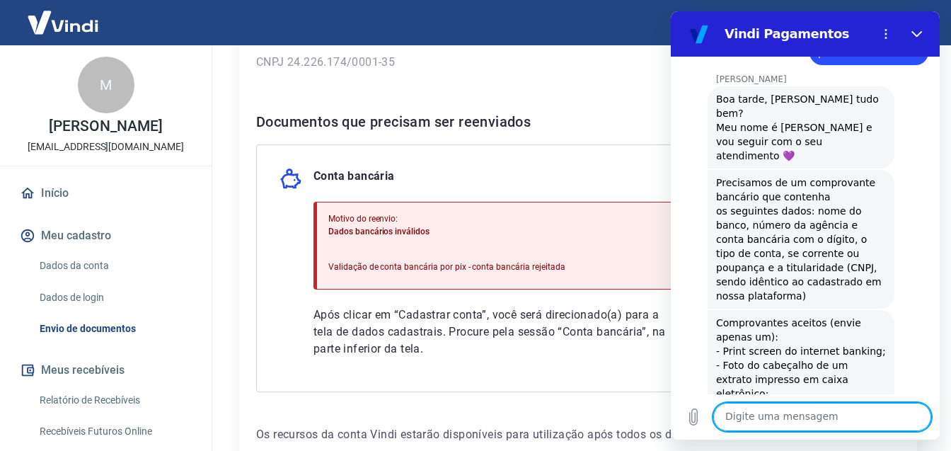
click at [809, 423] on textarea at bounding box center [822, 416] width 218 height 28
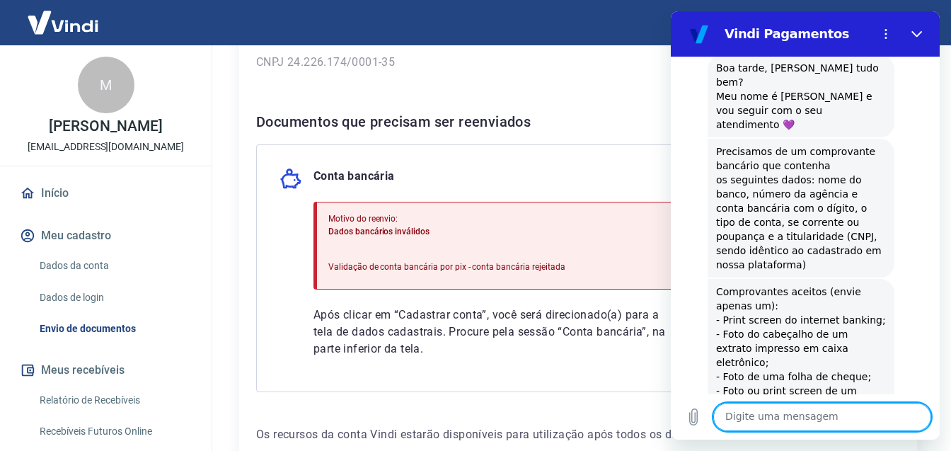
scroll to position [2960, 0]
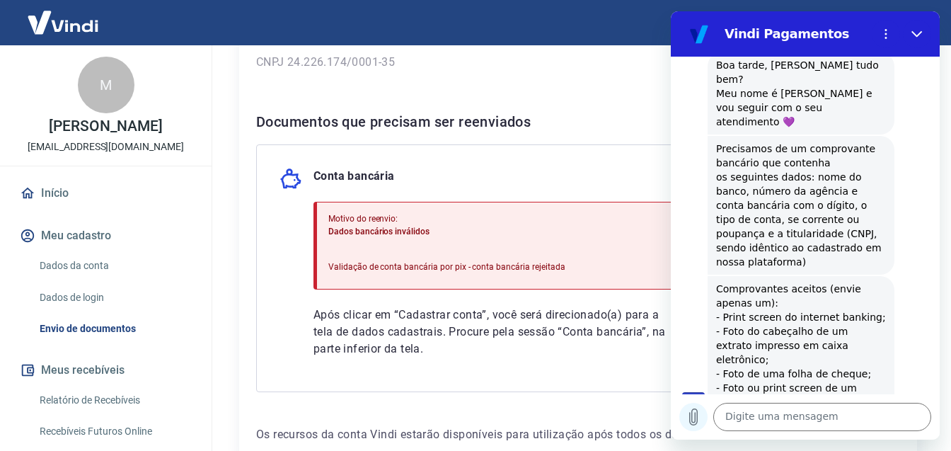
click at [693, 419] on icon "Carregar arquivo" at bounding box center [693, 416] width 17 height 17
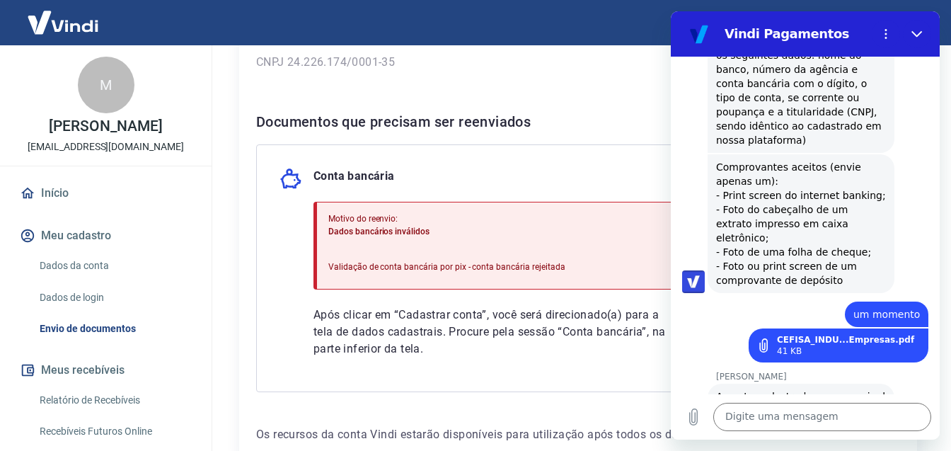
scroll to position [3084, 0]
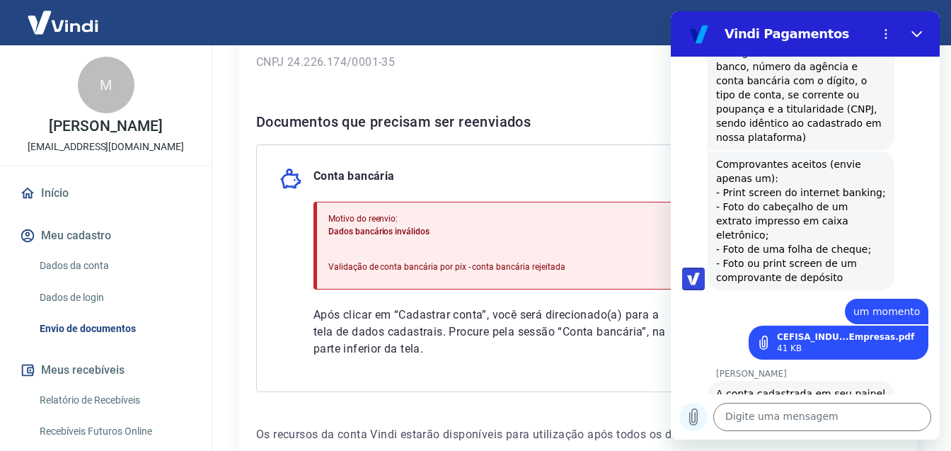
click at [691, 420] on icon "Carregar arquivo" at bounding box center [694, 417] width 8 height 16
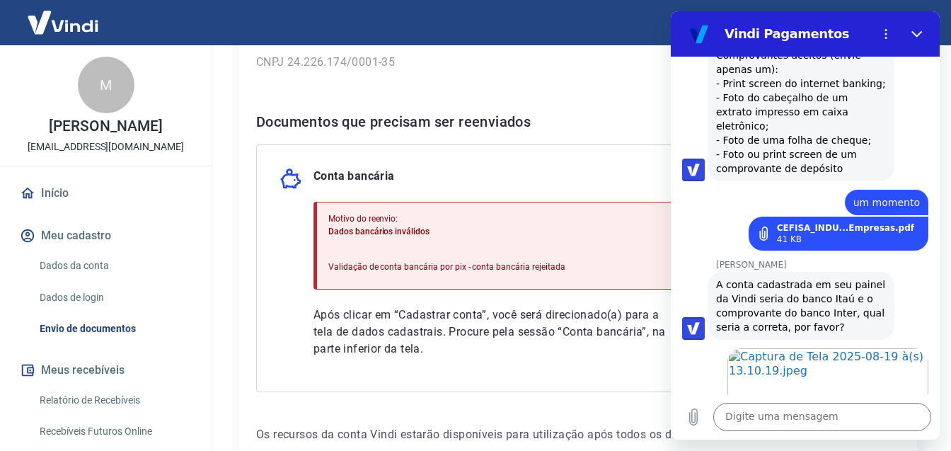
scroll to position [3196, 0]
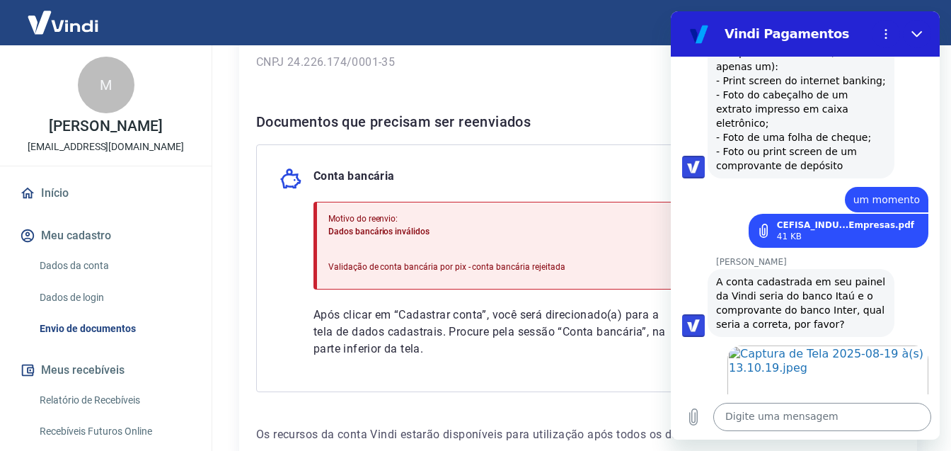
click at [794, 424] on textarea at bounding box center [822, 416] width 218 height 28
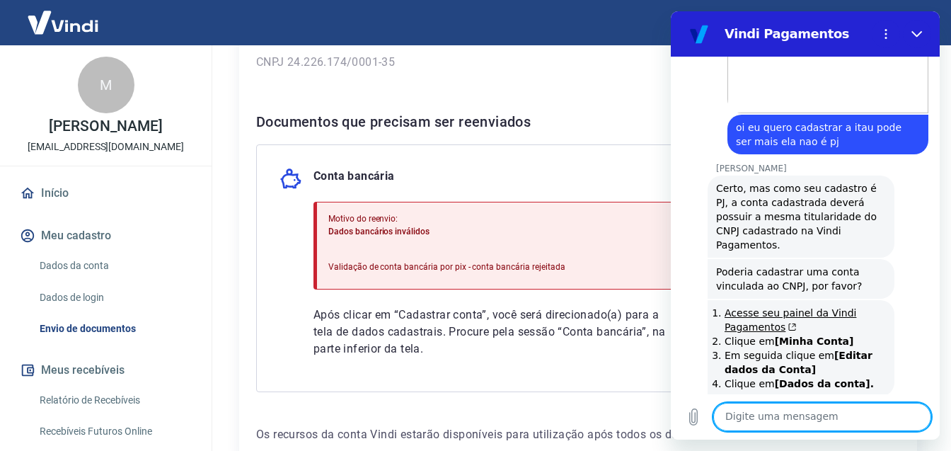
scroll to position [3534, 0]
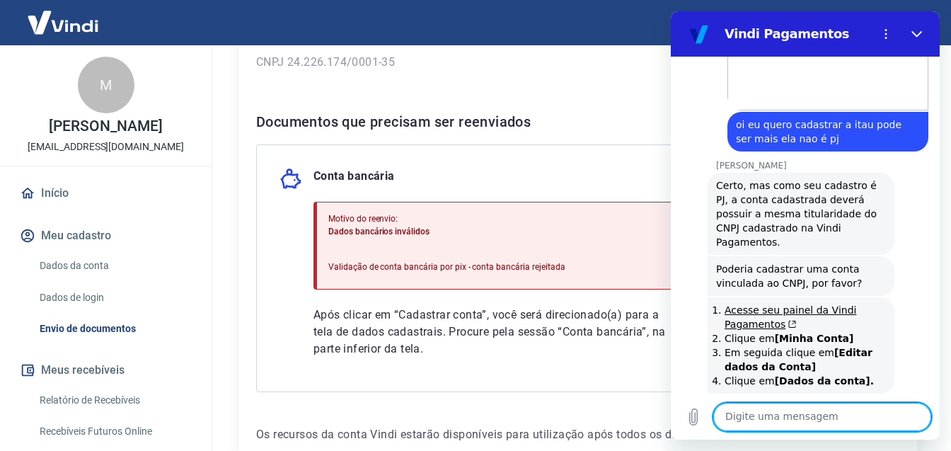
click at [789, 418] on textarea at bounding box center [822, 416] width 218 height 28
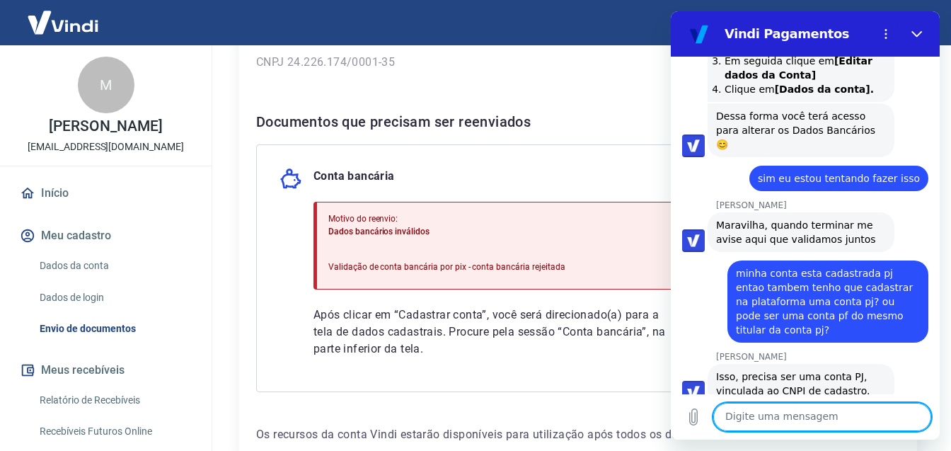
scroll to position [3828, 0]
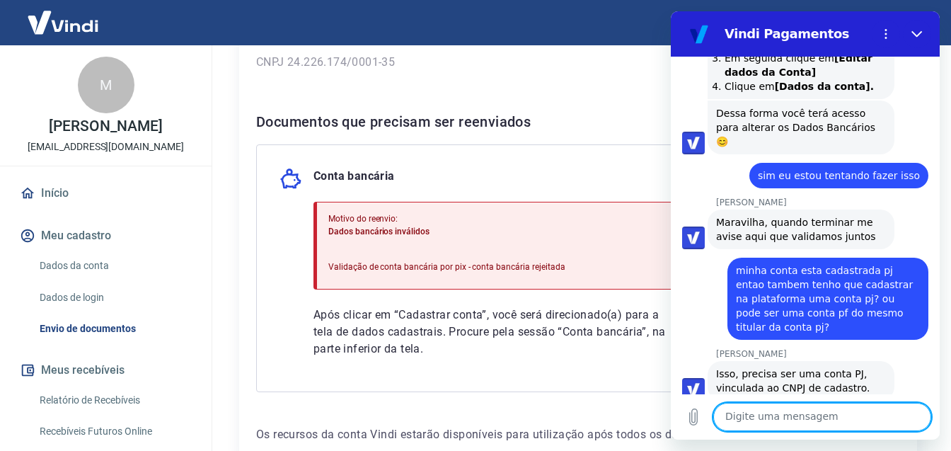
click at [540, 224] on p "Motivo do reenvio:" at bounding box center [446, 218] width 237 height 13
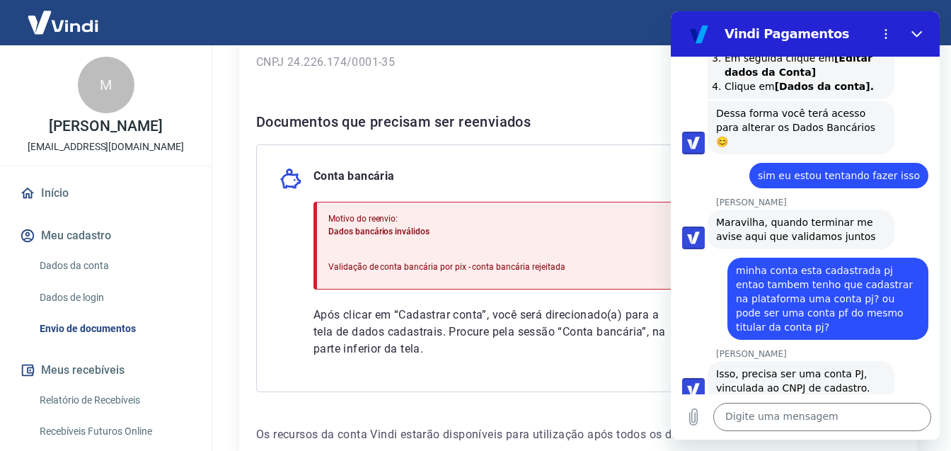
click at [477, 168] on div "Conta bancária" at bounding box center [577, 179] width 597 height 23
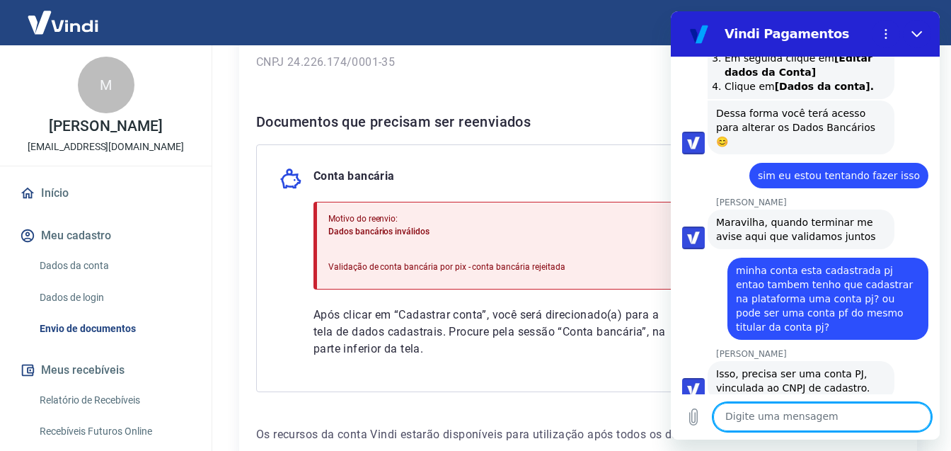
click at [747, 420] on textarea at bounding box center [822, 416] width 218 height 28
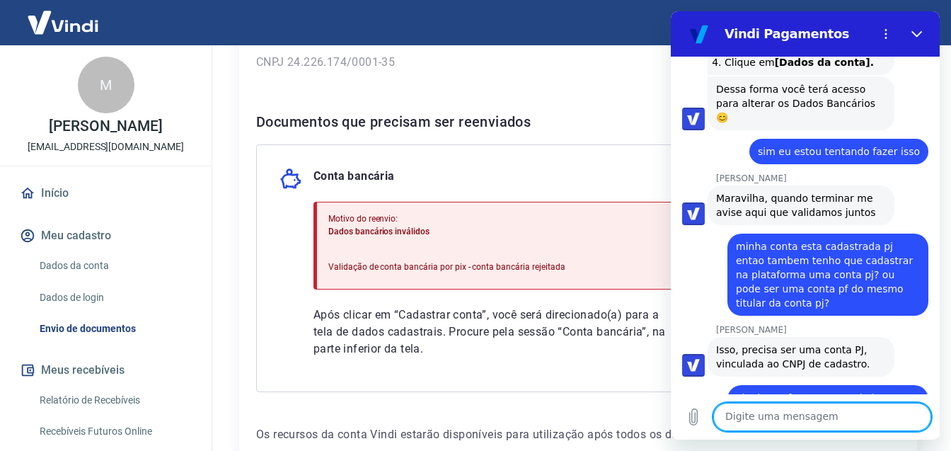
scroll to position [3855, 0]
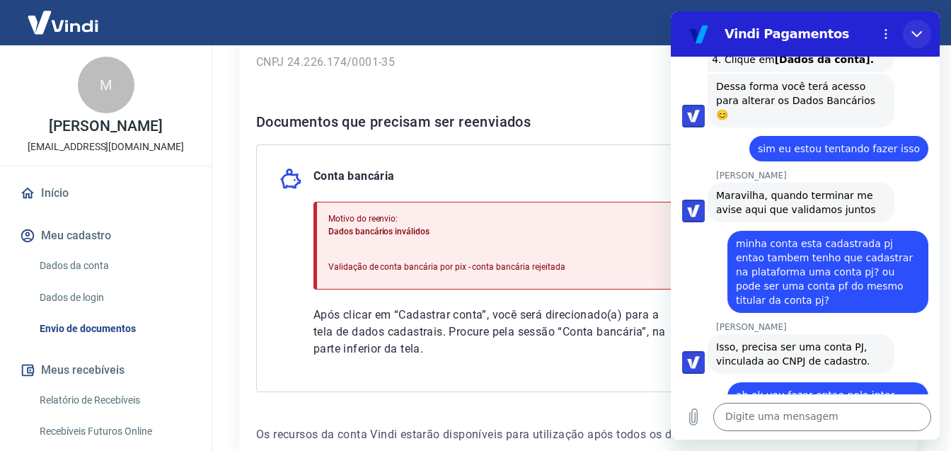
drag, startPoint x: 914, startPoint y: 37, endPoint x: 1548, endPoint y: 67, distance: 635.2
click at [914, 37] on icon "Fechar" at bounding box center [916, 33] width 11 height 11
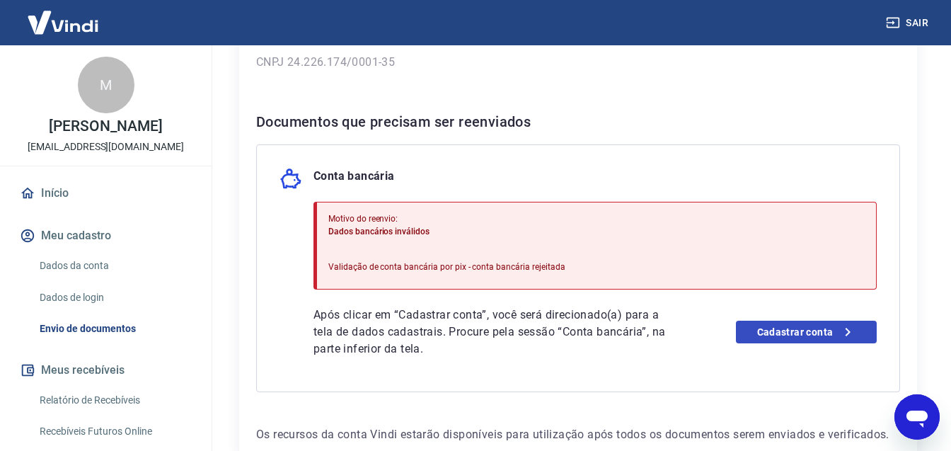
click at [792, 332] on link "Cadastrar conta" at bounding box center [806, 331] width 141 height 23
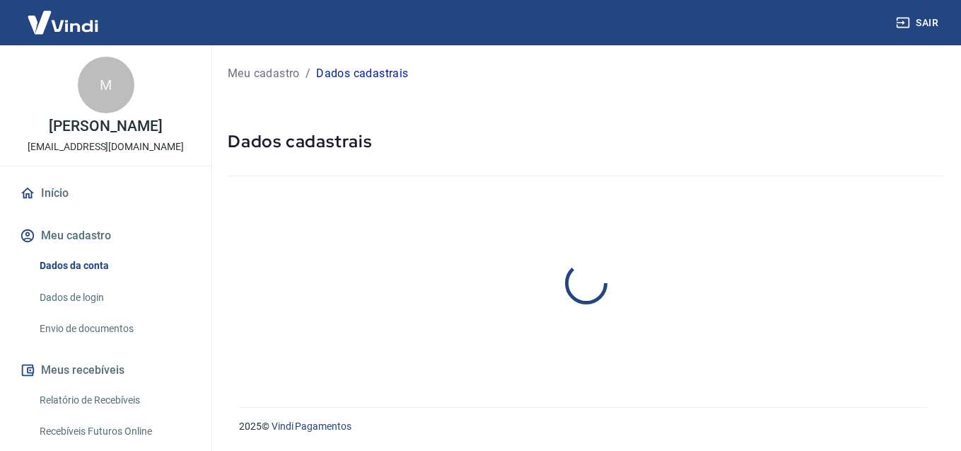
select select "SP"
select select "business"
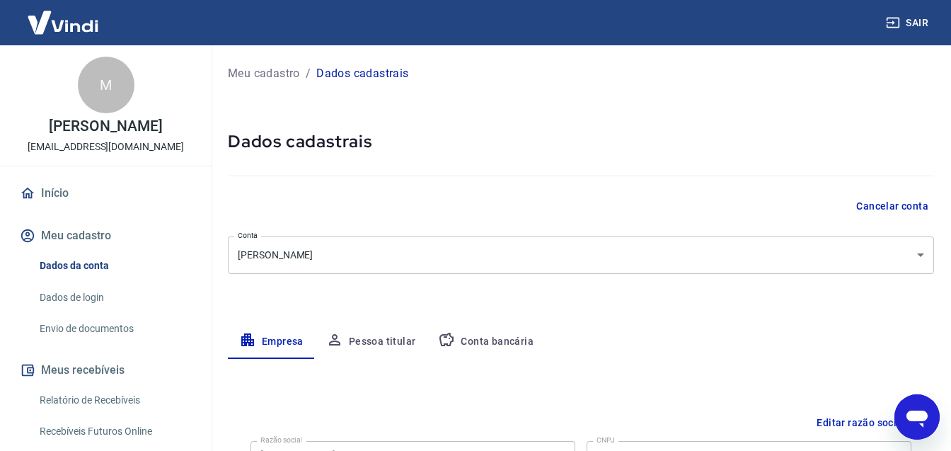
click at [480, 339] on button "Conta bancária" at bounding box center [486, 342] width 118 height 34
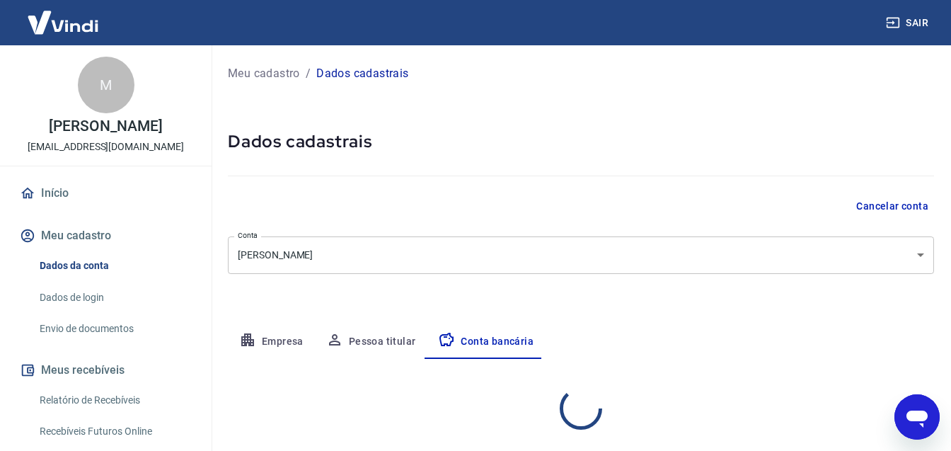
select select "1"
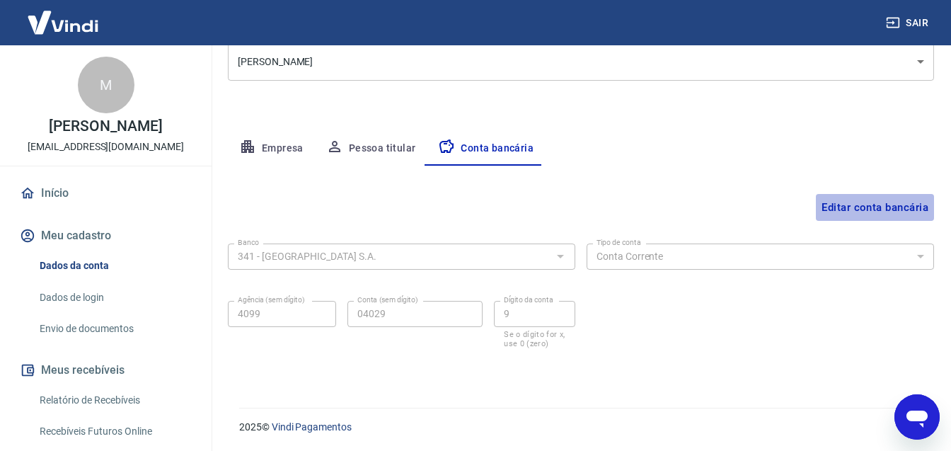
click at [859, 207] on button "Editar conta bancária" at bounding box center [875, 207] width 118 height 27
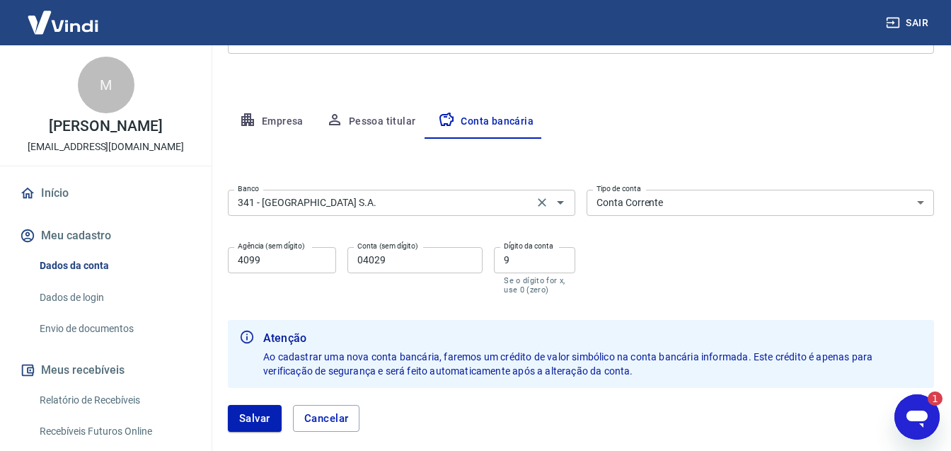
scroll to position [0, 0]
click at [490, 209] on input "341 - [GEOGRAPHIC_DATA] S.A." at bounding box center [380, 203] width 297 height 18
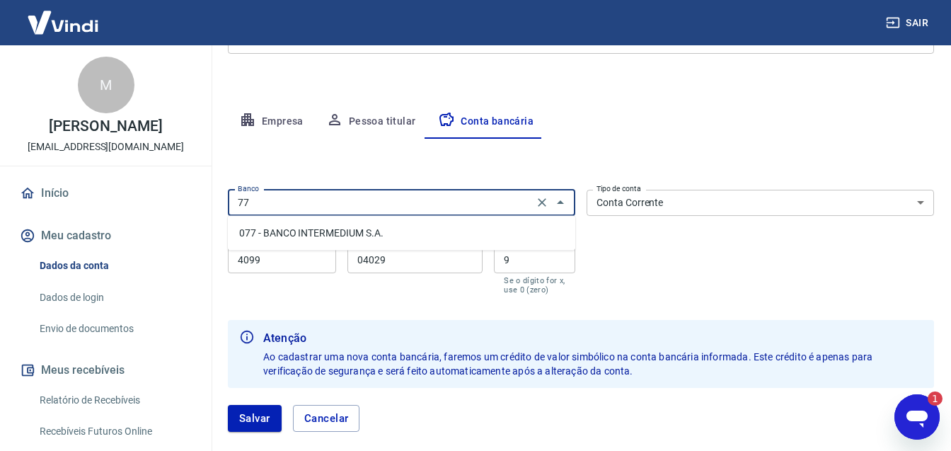
click at [388, 233] on li "077 - BANCO INTERMEDIUM S.A." at bounding box center [401, 232] width 347 height 23
type input "077 - BANCO INTERMEDIUM S.A."
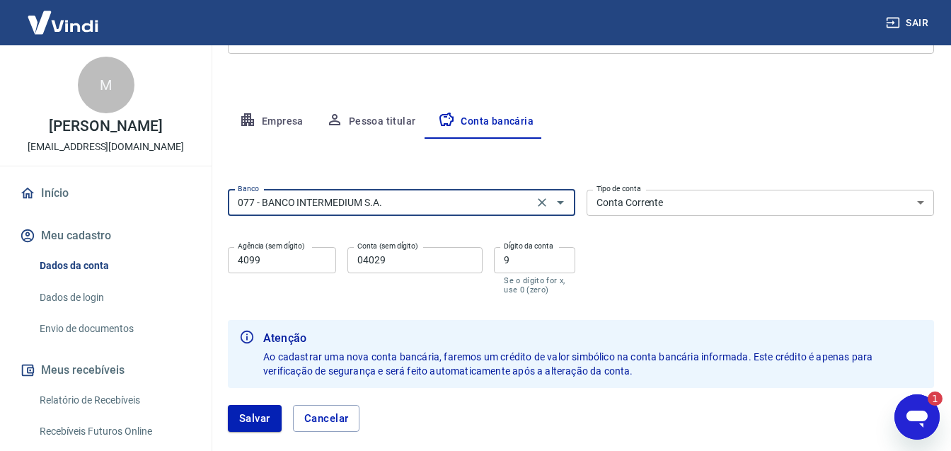
click at [302, 259] on input "4099" at bounding box center [282, 260] width 108 height 26
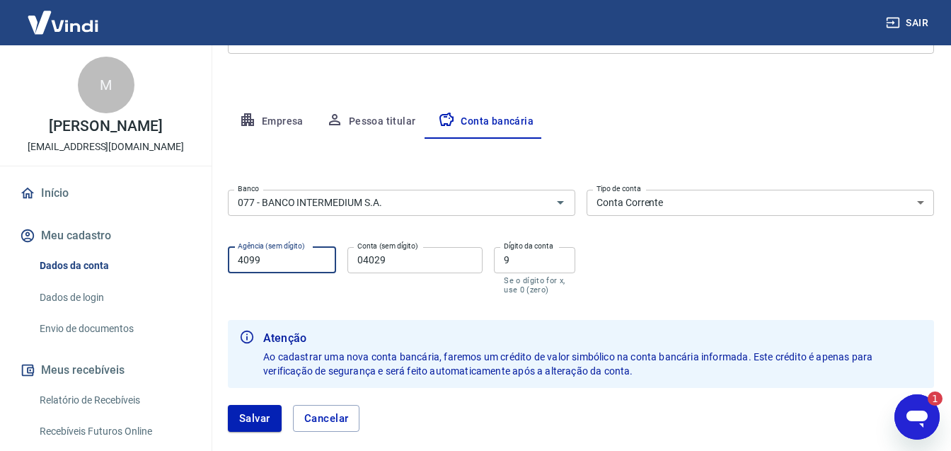
click at [302, 259] on input "4099" at bounding box center [282, 260] width 108 height 26
type input "0001"
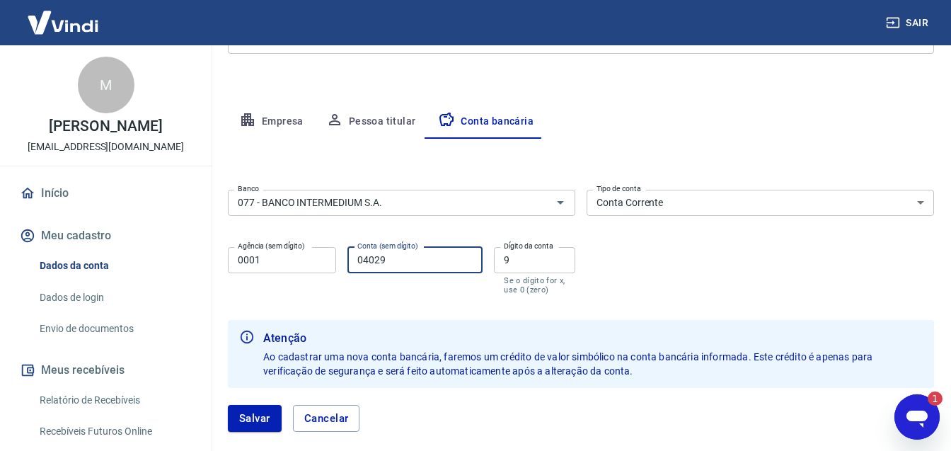
click at [400, 261] on input "04029" at bounding box center [414, 260] width 135 height 26
type input "982383"
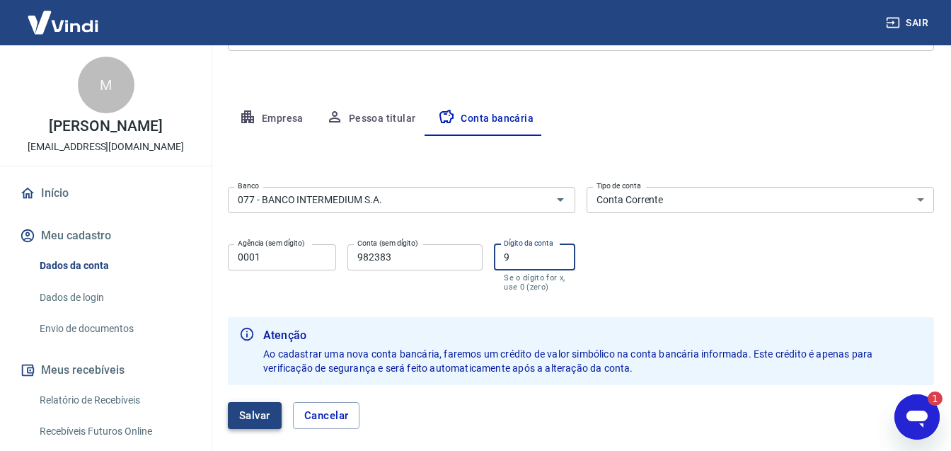
click at [250, 418] on button "Salvar" at bounding box center [255, 415] width 54 height 27
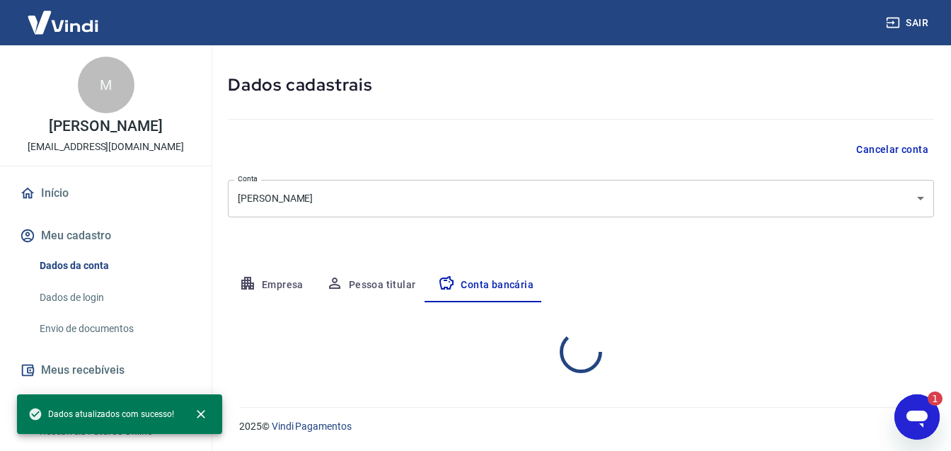
scroll to position [56, 0]
select select "1"
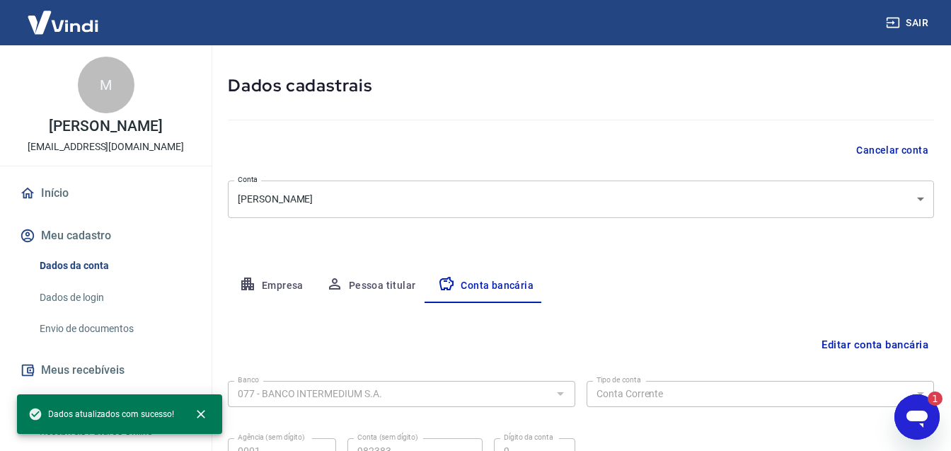
click at [914, 416] on icon "Abrir janela de mensagens, 1 mensagem não lida" at bounding box center [916, 418] width 21 height 17
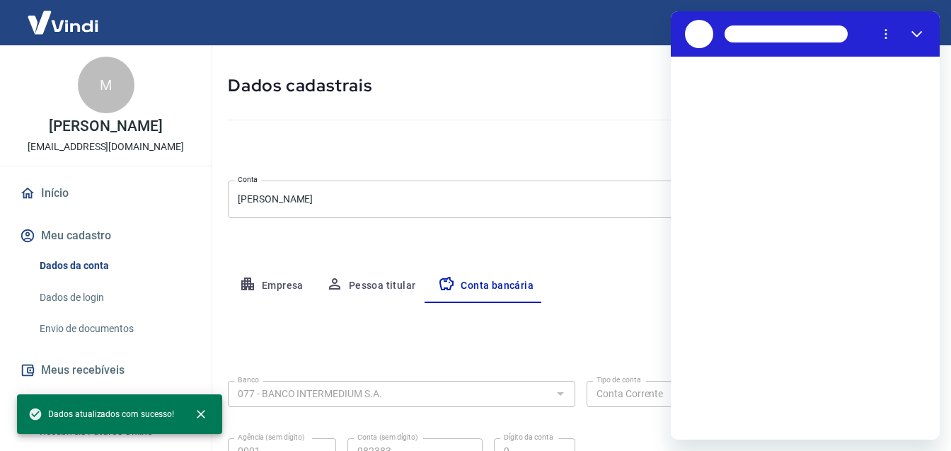
scroll to position [0, 0]
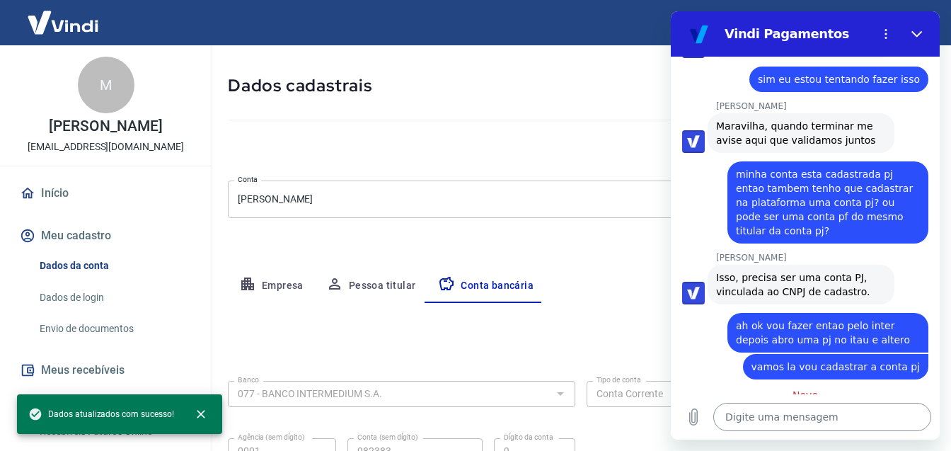
type textarea "x"
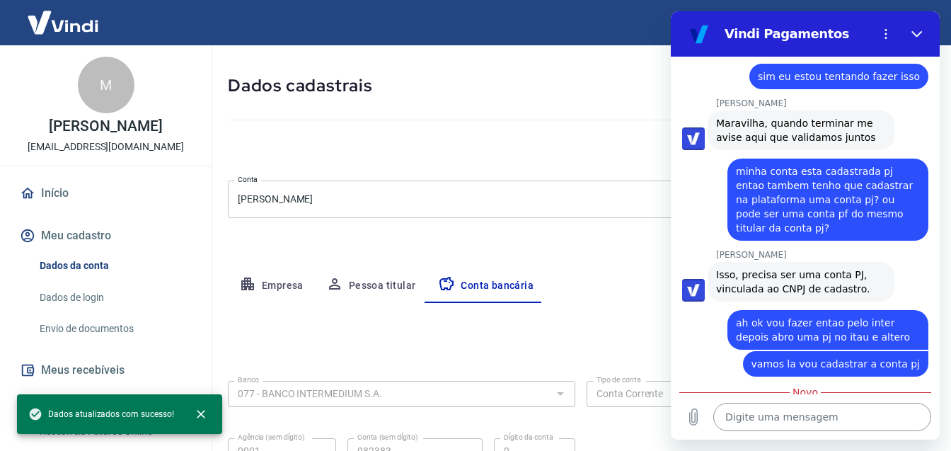
scroll to position [3924, 0]
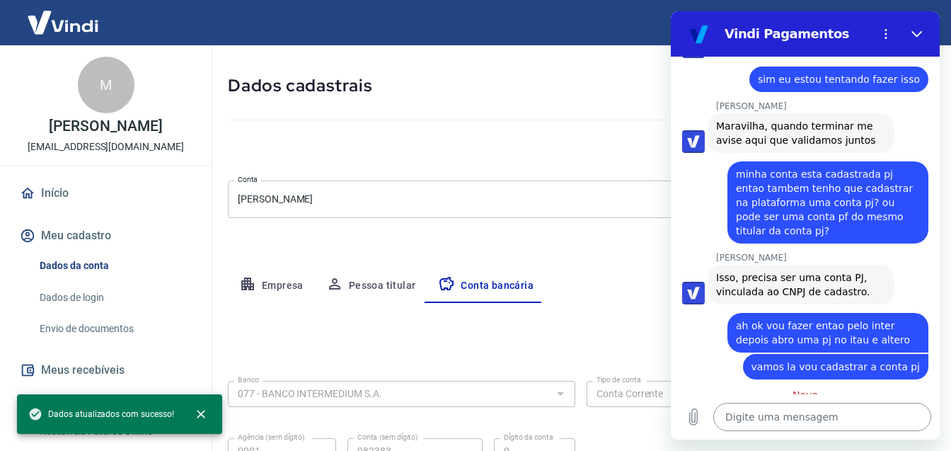
click at [780, 416] on textarea at bounding box center [822, 416] width 218 height 28
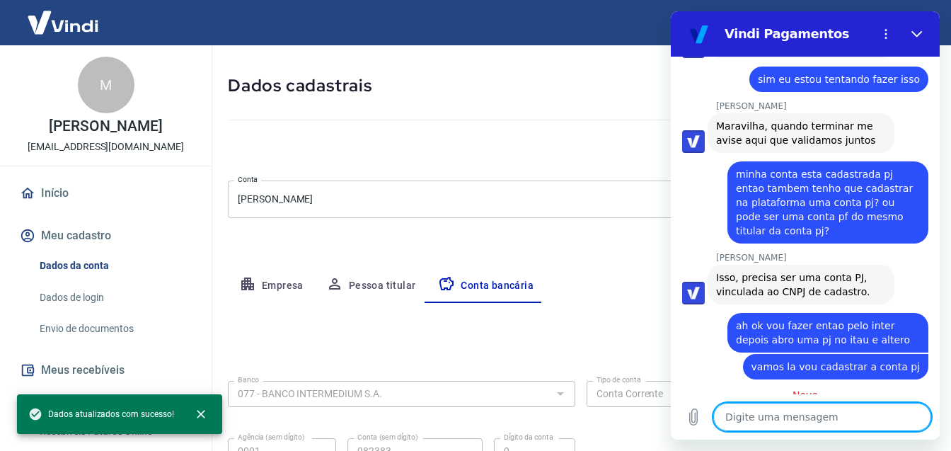
type textarea "p"
type textarea "x"
type textarea "pr"
type textarea "x"
type textarea "pro"
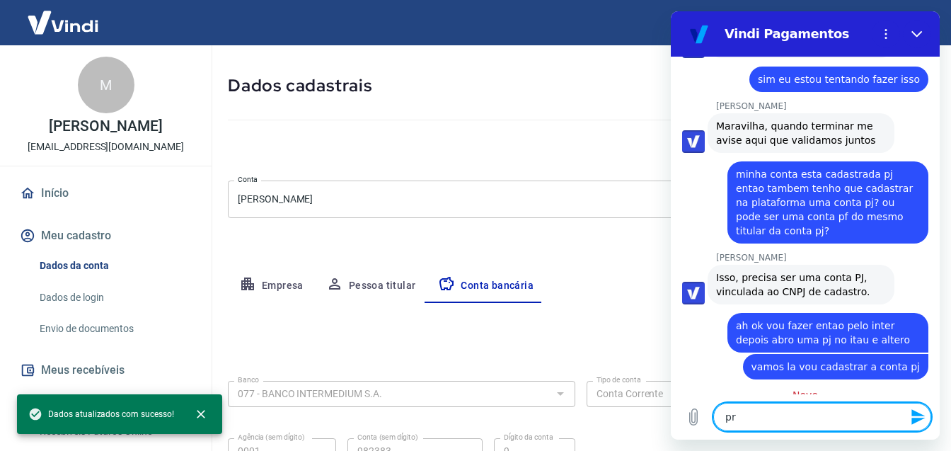
type textarea "x"
type textarea "pron"
type textarea "x"
type textarea "pront"
type textarea "x"
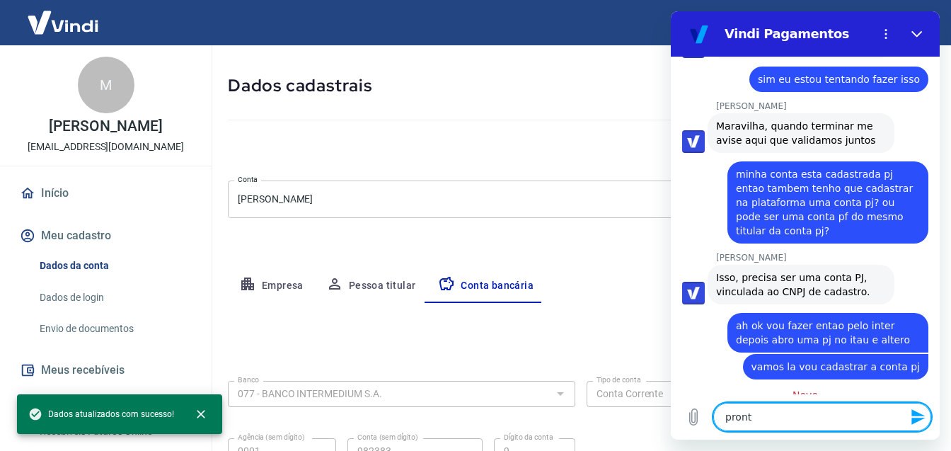
type textarea "pronto"
type textarea "x"
type textarea "pronto"
type textarea "x"
type textarea "pronto c"
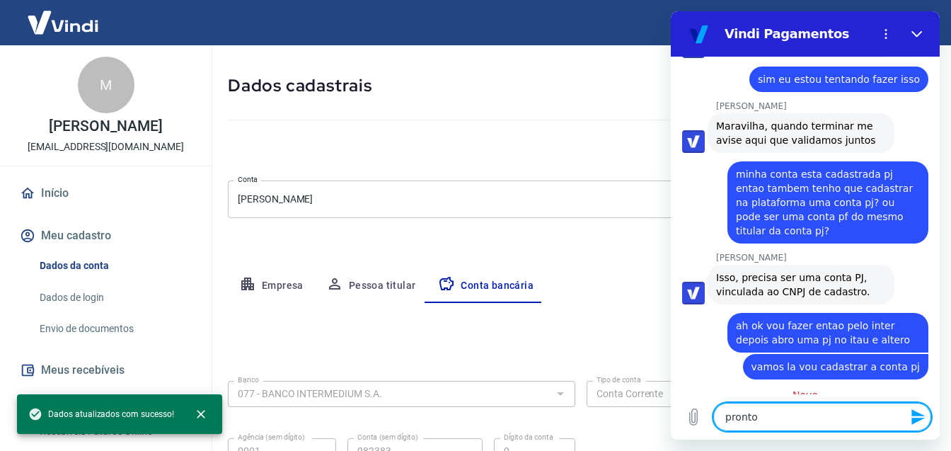
type textarea "x"
type textarea "pronto co"
type textarea "x"
type textarea "pronto col"
type textarea "x"
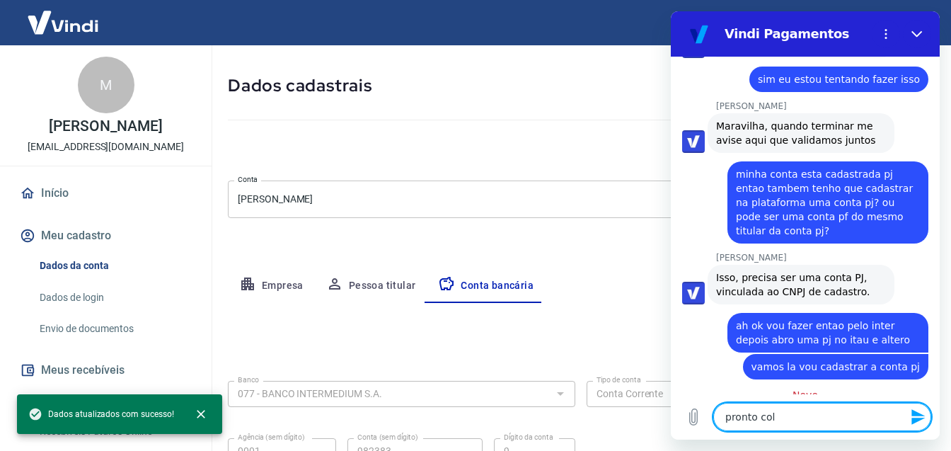
type textarea "pronto colo"
type textarea "x"
type textarea "pronto coloc"
type textarea "x"
type textarea "pronto colocq"
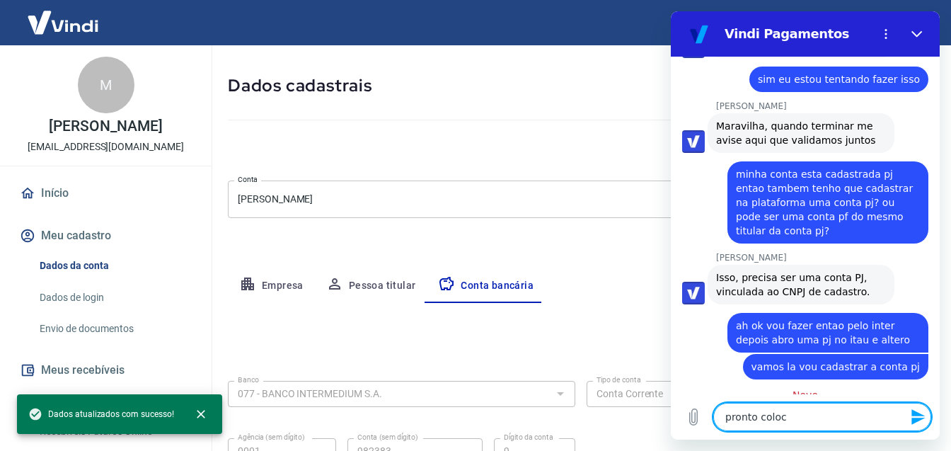
type textarea "x"
type textarea "pronto colocqu"
type textarea "x"
type textarea "pronto colocque"
type textarea "x"
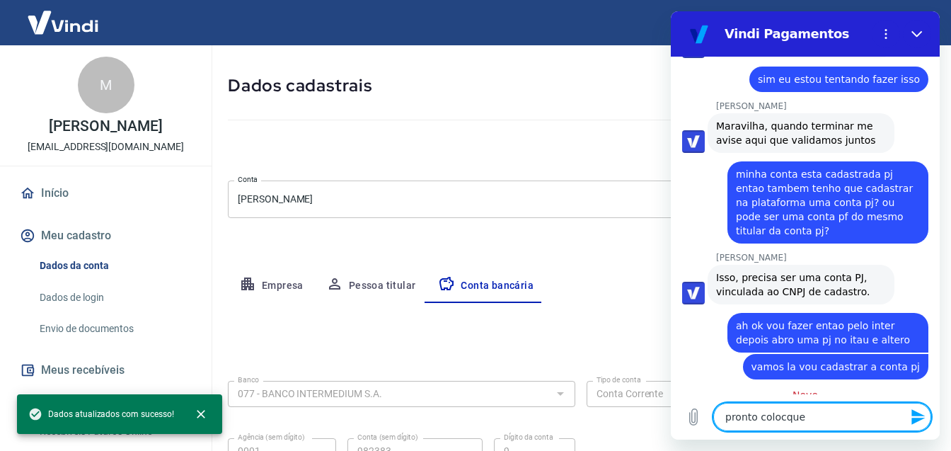
type textarea "pronto colocquei"
type textarea "x"
type textarea "pronto coloquei"
type textarea "x"
type textarea "pronto coloquei a"
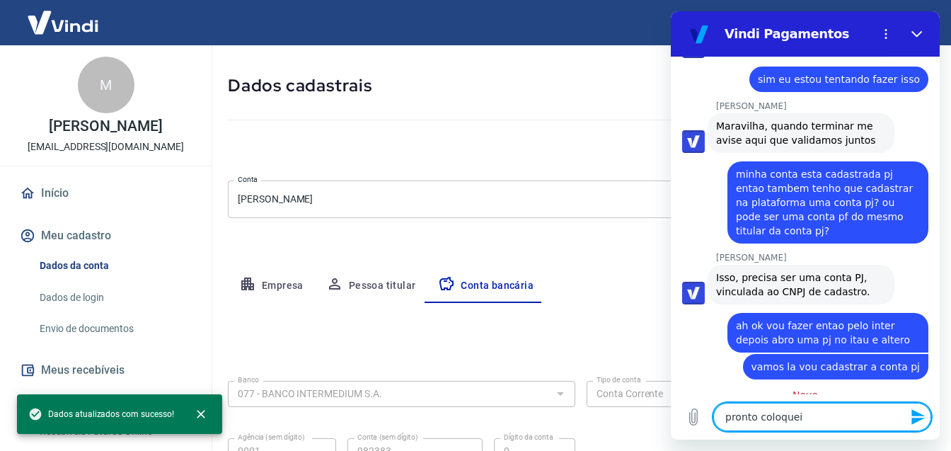
type textarea "x"
type textarea "pronto coloquei a"
type textarea "x"
type textarea "pronto coloquei a c"
type textarea "x"
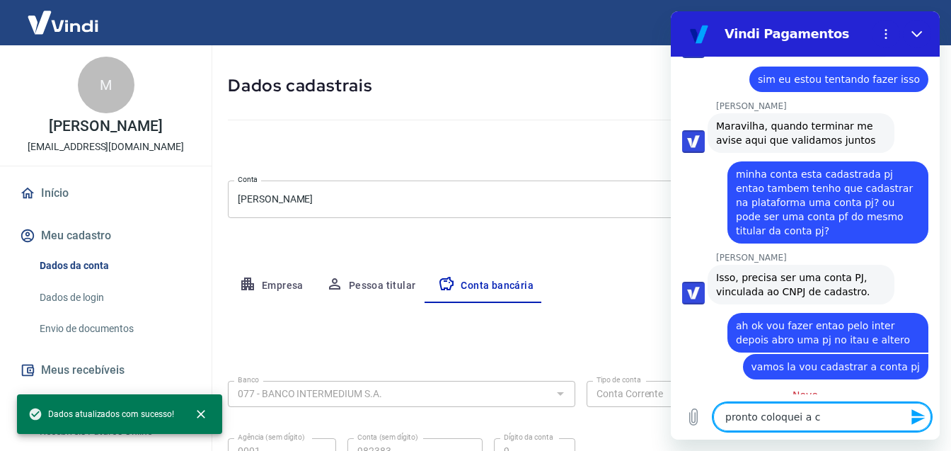
type textarea "pronto coloquei a co"
type textarea "x"
type textarea "pronto coloquei a con"
type textarea "x"
type textarea "pronto coloquei a cont"
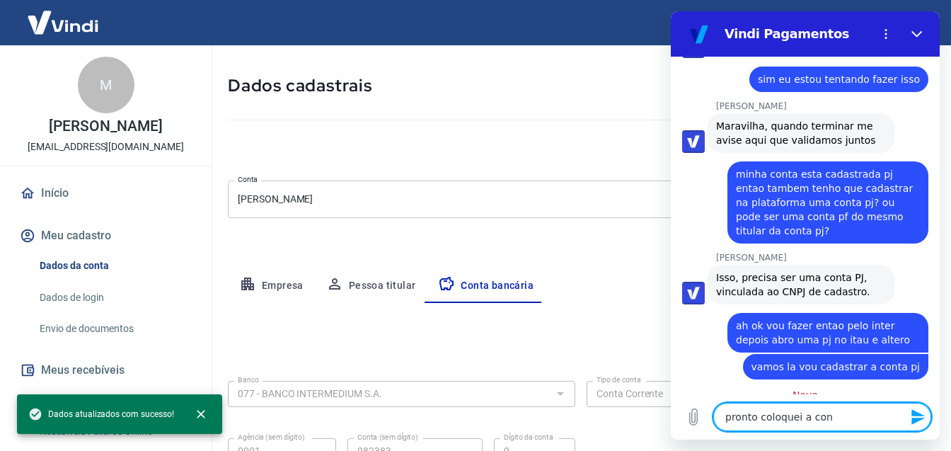
type textarea "x"
type textarea "pronto coloquei a conta"
type textarea "x"
type textarea "pronto coloquei a conta"
type textarea "x"
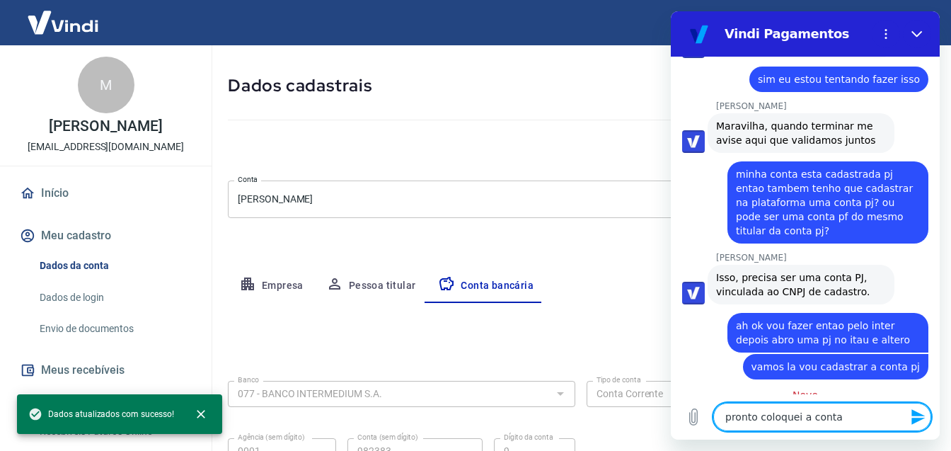
type textarea "pronto coloquei a conta p"
type textarea "x"
type textarea "pronto coloquei a conta pj"
type textarea "x"
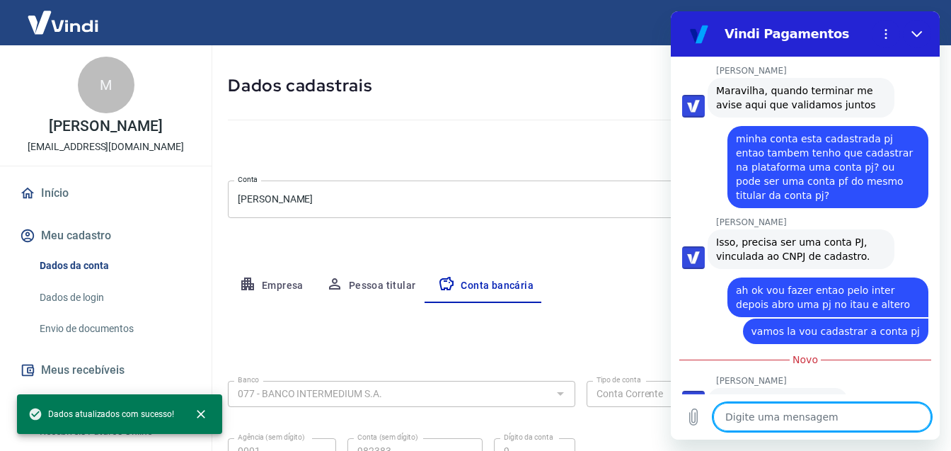
scroll to position [3958, 0]
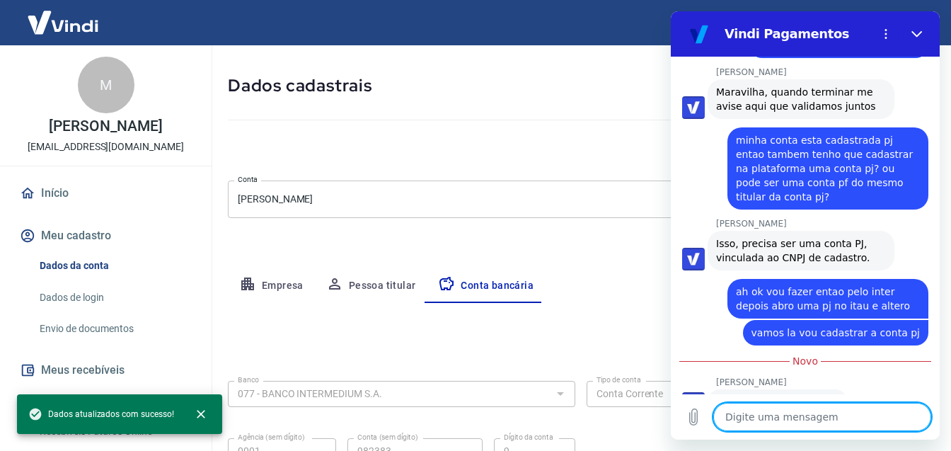
click at [563, 236] on div "Meu cadastro / Dados cadastrais Dados cadastrais Cancelar conta Conta [PERSON_N…" at bounding box center [581, 258] width 740 height 538
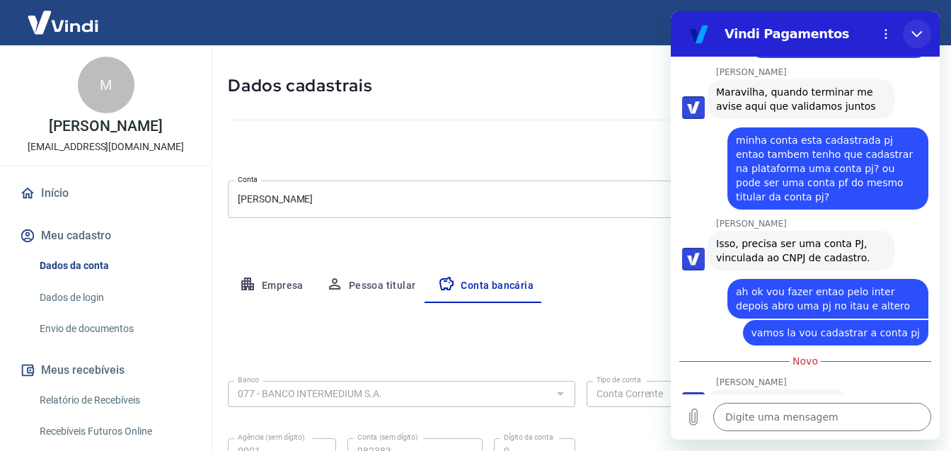
click at [918, 33] on icon "Fechar" at bounding box center [916, 33] width 11 height 11
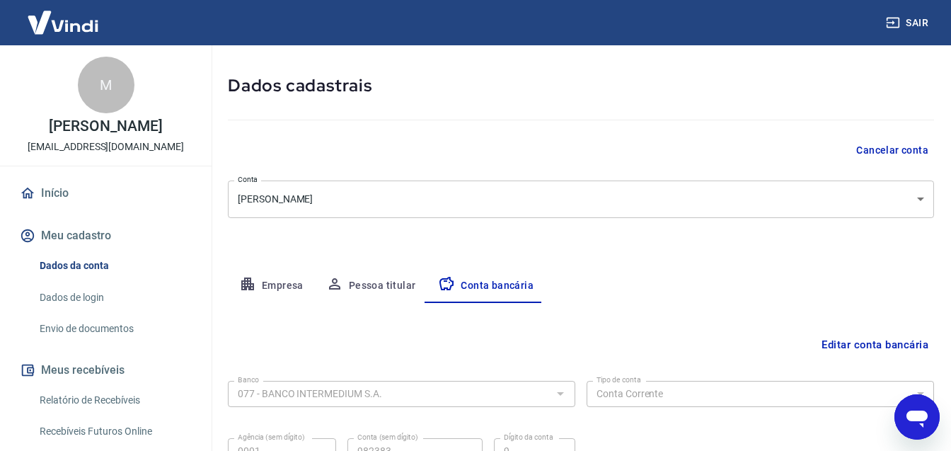
scroll to position [193, 0]
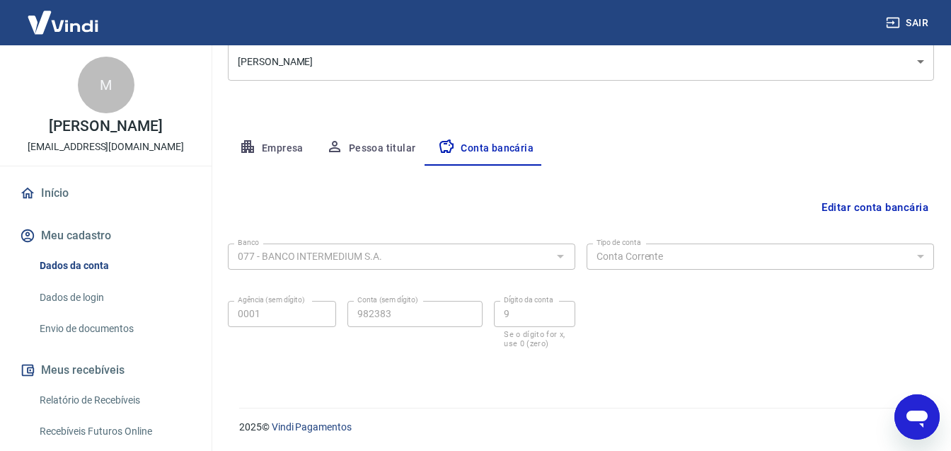
click at [921, 416] on icon "Abrir janela de mensagens" at bounding box center [916, 418] width 21 height 17
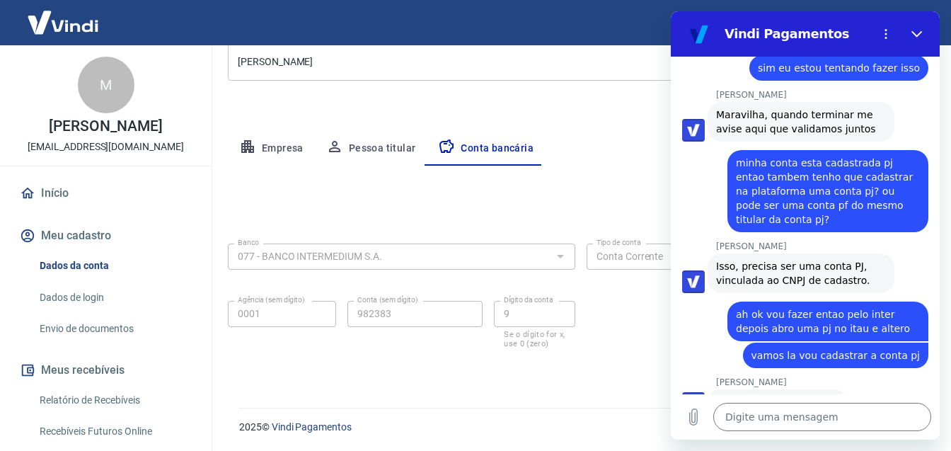
scroll to position [4025, 0]
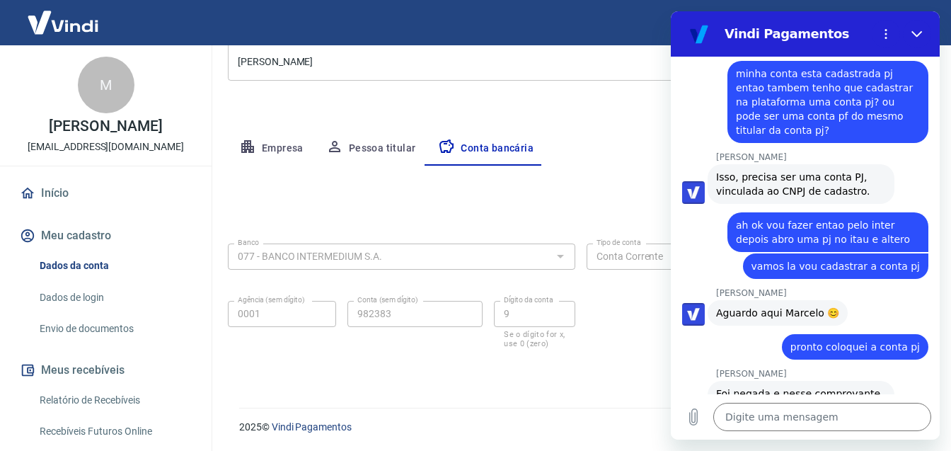
type textarea "x"
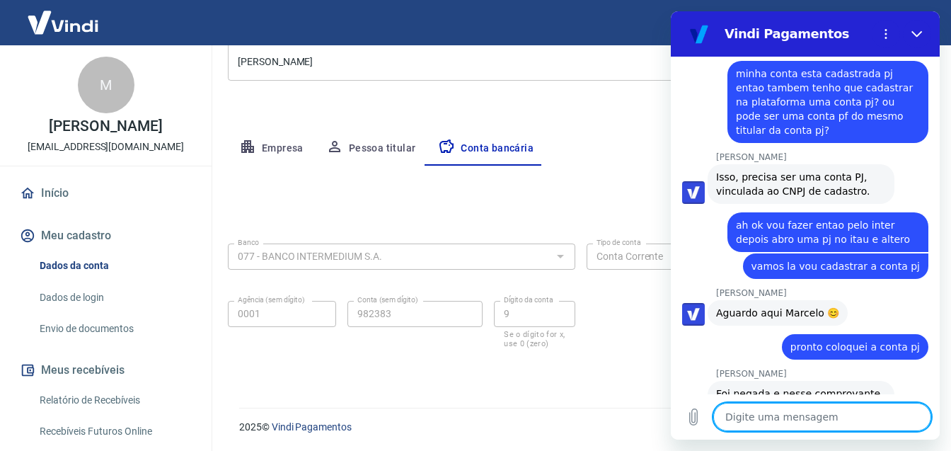
click at [775, 419] on textarea at bounding box center [822, 416] width 218 height 28
type textarea "u"
type textarea "x"
type textarea "um"
type textarea "x"
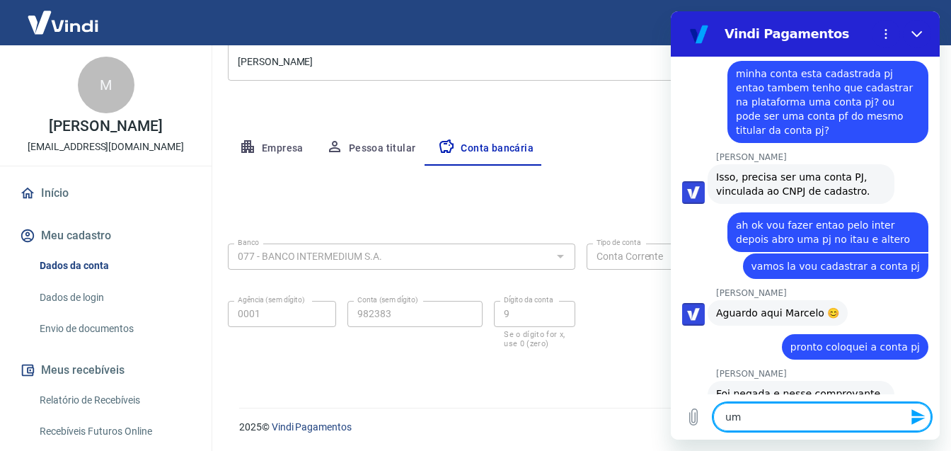
type textarea "um"
type textarea "x"
type textarea "um m"
type textarea "x"
type textarea "um mo"
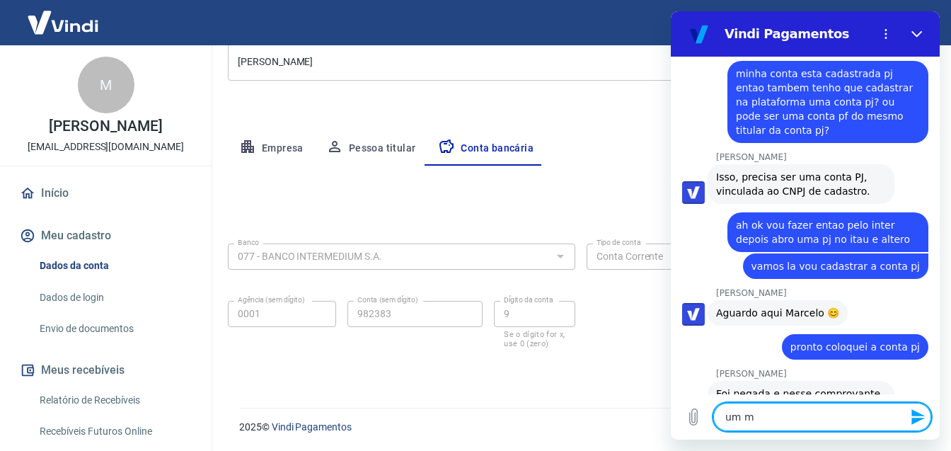
type textarea "x"
type textarea "um mom"
type textarea "x"
type textarea "um mome"
type textarea "x"
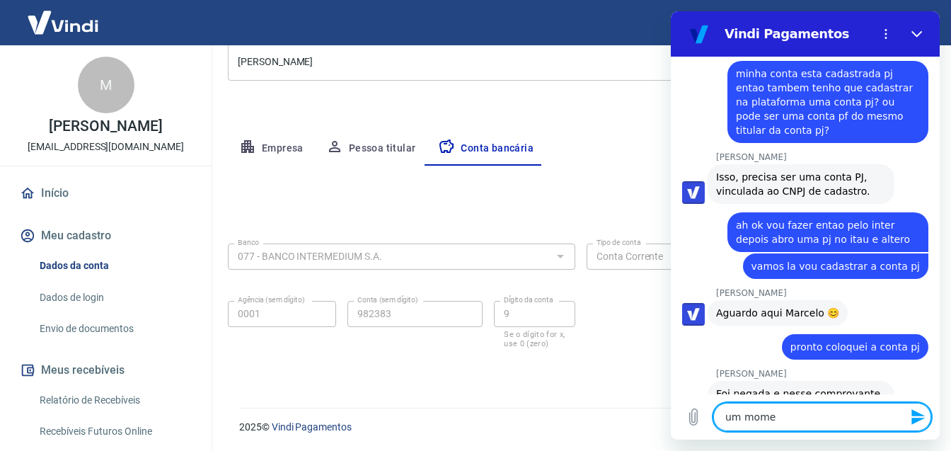
type textarea "um momen"
type textarea "x"
type textarea "um moment"
type textarea "x"
type textarea "um momento"
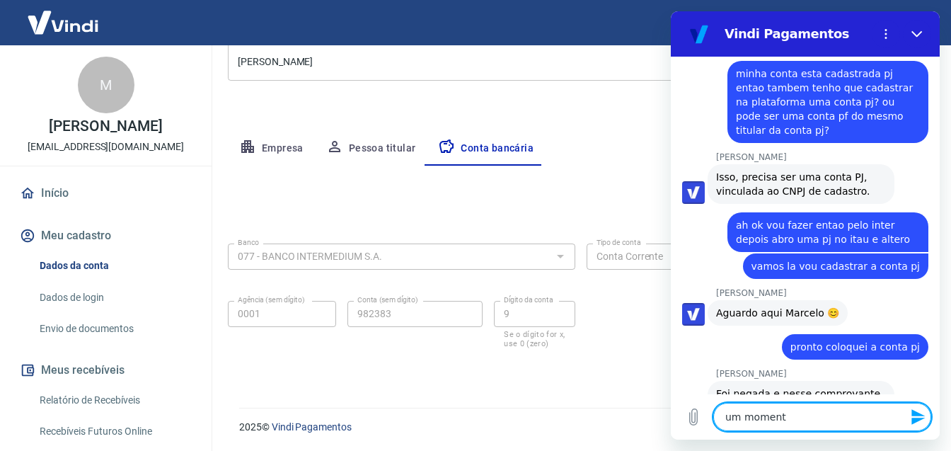
type textarea "x"
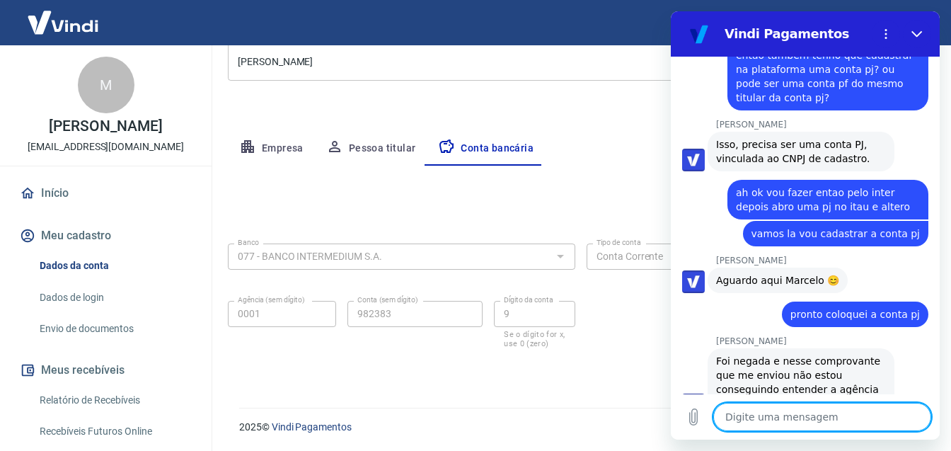
type textarea "x"
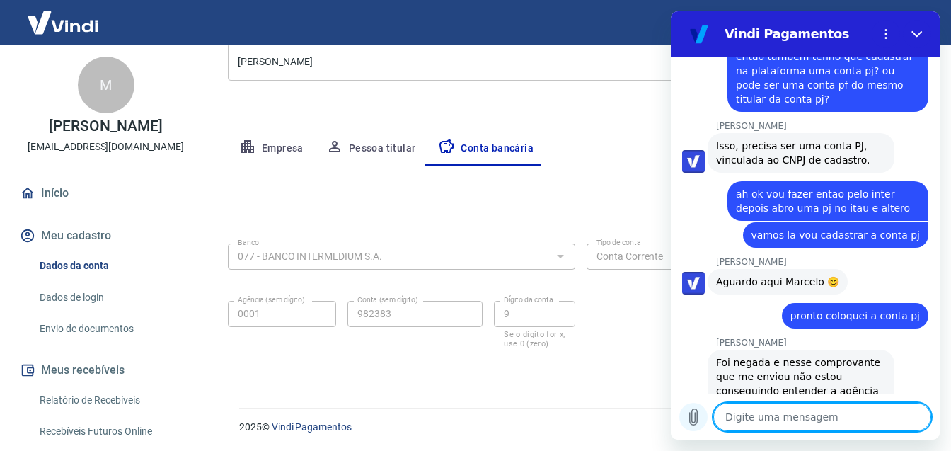
scroll to position [4059, 0]
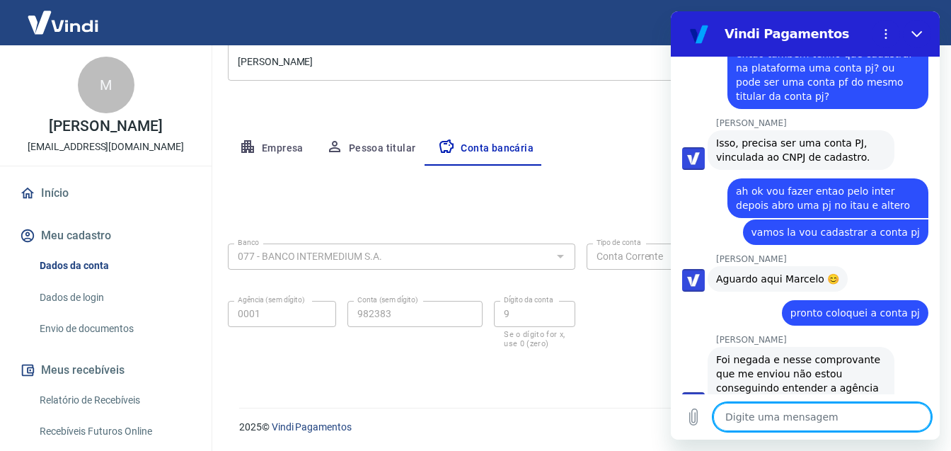
paste textarea "Esses são os dados da minha conta no Inter: INTER - 077 [PERSON_NAME] 333 CNPJ:…"
type textarea "Esses são os dados da minha conta no Inter: INTER - 077 [PERSON_NAME] 333 CNPJ:…"
type textarea "x"
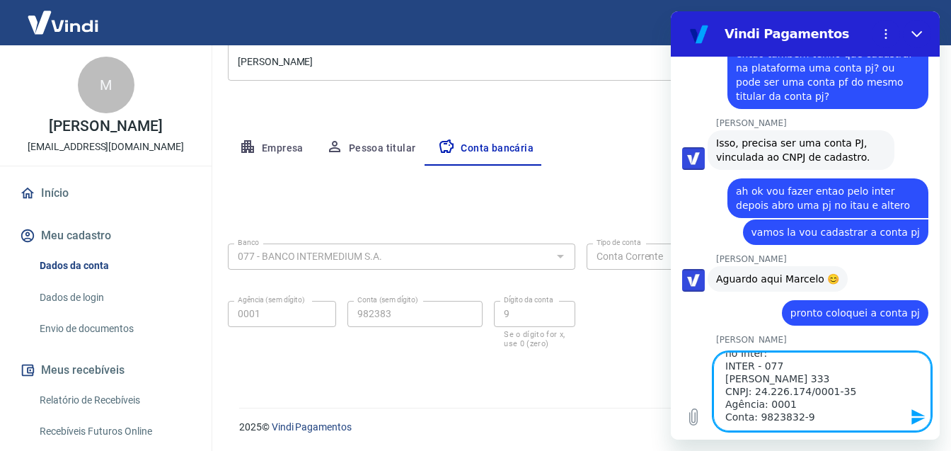
type textarea "Esses são os dados da minha conta no Inter: INTER - 077 [PERSON_NAME] 333 CNPJ:…"
click at [917, 417] on icon "Enviar mensagem" at bounding box center [918, 416] width 17 height 17
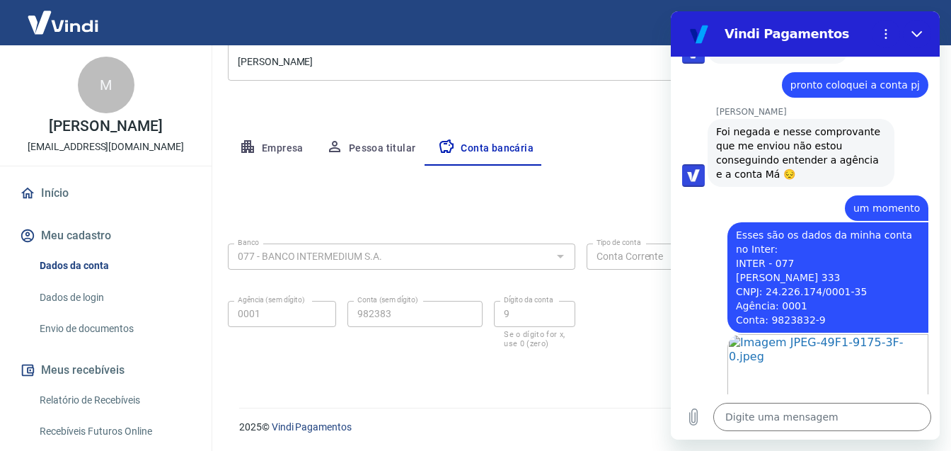
scroll to position [4289, 0]
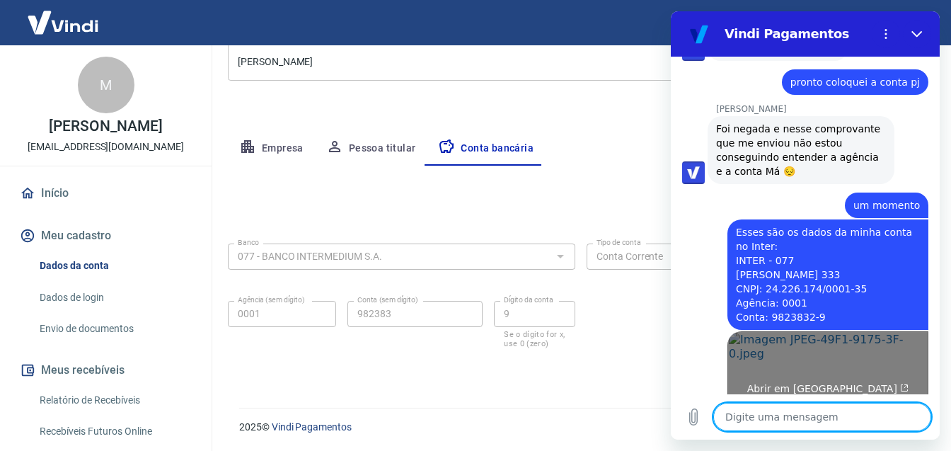
click at [792, 331] on img "Imagem compartilhada. Ofereça mais contexto ao seu agente, caso ainda não tenha…" at bounding box center [827, 382] width 201 height 103
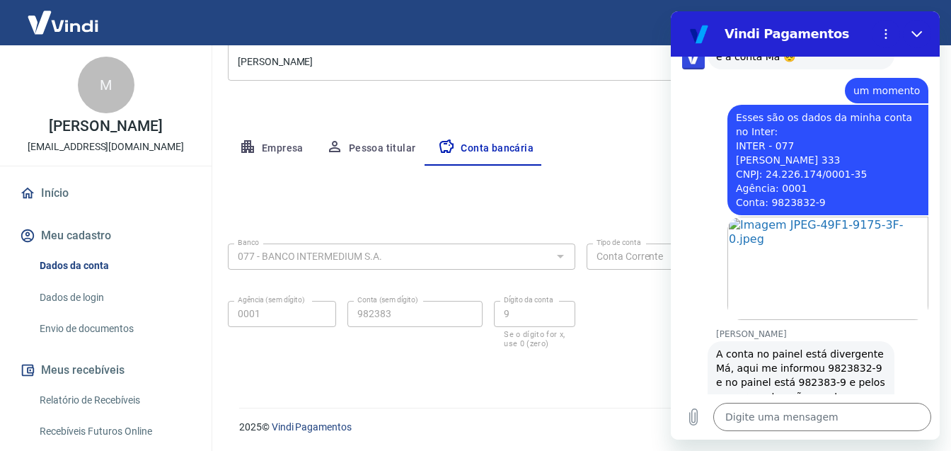
scroll to position [4407, 0]
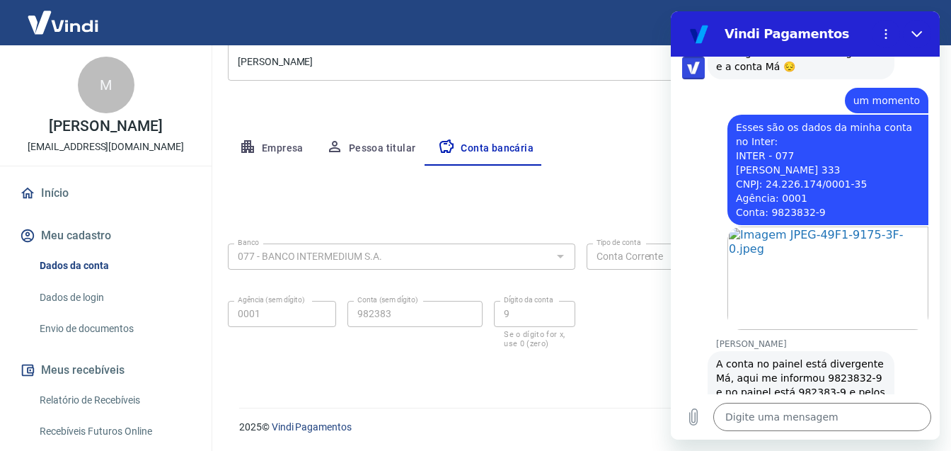
type textarea "x"
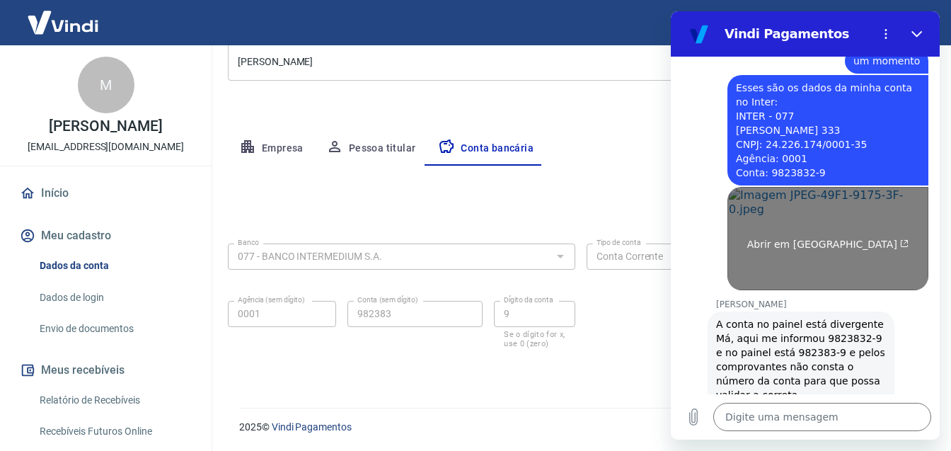
scroll to position [4403, 0]
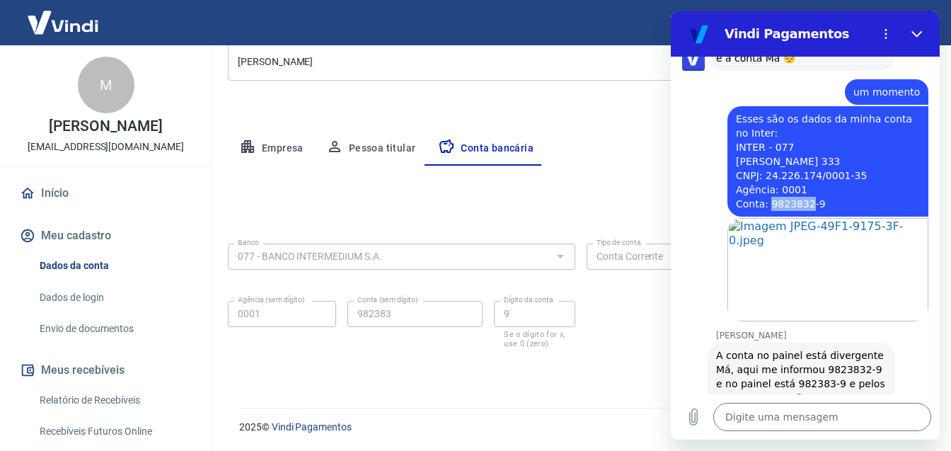
drag, startPoint x: 769, startPoint y: 146, endPoint x: 810, endPoint y: 147, distance: 41.0
click at [810, 147] on span "Esses são os dados da minha conta no Inter: INTER - 077 [PERSON_NAME] 333 CNPJ:…" at bounding box center [826, 161] width 180 height 96
copy span "9823832"
drag, startPoint x: 87, startPoint y: 178, endPoint x: 601, endPoint y: 183, distance: 513.6
click at [601, 180] on div "Editar conta bancária Banco 077 - BANCO INTERMEDIUM S.A. Banco Tipo de conta Co…" at bounding box center [581, 270] width 706 height 208
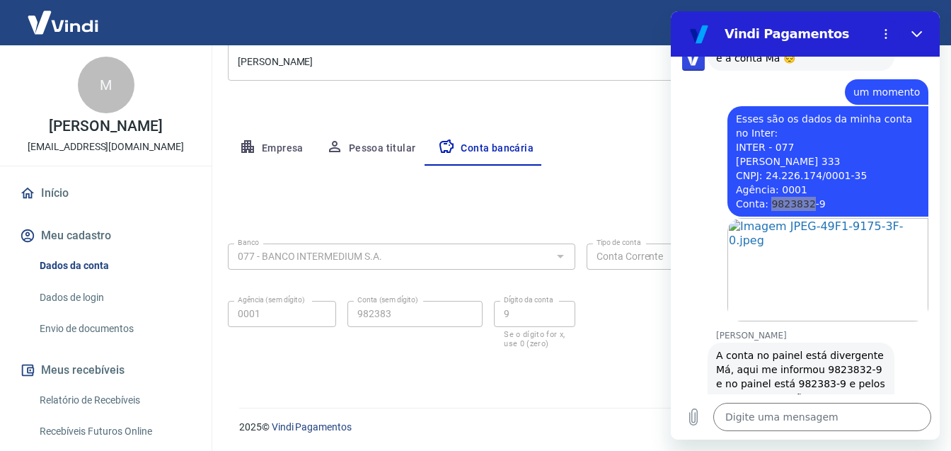
drag, startPoint x: 586, startPoint y: 347, endPoint x: 647, endPoint y: 358, distance: 61.9
click at [586, 347] on div "Banco 077 - BANCO INTERMEDIUM S.A. Banco Tipo de conta Conta Corrente Conta Pou…" at bounding box center [581, 294] width 706 height 113
click at [748, 424] on textarea at bounding box center [822, 416] width 218 height 28
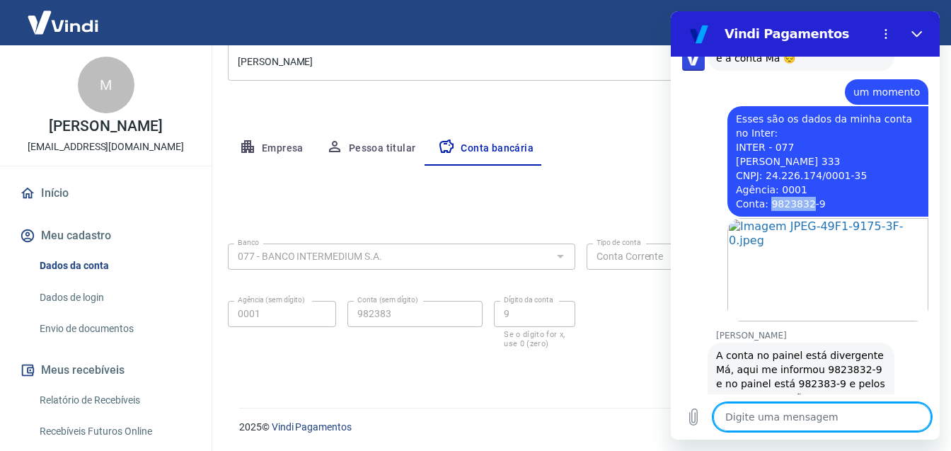
type textarea "e"
type textarea "x"
type textarea "ei"
type textarea "x"
type textarea "eit"
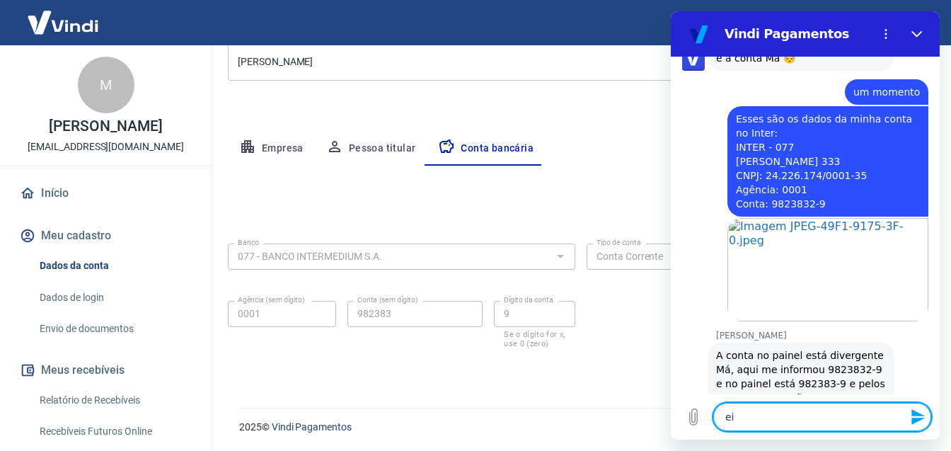
type textarea "x"
type textarea "eita"
type textarea "x"
type textarea "eita"
type textarea "x"
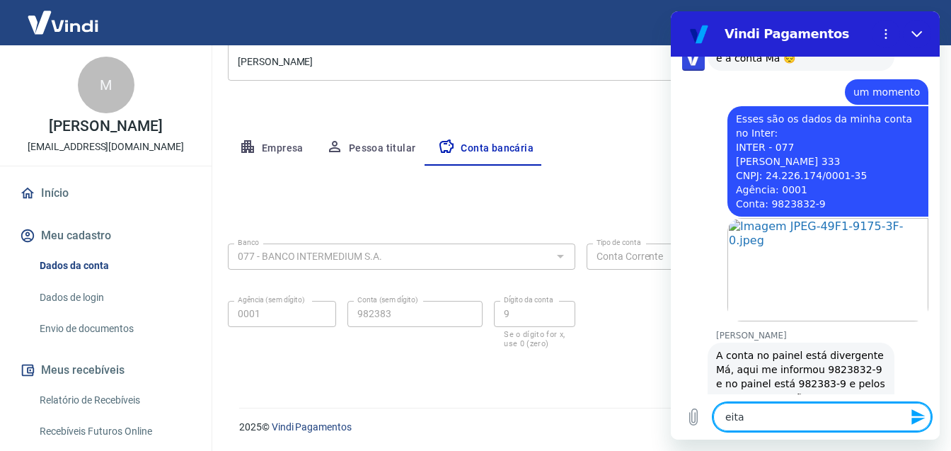
type textarea "eita p"
type textarea "x"
type textarea "eita pe"
type textarea "x"
type textarea "eita per"
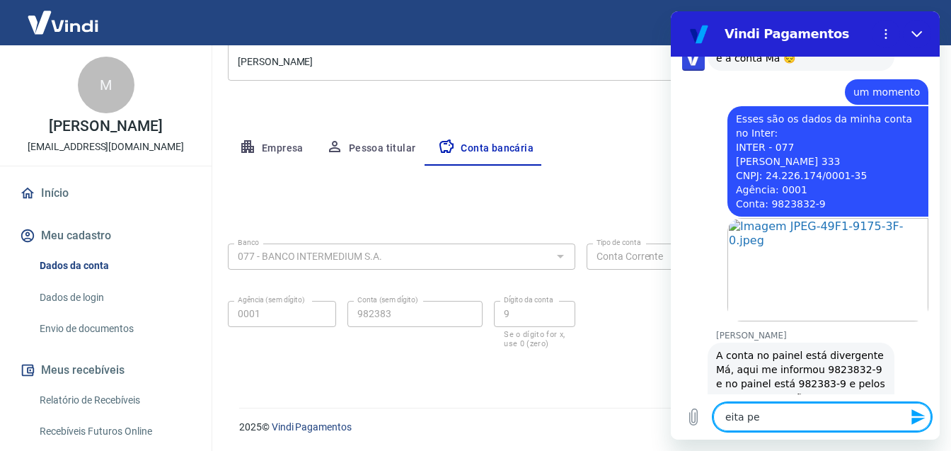
type textarea "x"
type textarea "[PERSON_NAME]"
type textarea "x"
type textarea "[PERSON_NAME]"
type textarea "x"
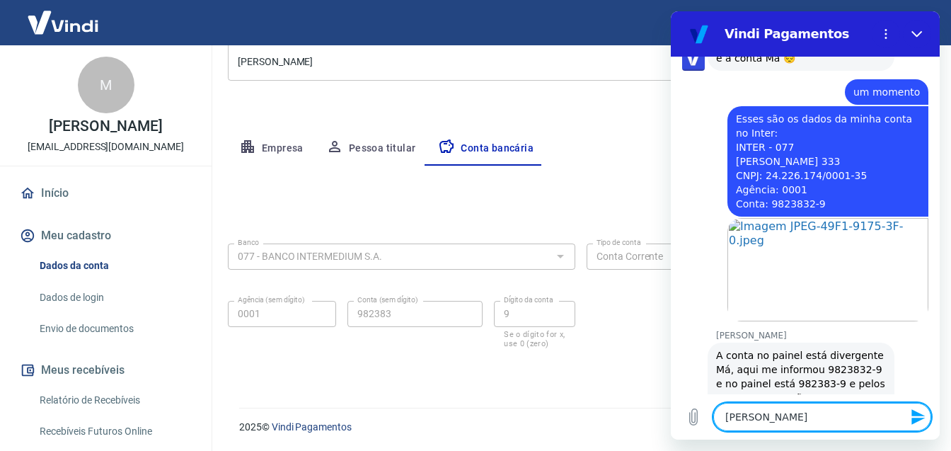
type textarea "eita pera a"
type textarea "x"
type textarea "eita pera ai"
type textarea "x"
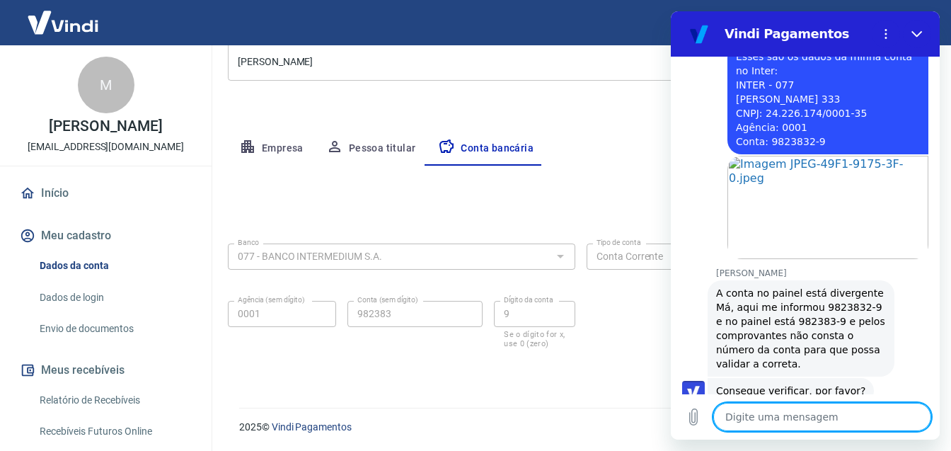
scroll to position [4468, 0]
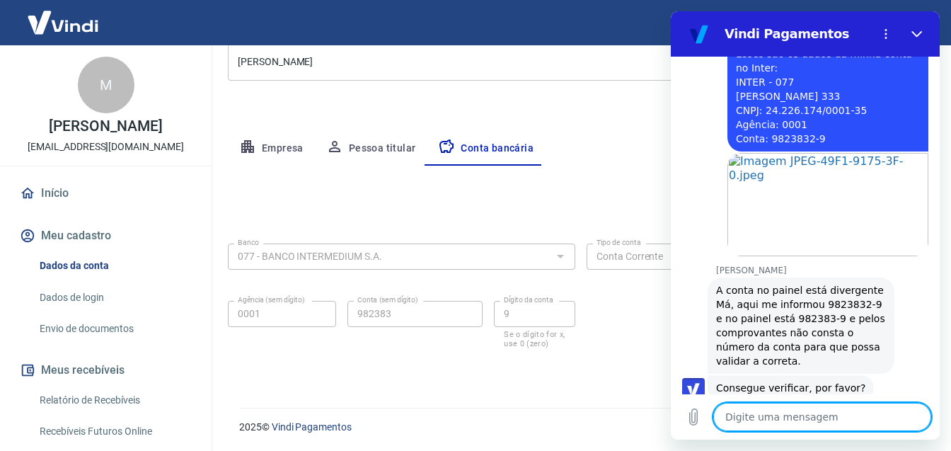
click at [586, 389] on div "Meu cadastro / Dados cadastrais Dados cadastrais Cancelar conta Conta [PERSON_N…" at bounding box center [581, 121] width 740 height 538
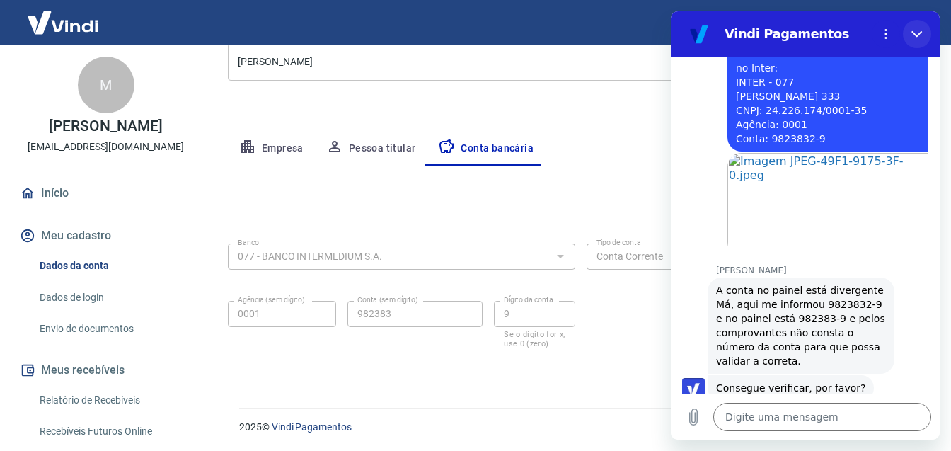
click at [917, 35] on icon "Fechar" at bounding box center [916, 34] width 11 height 6
type textarea "x"
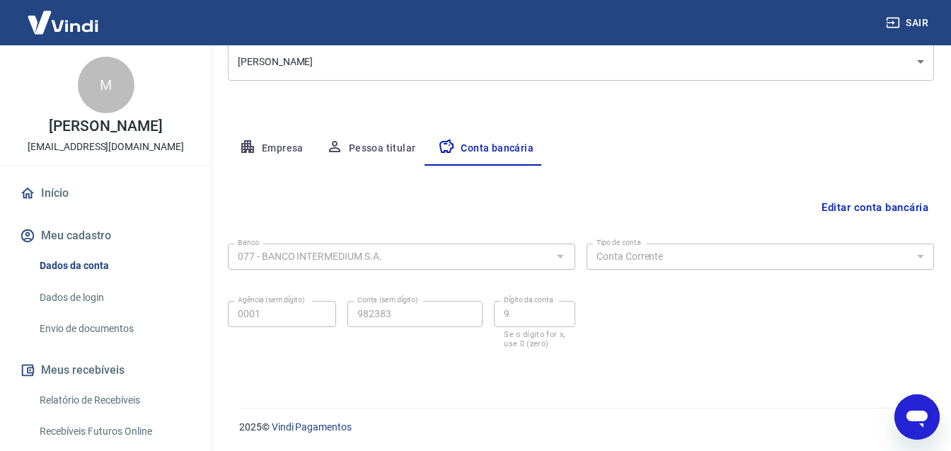
click at [894, 207] on button "Editar conta bancária" at bounding box center [875, 207] width 118 height 27
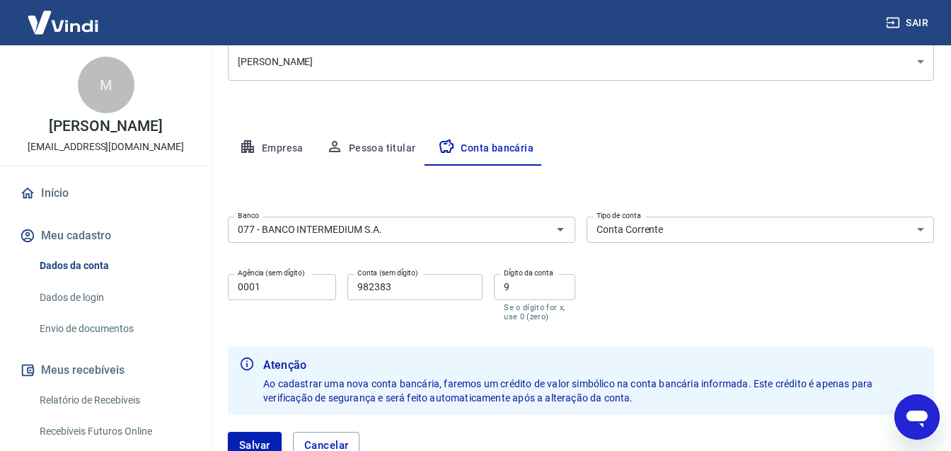
click at [433, 290] on input "982383" at bounding box center [414, 287] width 135 height 26
paste input "2"
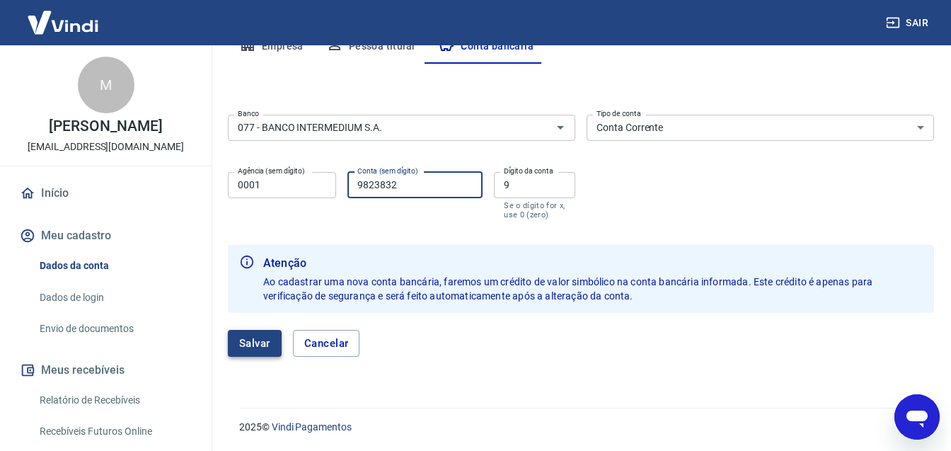
type input "9823832"
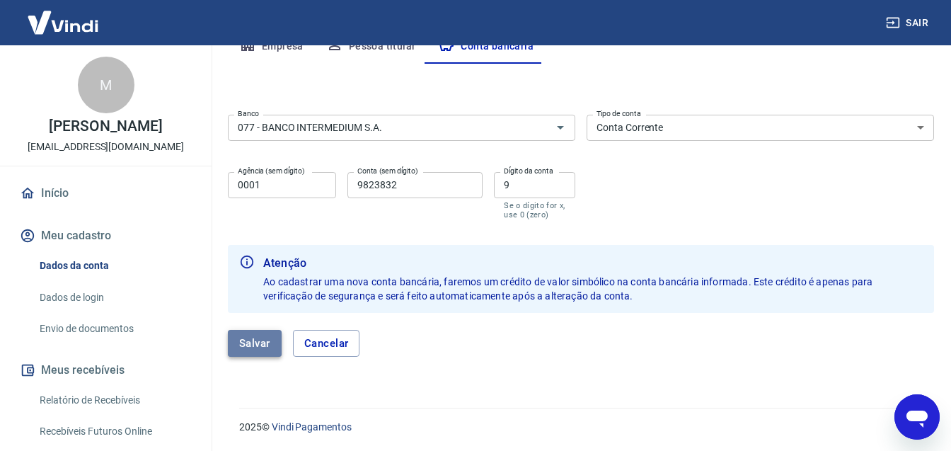
click at [261, 347] on button "Salvar" at bounding box center [255, 343] width 54 height 27
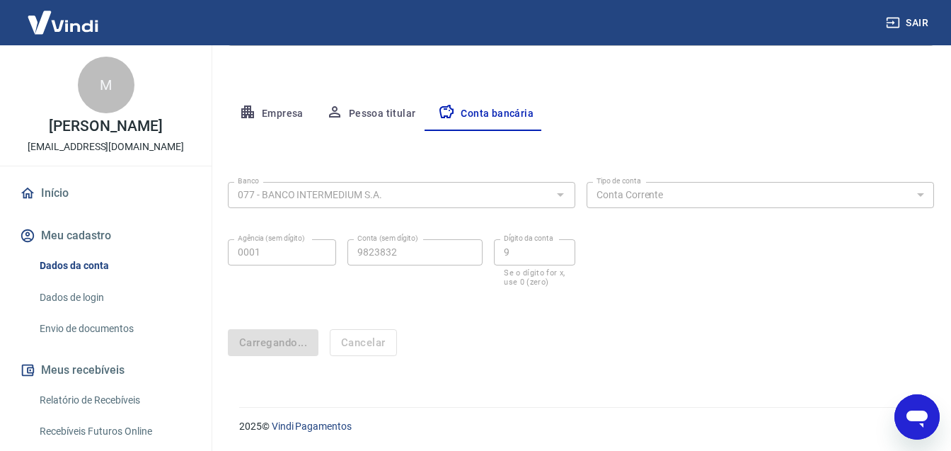
scroll to position [56, 0]
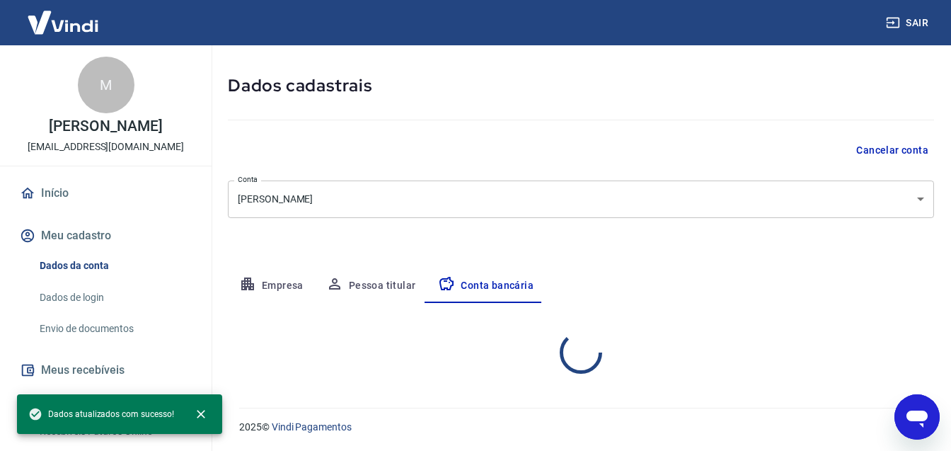
select select "1"
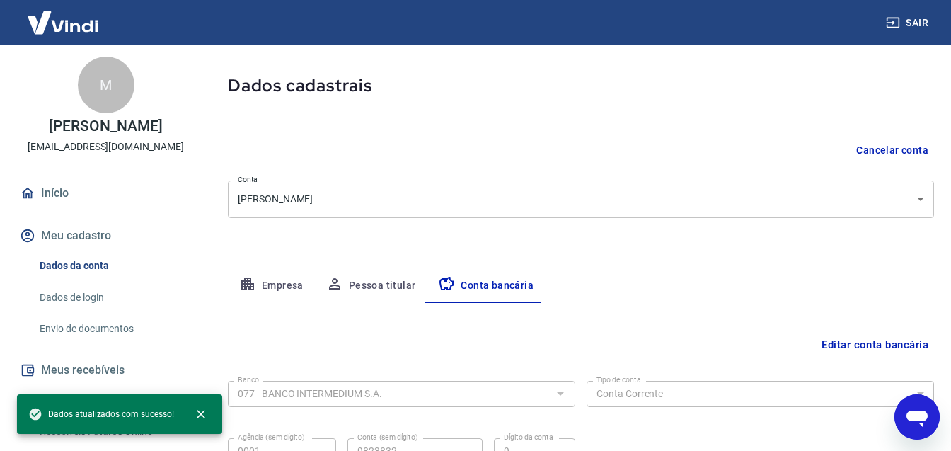
scroll to position [193, 0]
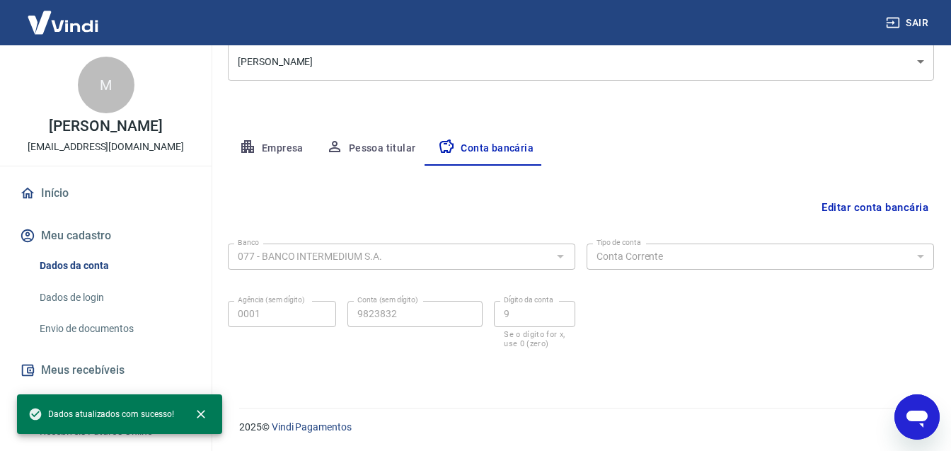
click at [915, 420] on icon "Abrir janela de mensagens" at bounding box center [916, 418] width 21 height 17
type textarea "x"
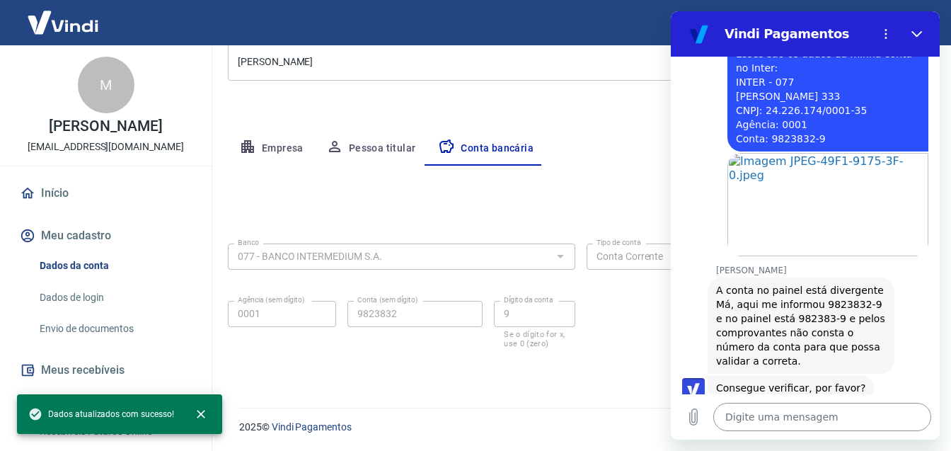
click at [830, 420] on textarea at bounding box center [822, 416] width 218 height 28
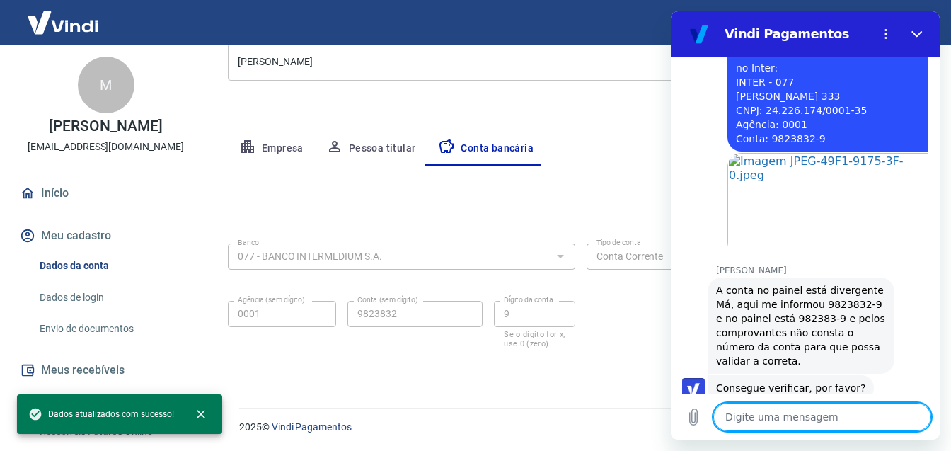
type textarea "p"
type textarea "x"
type textarea "pr"
type textarea "x"
type textarea "pro"
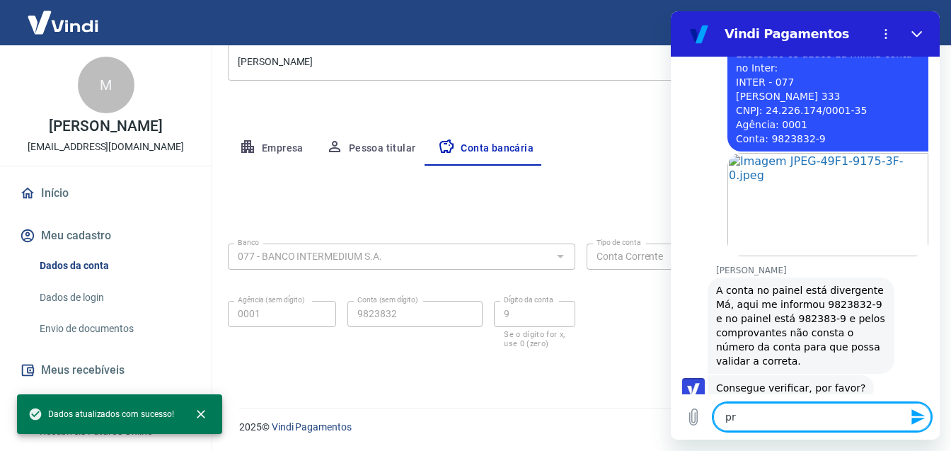
type textarea "x"
type textarea "pron"
type textarea "x"
type textarea "pront"
type textarea "x"
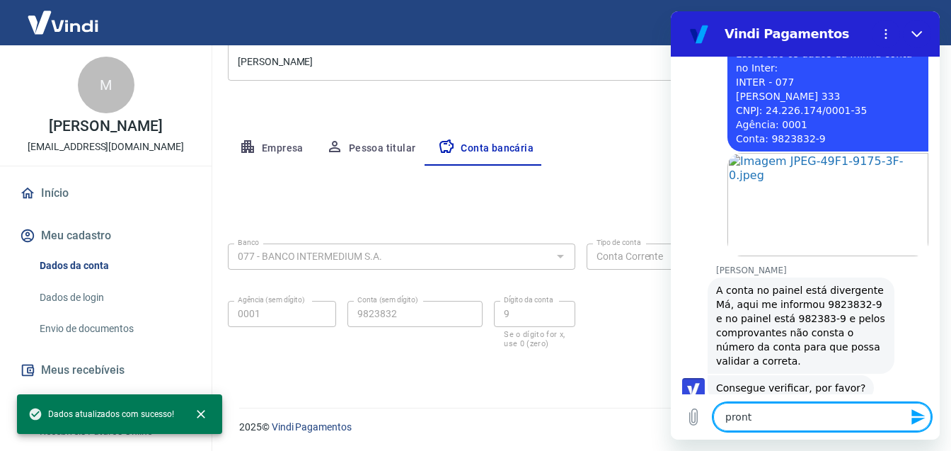
type textarea "pronto"
type textarea "x"
type textarea "pronto"
type textarea "x"
type textarea "pronto a"
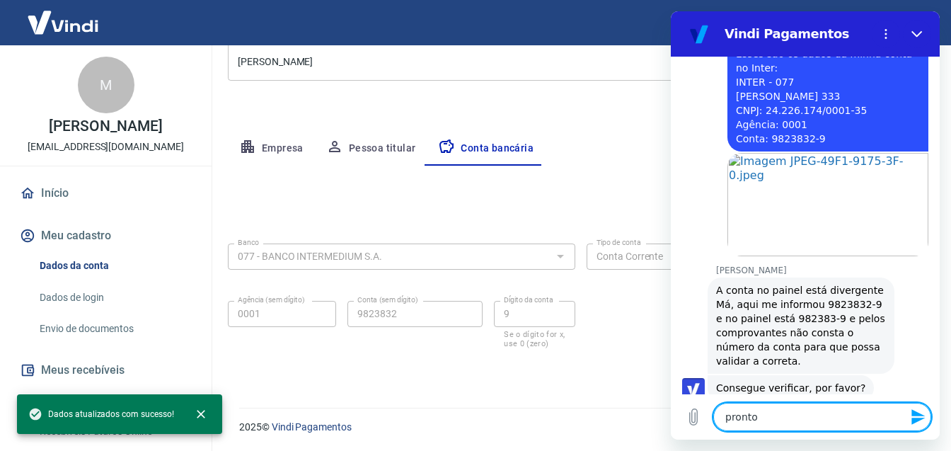
type textarea "x"
type textarea "pronto at"
type textarea "x"
type textarea "pronto atu"
type textarea "x"
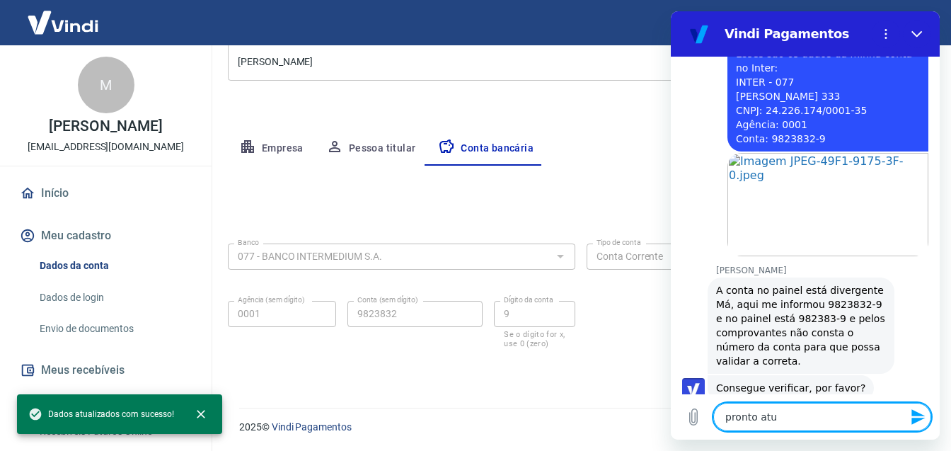
type textarea "pronto atua"
type textarea "x"
type textarea "pronto atual"
type textarea "x"
type textarea "pronto atuali"
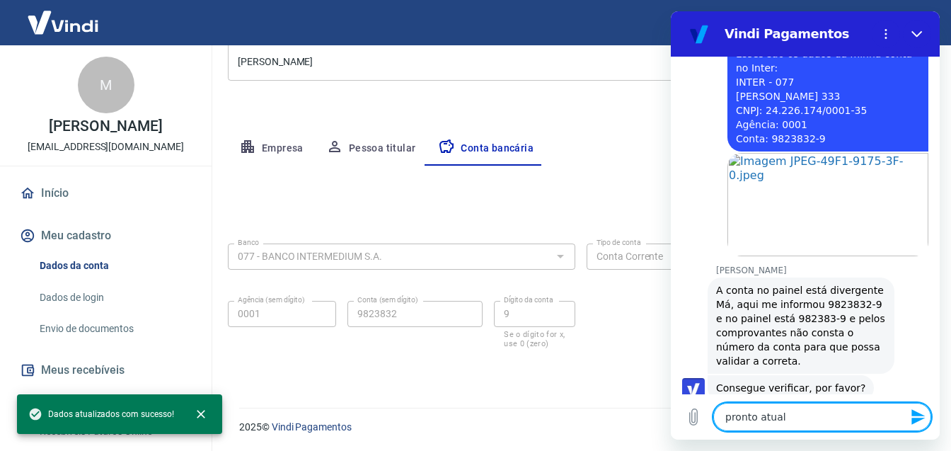
type textarea "x"
type textarea "pronto atualiz"
type textarea "x"
type textarea "pronto atualize"
type textarea "x"
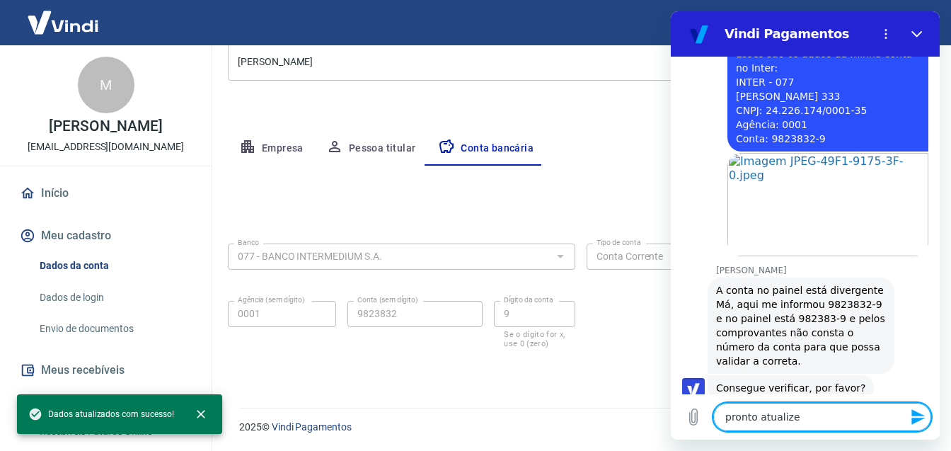
type textarea "pronto atualizei"
type textarea "x"
type textarea "pronto atualizei"
type textarea "x"
type textarea "pronto atualizei t"
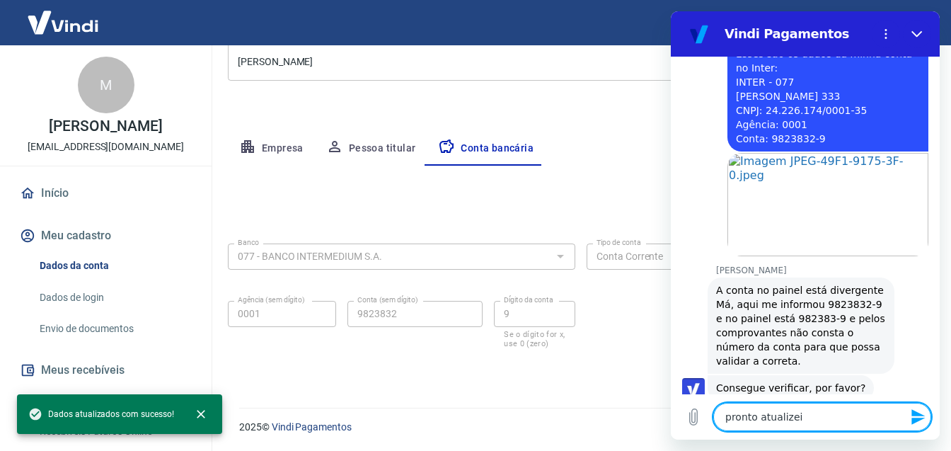
type textarea "x"
type textarea "pronto atualizei ti"
type textarea "x"
type textarea "pronto atualizei tin"
type textarea "x"
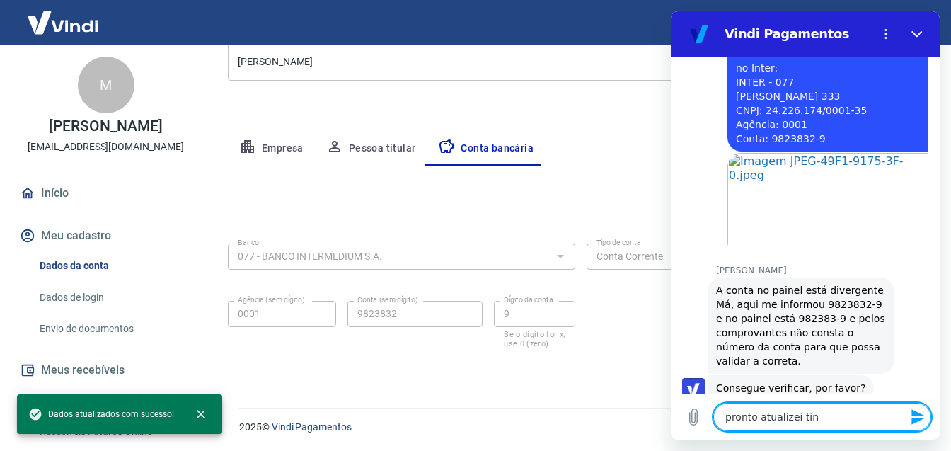
type textarea "pronto atualizei tinh"
type textarea "x"
type textarea "pronto atualizei tinha"
type textarea "x"
type textarea "pronto atualizei tinha"
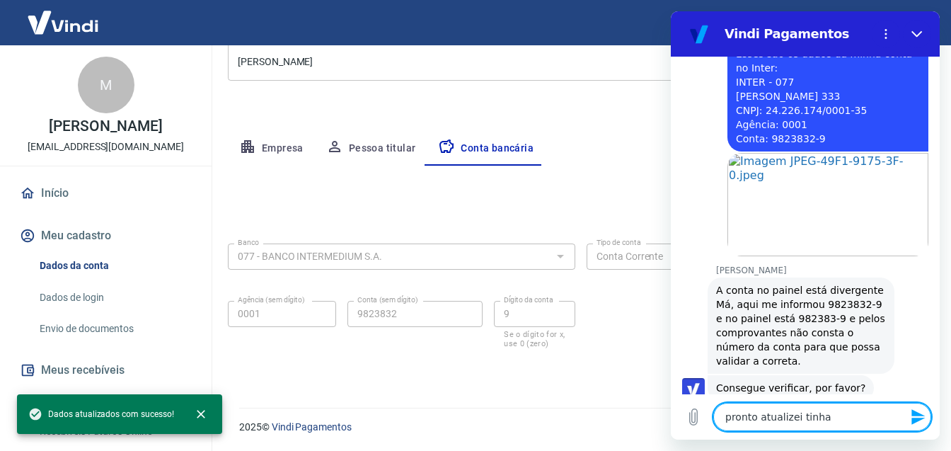
type textarea "x"
type textarea "pronto atualizei tinha f"
type textarea "x"
type textarea "pronto atualizei tinha fa"
type textarea "x"
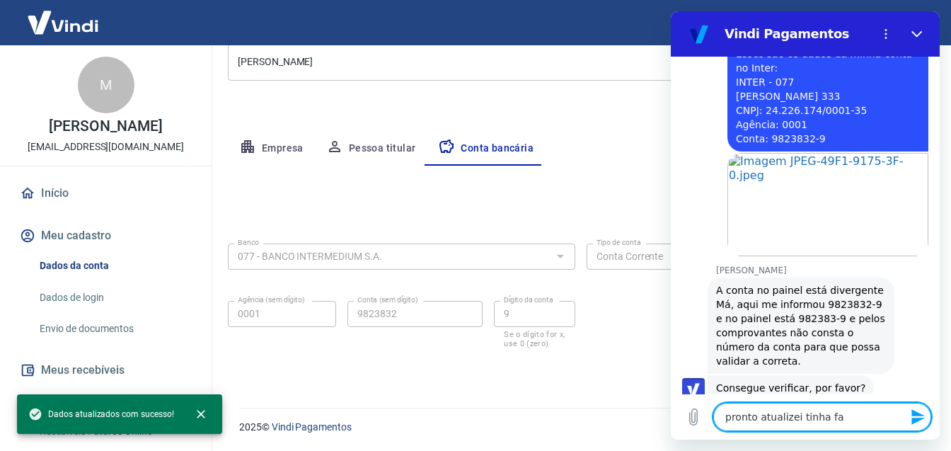
type textarea "pronto atualizei tinha fal"
type textarea "x"
type textarea "pronto atualizei tinha falt"
type textarea "x"
type textarea "pronto atualizei tinha falts"
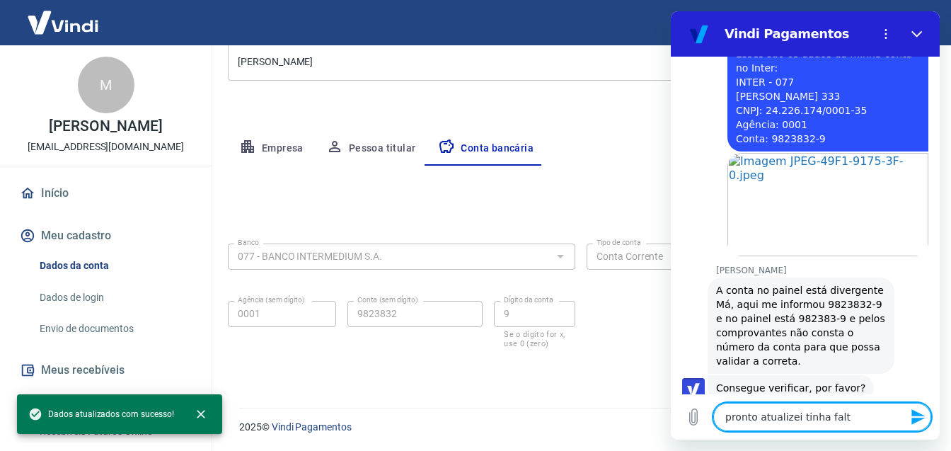
type textarea "x"
type textarea "pronto atualizei tinha faltsd"
type textarea "x"
type textarea "pronto atualizei tinha faltsdo"
type textarea "x"
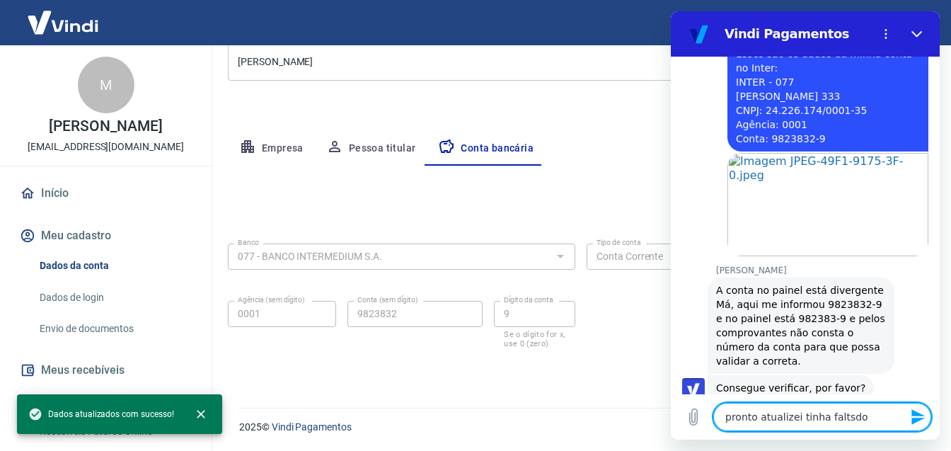
type textarea "pronto atualizei tinha faltado"
type textarea "x"
type textarea "pronto atualizei tinha faltado 1"
type textarea "x"
type textarea "pronto atualizei tinha faltado 1"
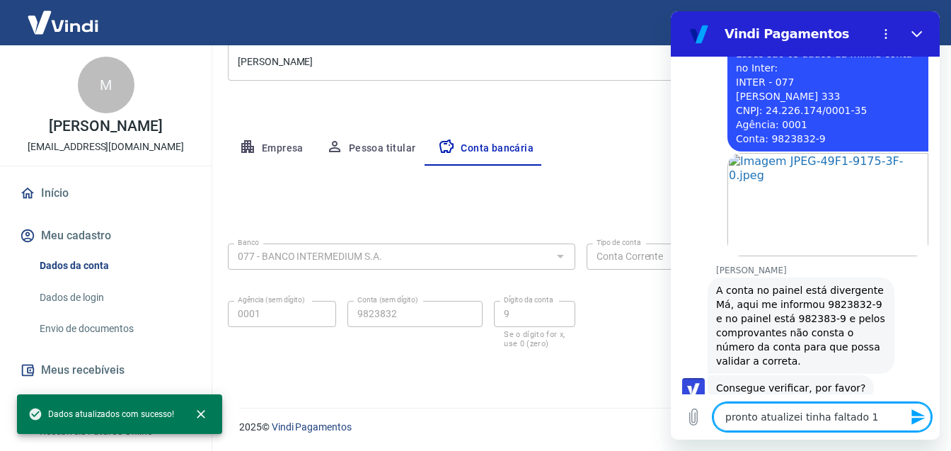
type textarea "x"
type textarea "pronto atualizei tinha faltado 1 n"
type textarea "x"
type textarea "pronto atualizei tinha faltado 1 nu"
type textarea "x"
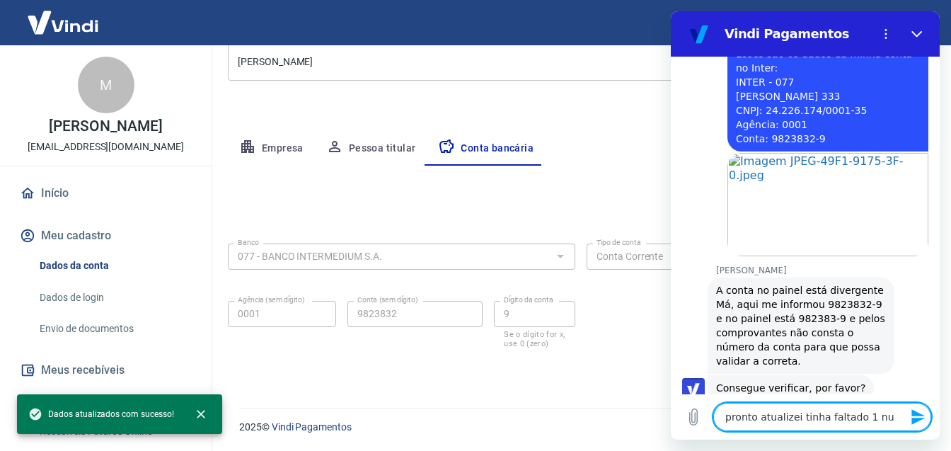
type textarea "pronto atualizei tinha faltado 1 num"
type textarea "x"
type textarea "pronto atualizei tinha faltado 1 nume"
type textarea "x"
type textarea "pronto atualizei tinha faltado 1 numer"
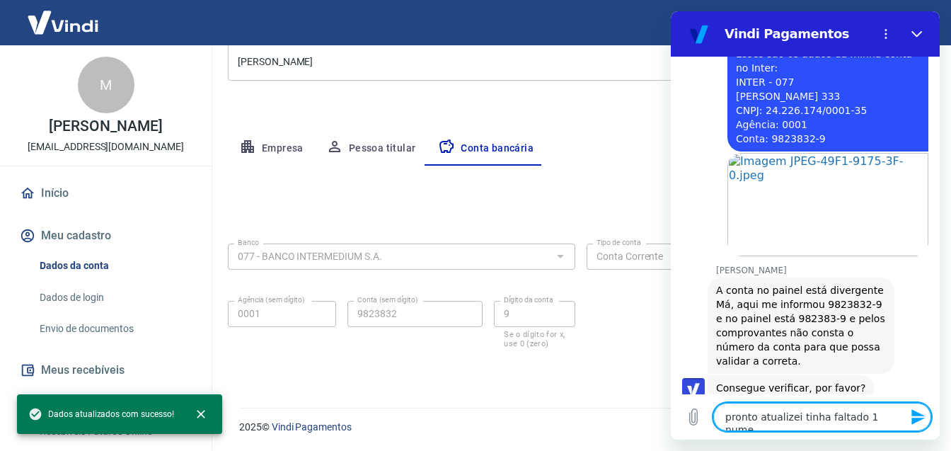
type textarea "x"
type textarea "pronto atualizei tinha faltado 1 numero"
type textarea "x"
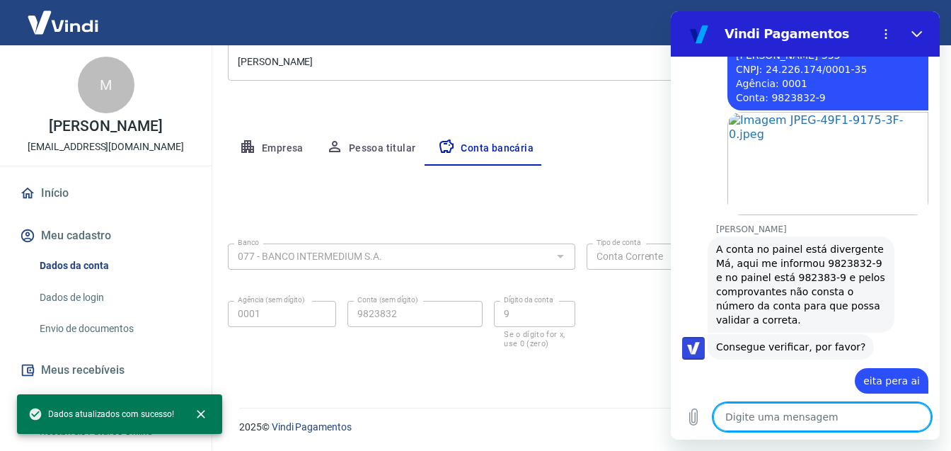
scroll to position [4198, 0]
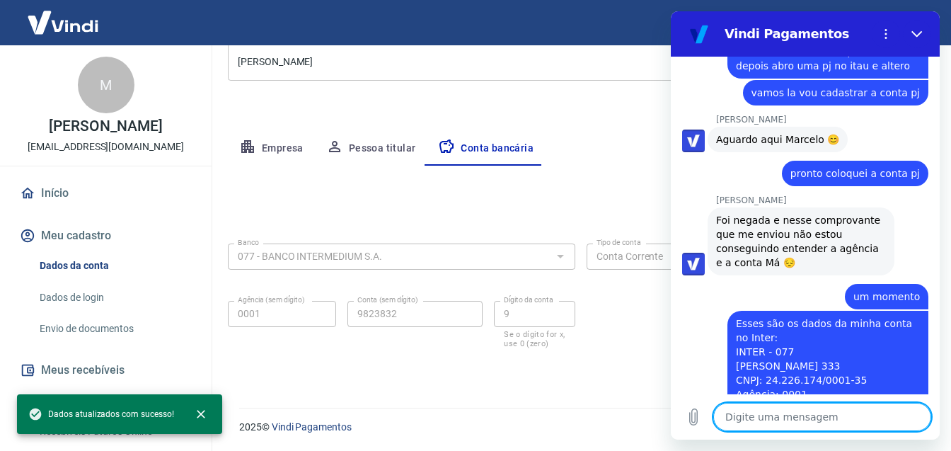
click at [515, 173] on div "Editar conta bancária Banco 077 - BANCO INTERMEDIUM S.A. Banco Tipo de conta Co…" at bounding box center [581, 270] width 706 height 208
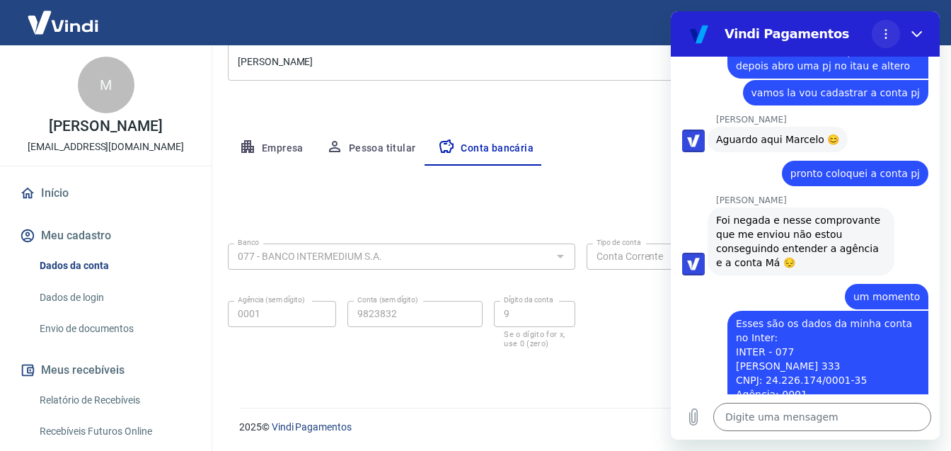
click at [915, 35] on icon "Fechar" at bounding box center [916, 34] width 11 height 6
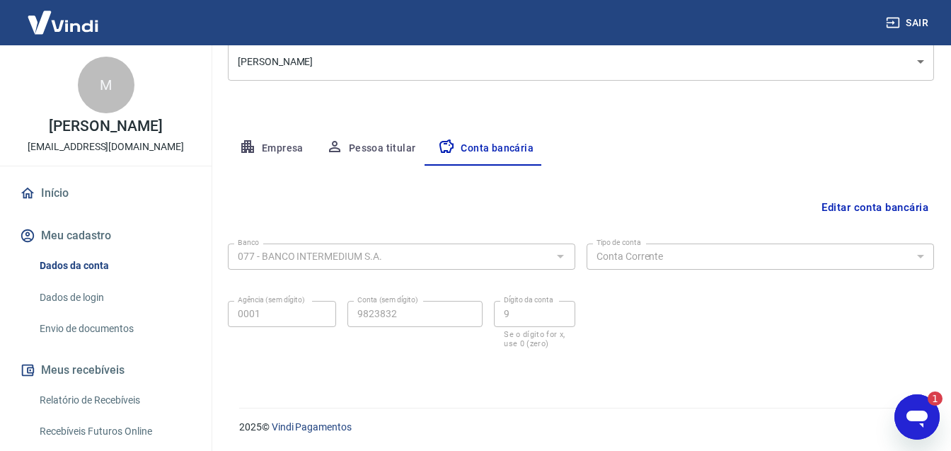
scroll to position [0, 0]
click at [920, 420] on icon "Abrir janela de mensagens, 2 mensagens não lidas" at bounding box center [916, 418] width 21 height 17
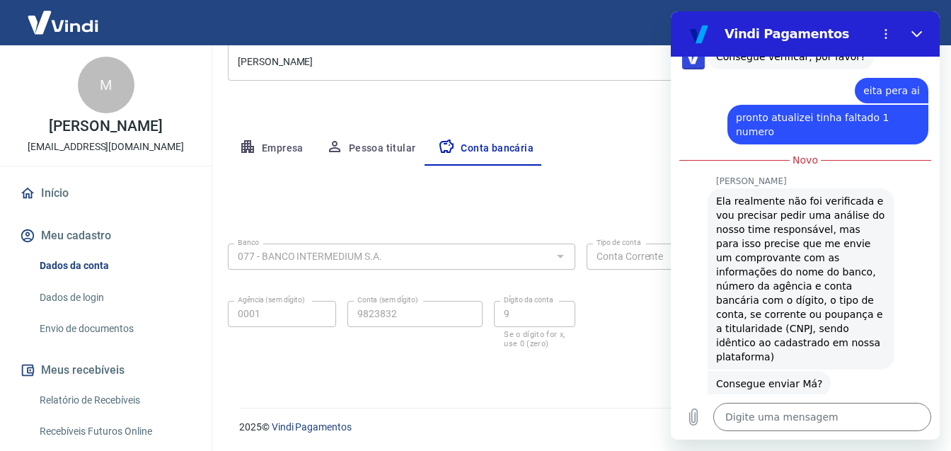
scroll to position [4802, 0]
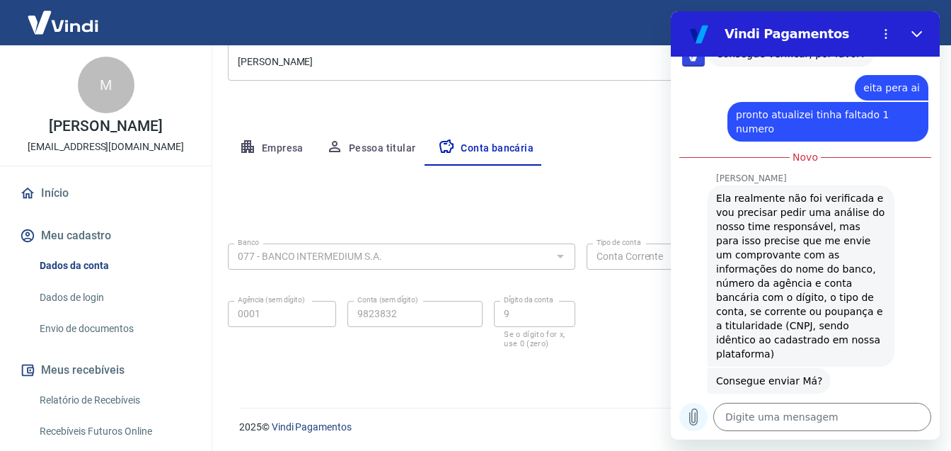
click at [696, 420] on icon "Carregar arquivo" at bounding box center [693, 416] width 17 height 17
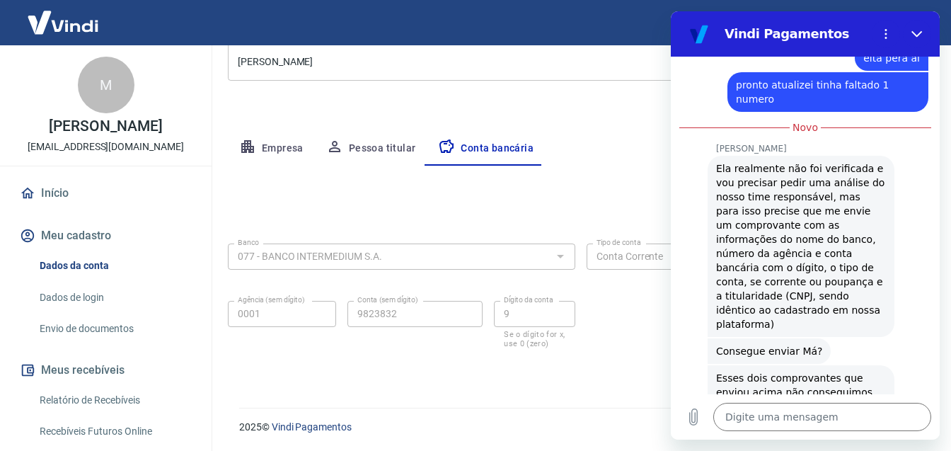
type textarea "x"
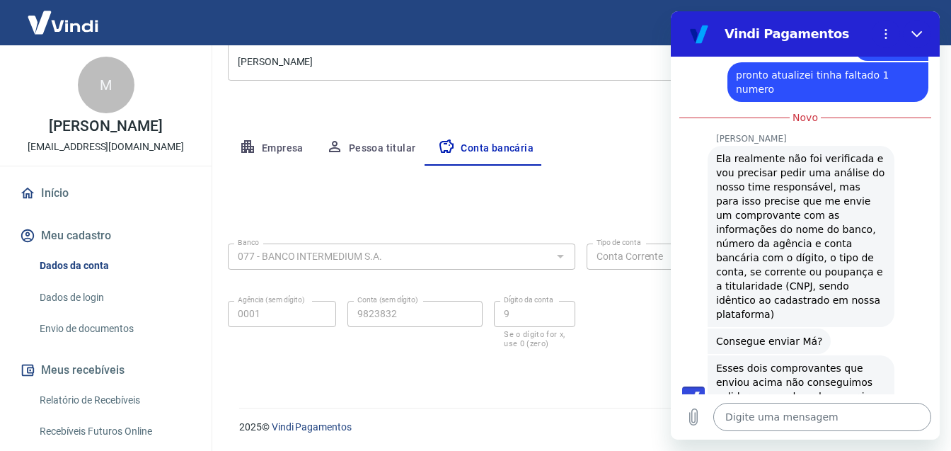
click at [799, 419] on textarea at bounding box center [822, 416] width 218 height 28
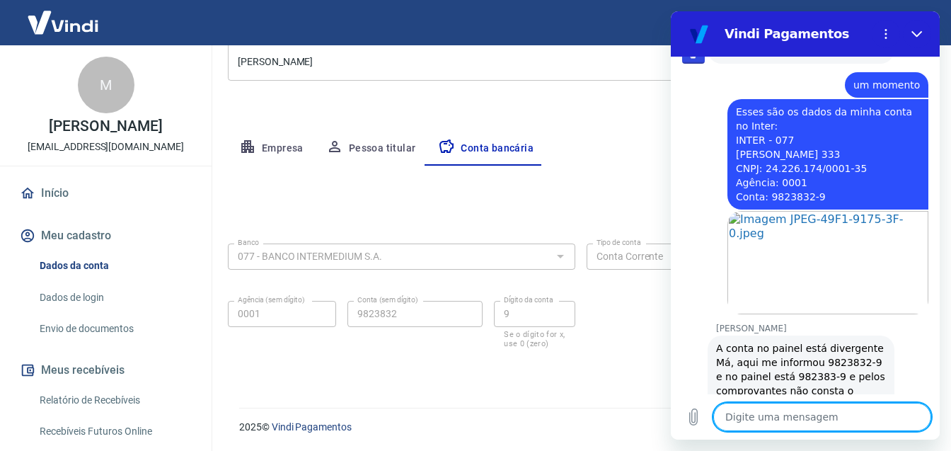
scroll to position [4275, 0]
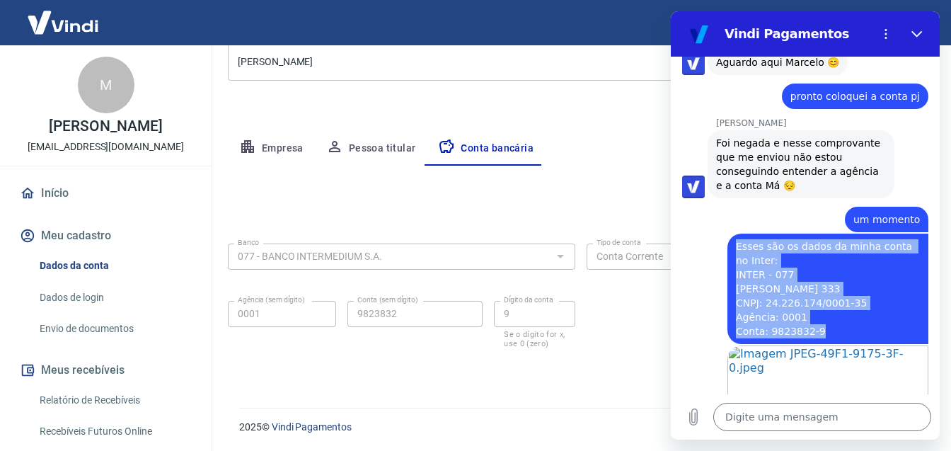
drag, startPoint x: 831, startPoint y: 273, endPoint x: 732, endPoint y: 180, distance: 135.6
click at [732, 233] on div "diz: Esses são os dados da minha conta no Inter: INTER - 077 [PERSON_NAME] 333 …" at bounding box center [827, 288] width 201 height 110
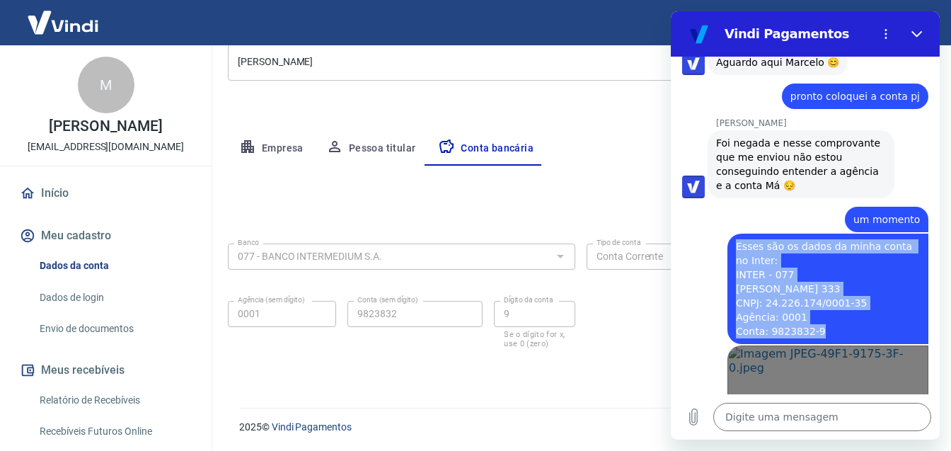
copy span "Esses são os dados da minha conta no Inter: INTER - 077 [PERSON_NAME] 333 CNPJ:…"
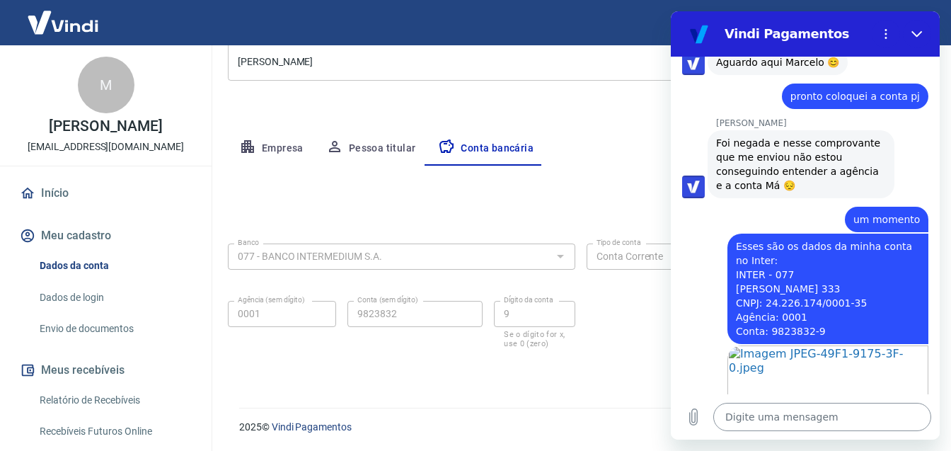
click at [791, 415] on textarea at bounding box center [822, 416] width 218 height 28
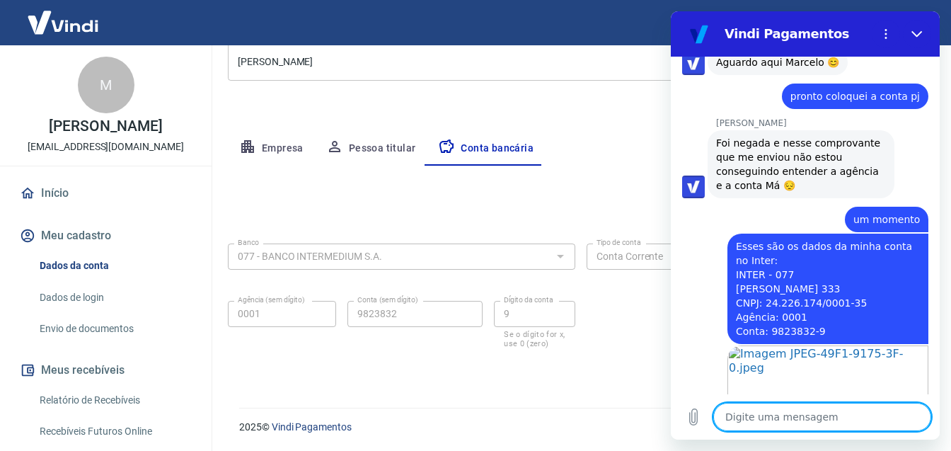
paste textarea "Esses são os dados da minha conta no Inter: INTER - 077 [PERSON_NAME] 333 CNPJ:…"
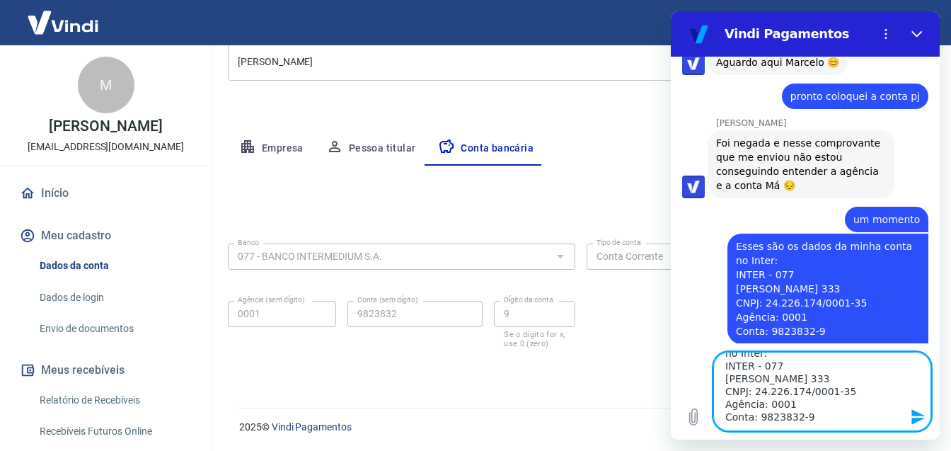
click at [753, 419] on textarea "Esses são os dados da minha conta no Inter: INTER - 077 [PERSON_NAME] 333 CNPJ:…" at bounding box center [822, 391] width 218 height 79
click at [914, 414] on icon "Enviar mensagem" at bounding box center [917, 417] width 13 height 16
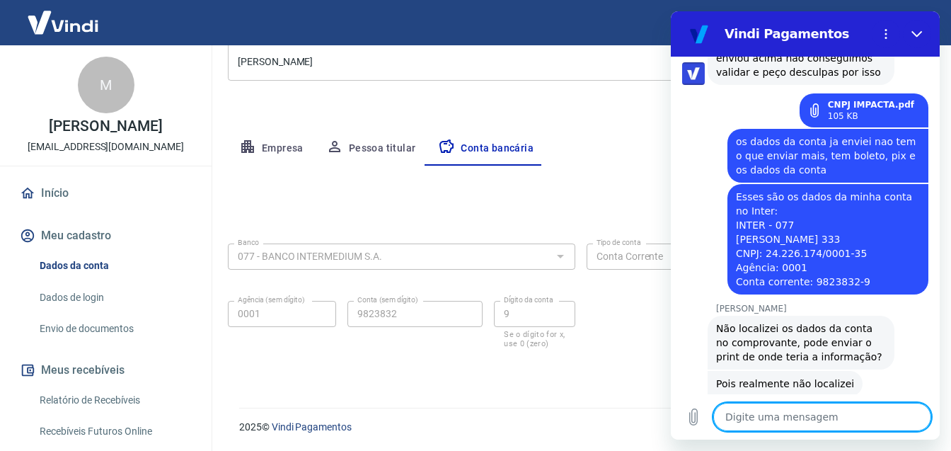
scroll to position [5168, 0]
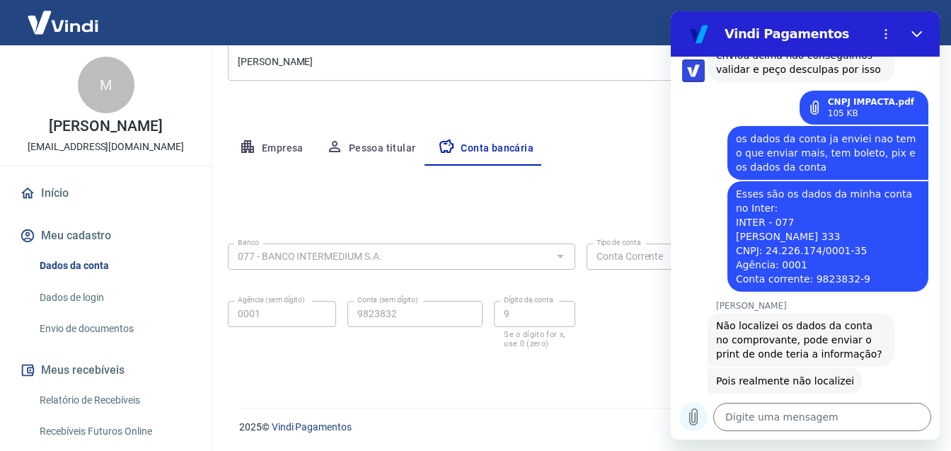
click at [693, 418] on icon "Carregar arquivo" at bounding box center [693, 416] width 17 height 17
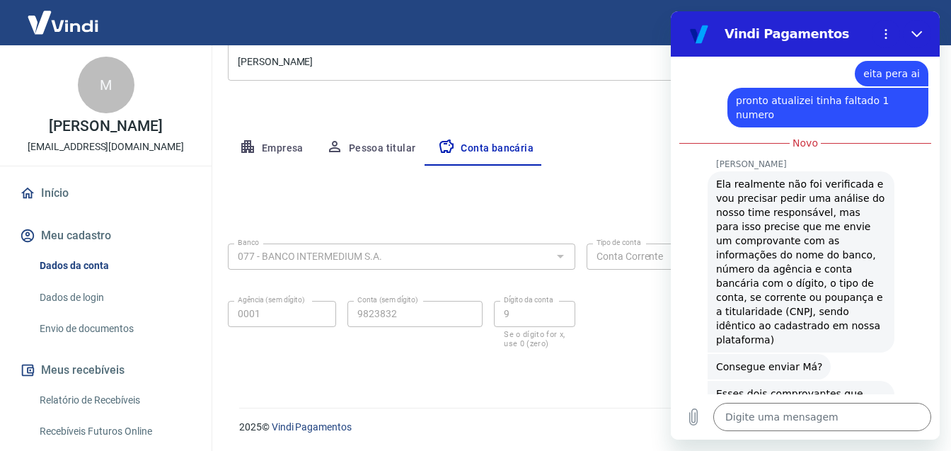
scroll to position [5280, 0]
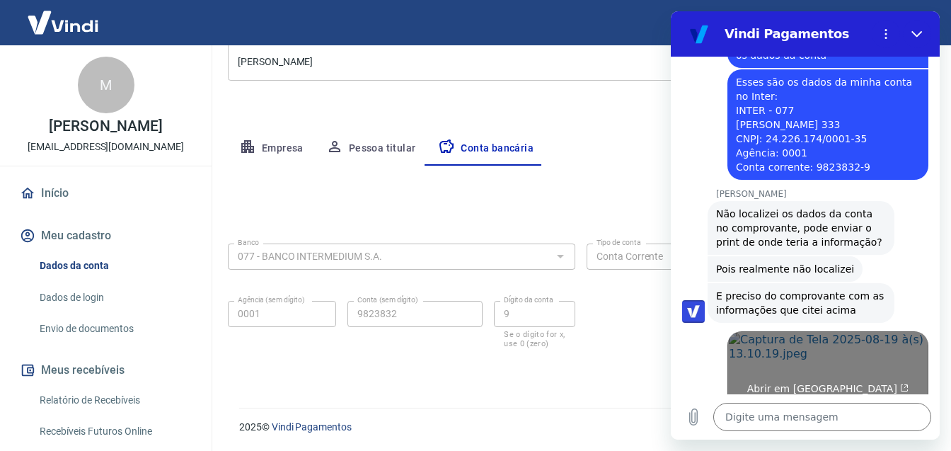
click at [813, 331] on img "Imagem compartilhada. Ofereça mais contexto ao seu agente, caso ainda não tenha…" at bounding box center [827, 382] width 201 height 103
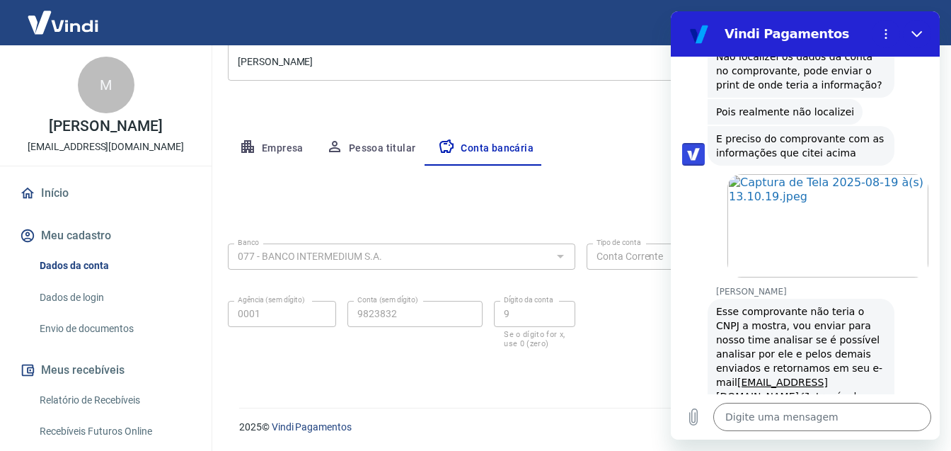
scroll to position [5440, 0]
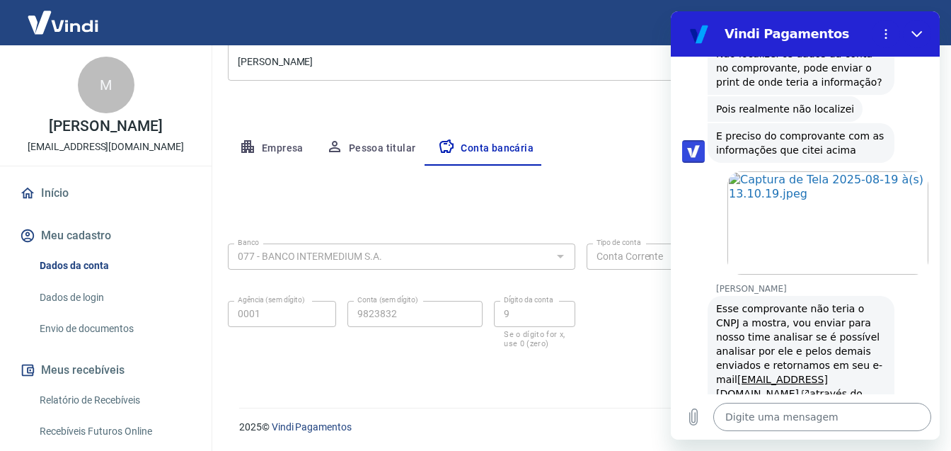
click at [829, 422] on textarea at bounding box center [822, 416] width 218 height 28
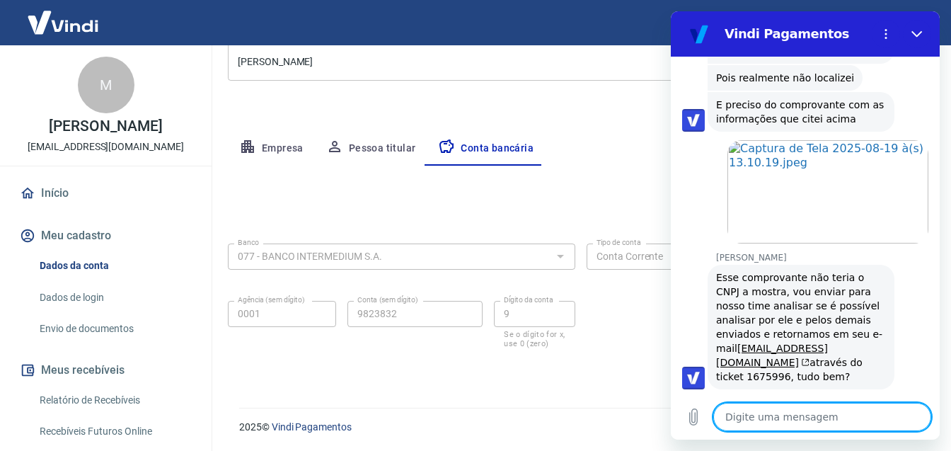
scroll to position [5474, 0]
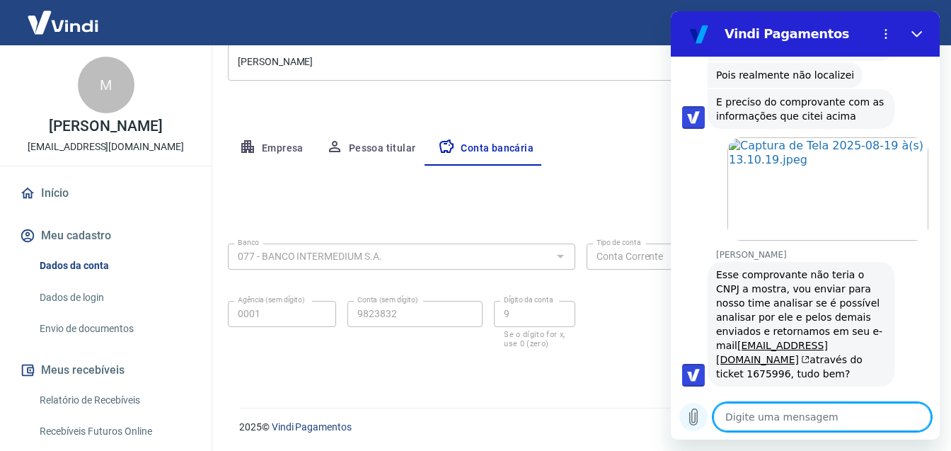
click at [692, 419] on icon "Carregar arquivo" at bounding box center [694, 417] width 8 height 16
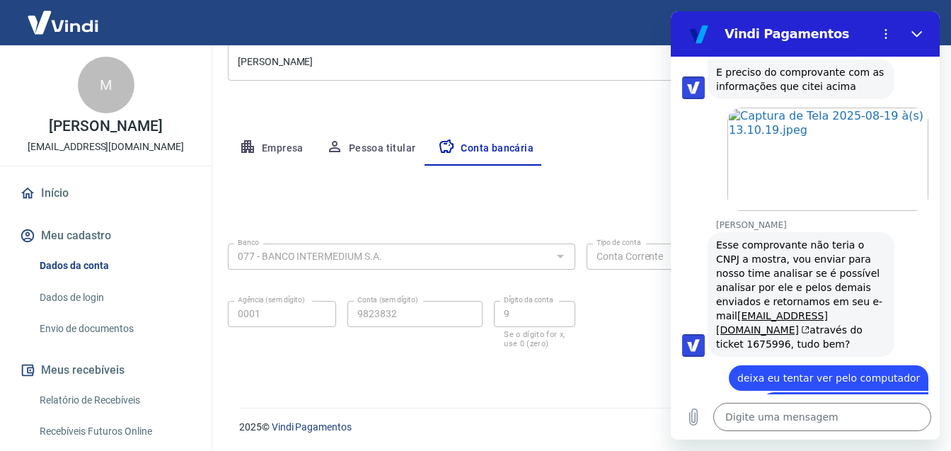
scroll to position [5506, 0]
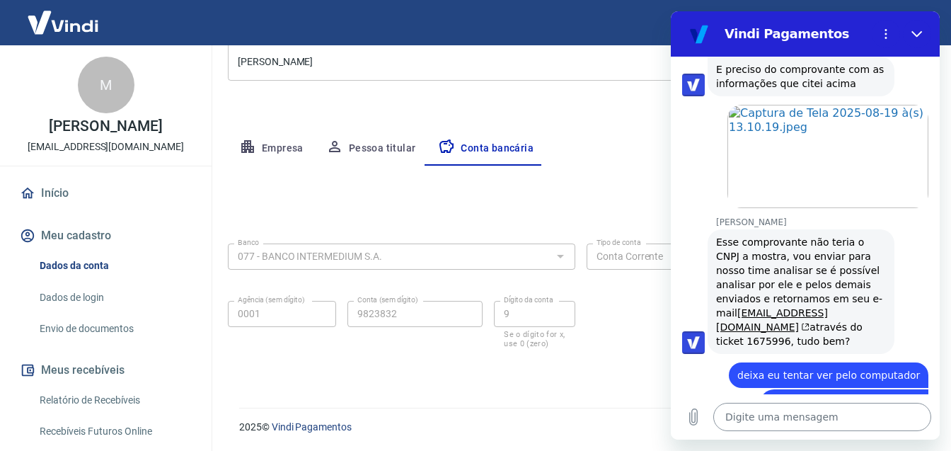
click at [764, 421] on textarea at bounding box center [822, 416] width 218 height 28
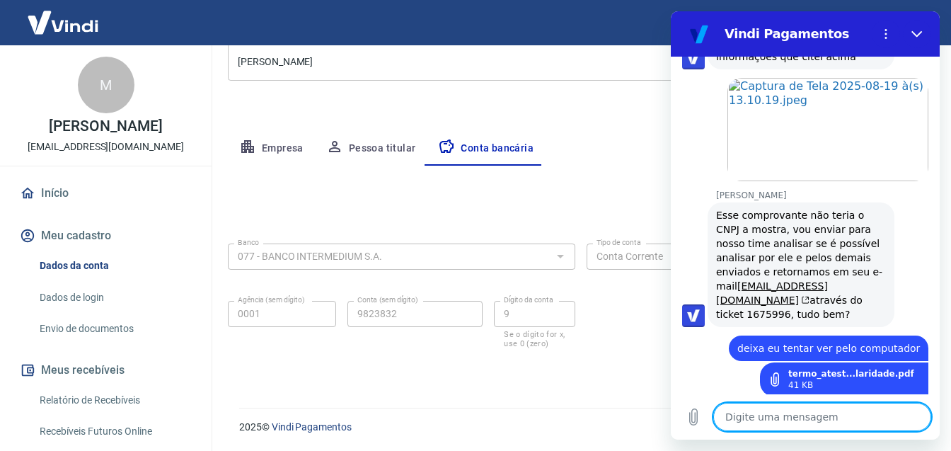
scroll to position [5536, 0]
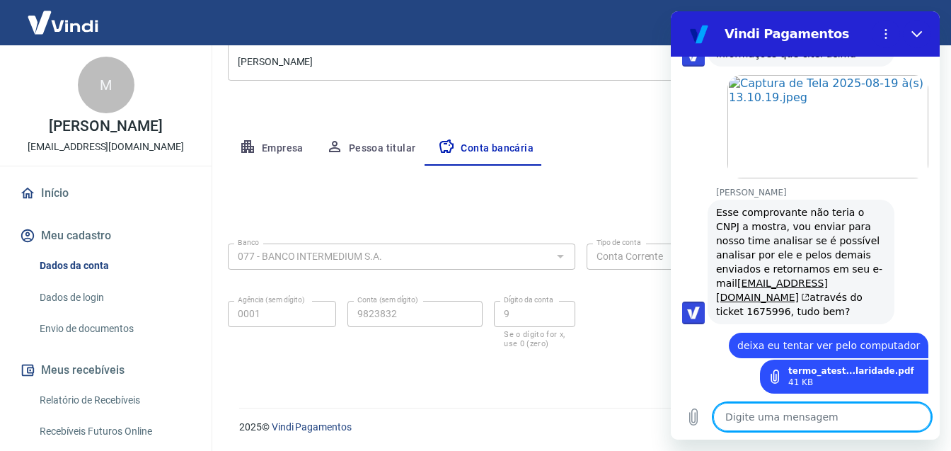
click at [749, 419] on textarea at bounding box center [822, 416] width 218 height 28
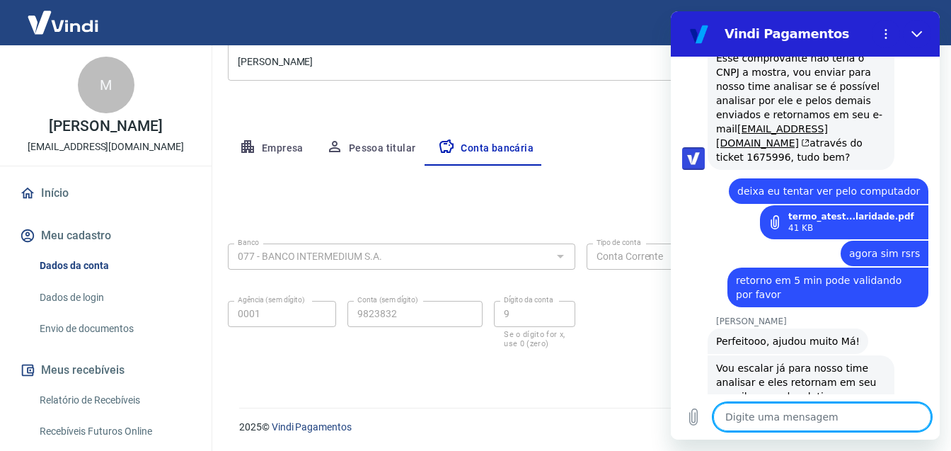
scroll to position [5693, 0]
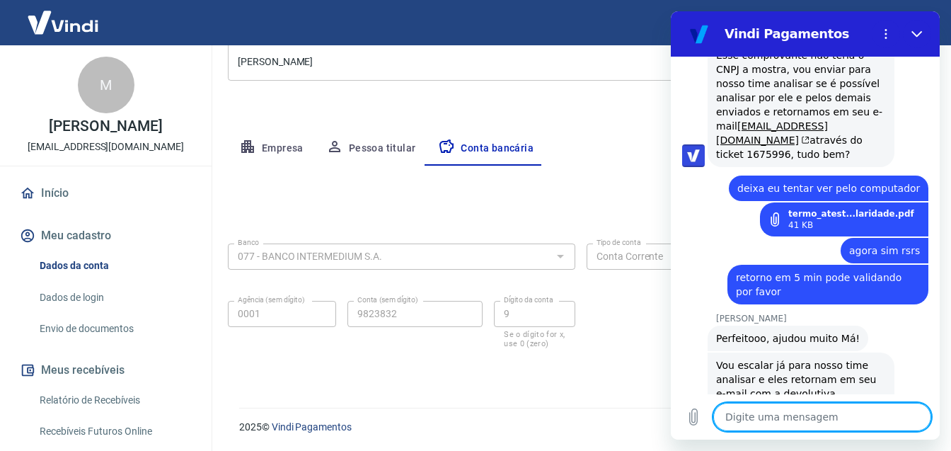
click at [780, 415] on textarea at bounding box center [822, 416] width 218 height 28
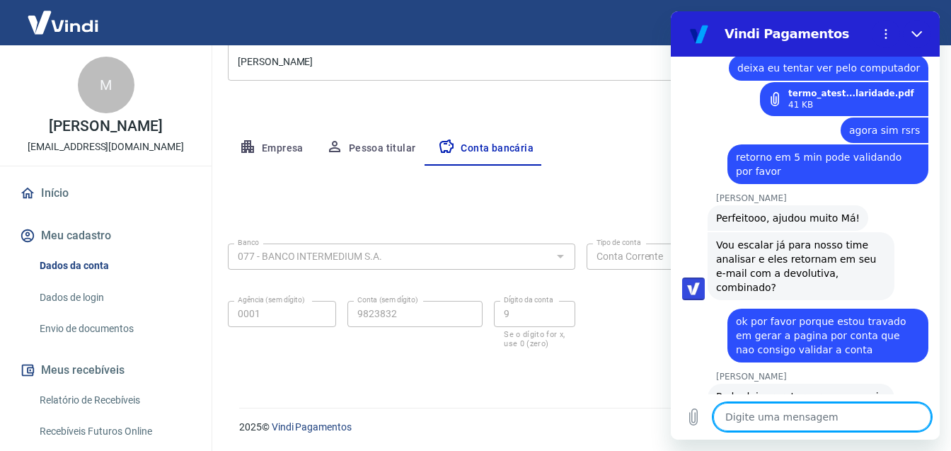
scroll to position [5816, 0]
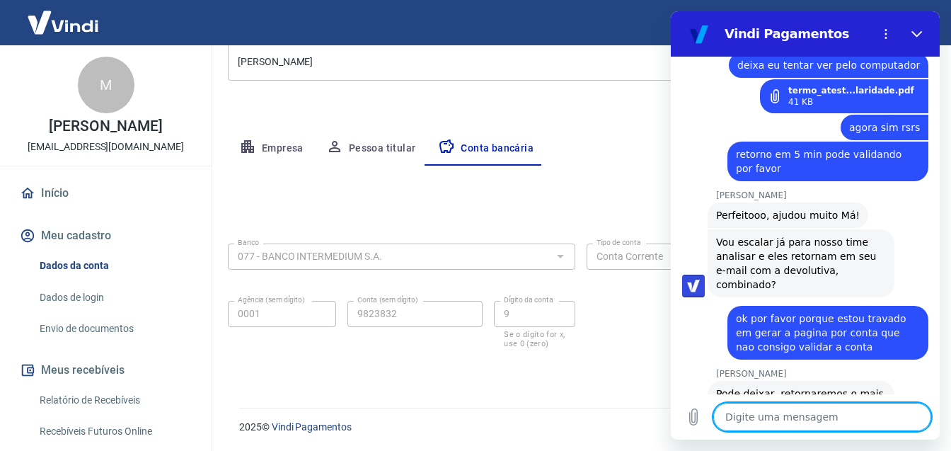
click at [743, 416] on textarea at bounding box center [822, 416] width 218 height 28
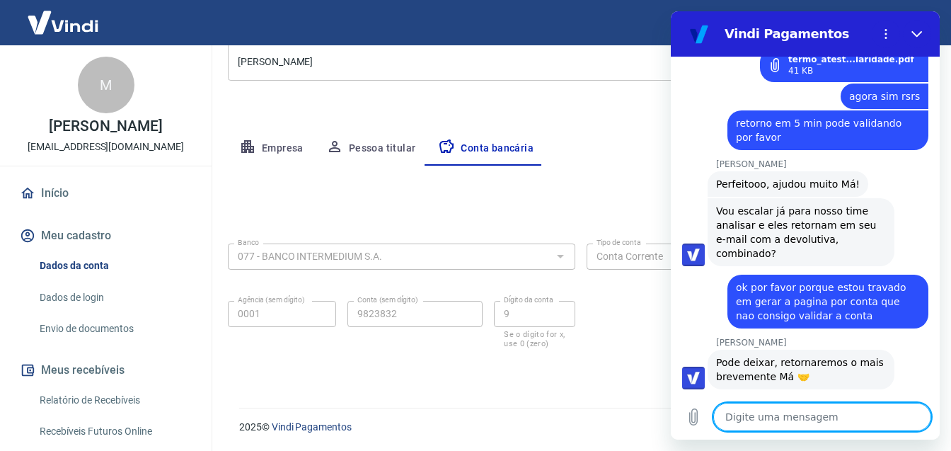
scroll to position [5850, 0]
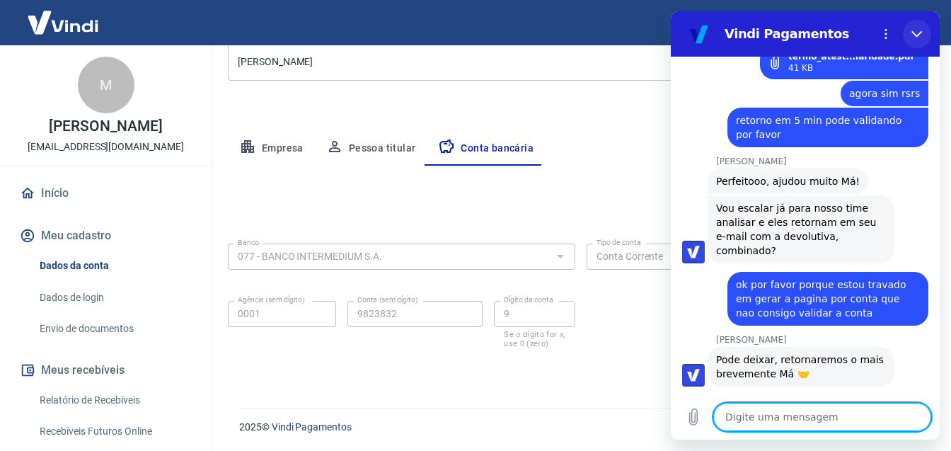
click at [916, 34] on icon "Fechar" at bounding box center [916, 33] width 11 height 11
